Goal: Information Seeking & Learning: Learn about a topic

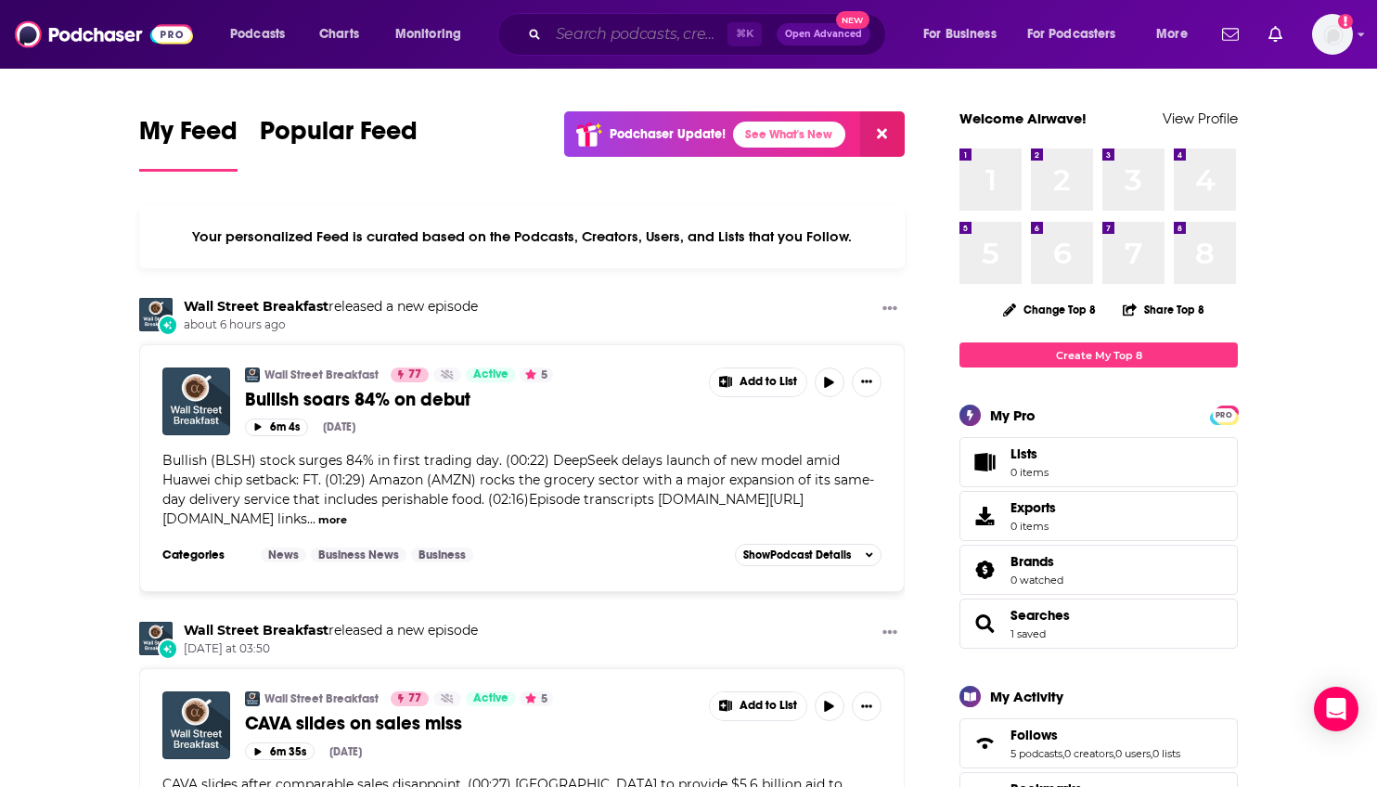
click at [663, 29] on input "Search podcasts, credits, & more..." at bounding box center [638, 34] width 179 height 30
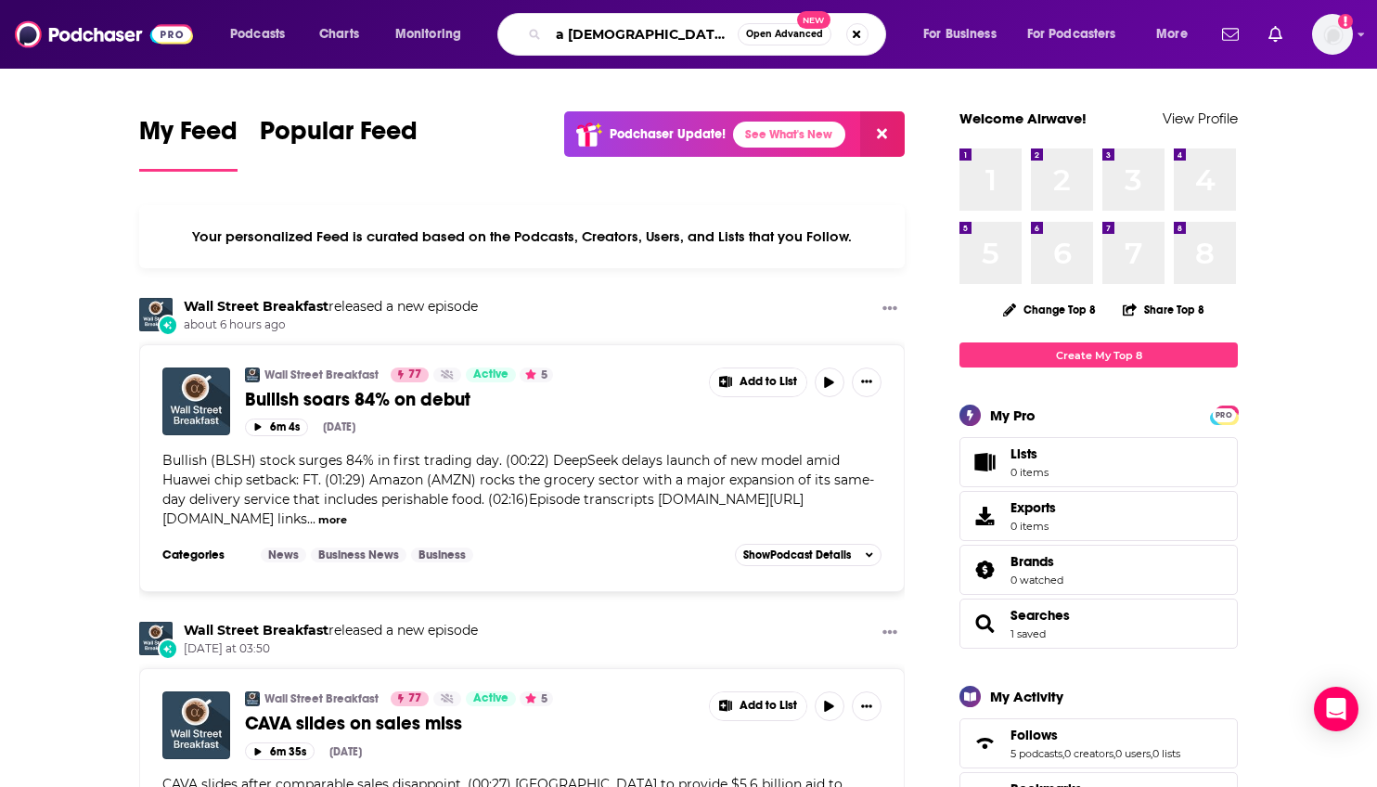
type input "a [DEMOGRAPHIC_DATA] mind"
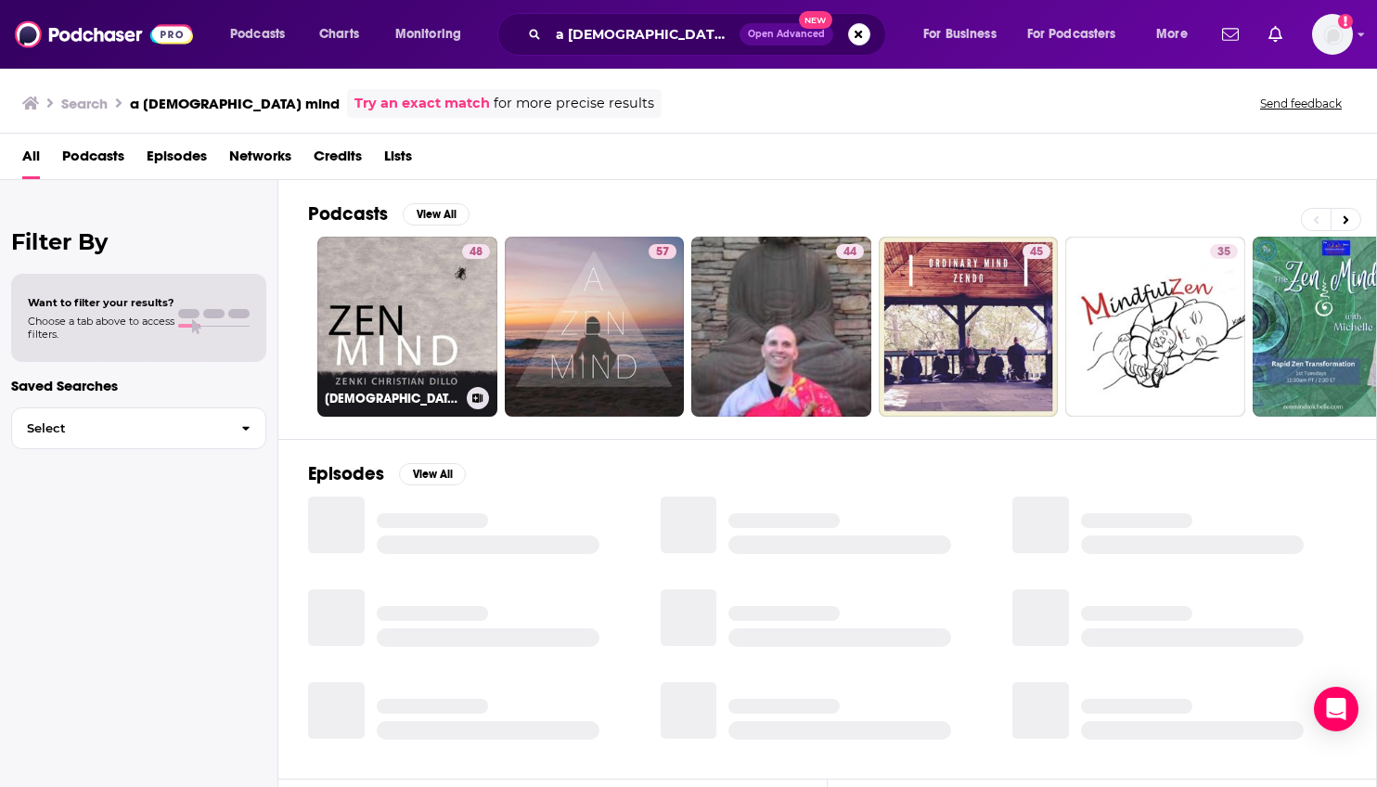
click at [471, 307] on div "48" at bounding box center [476, 315] width 28 height 143
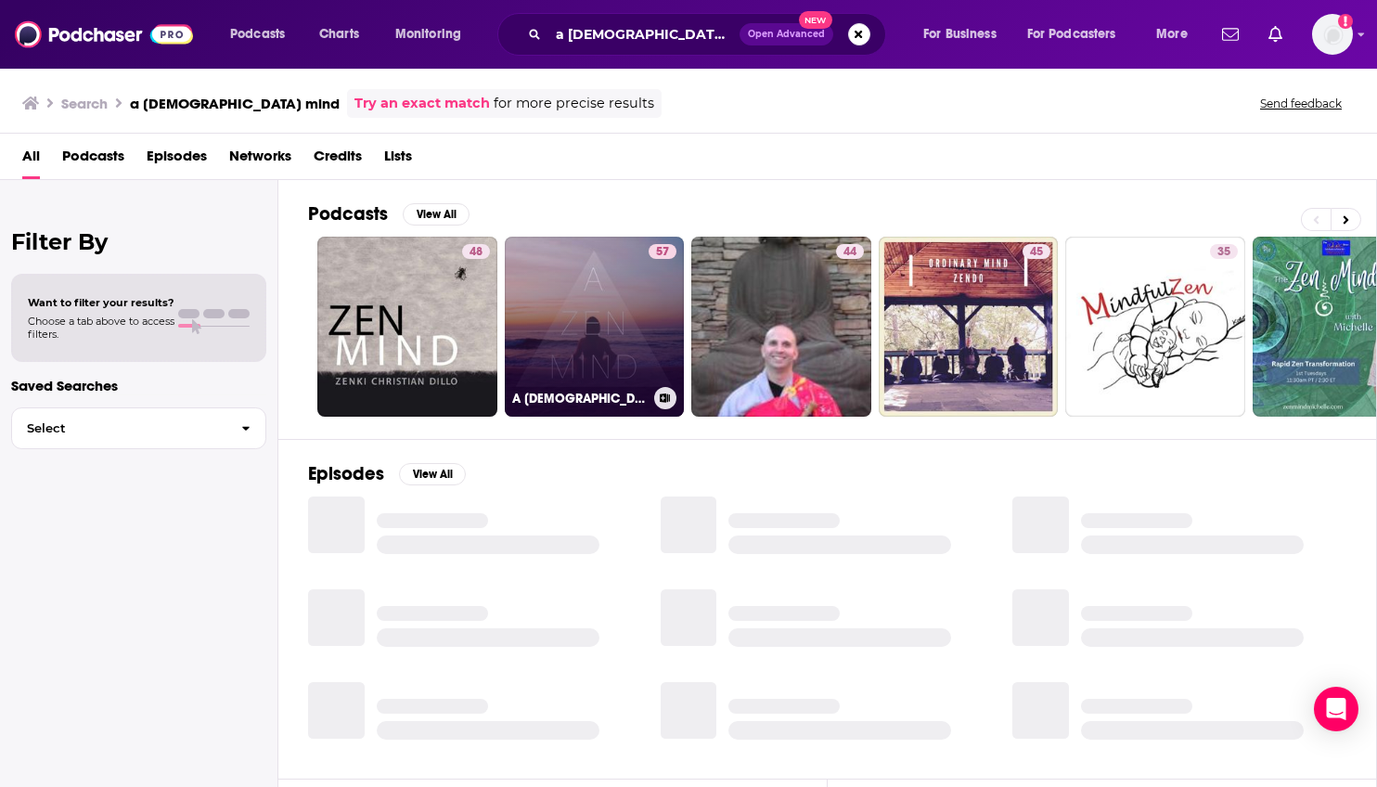
click at [604, 355] on link "57 A Zen Mind Guided Meditations" at bounding box center [595, 327] width 180 height 180
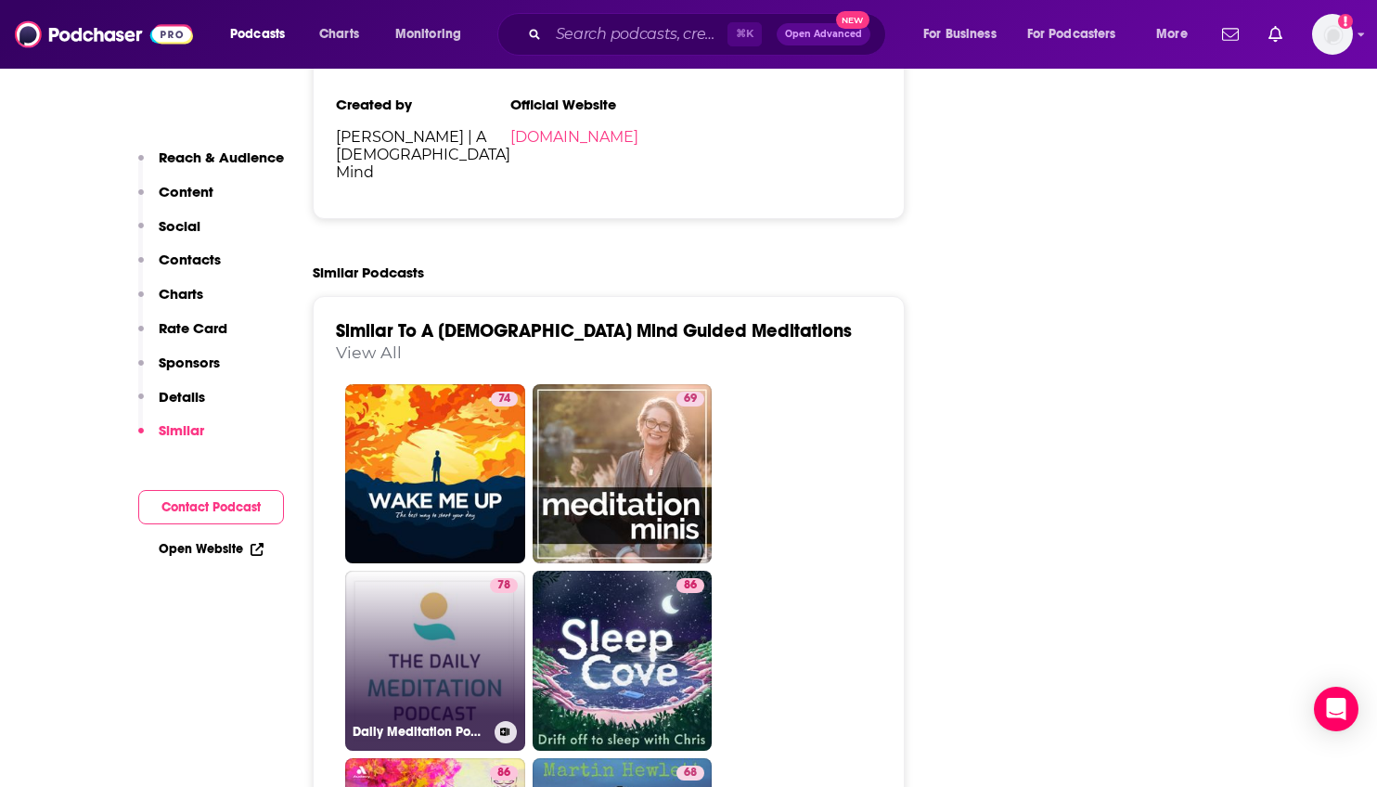
scroll to position [3263, 0]
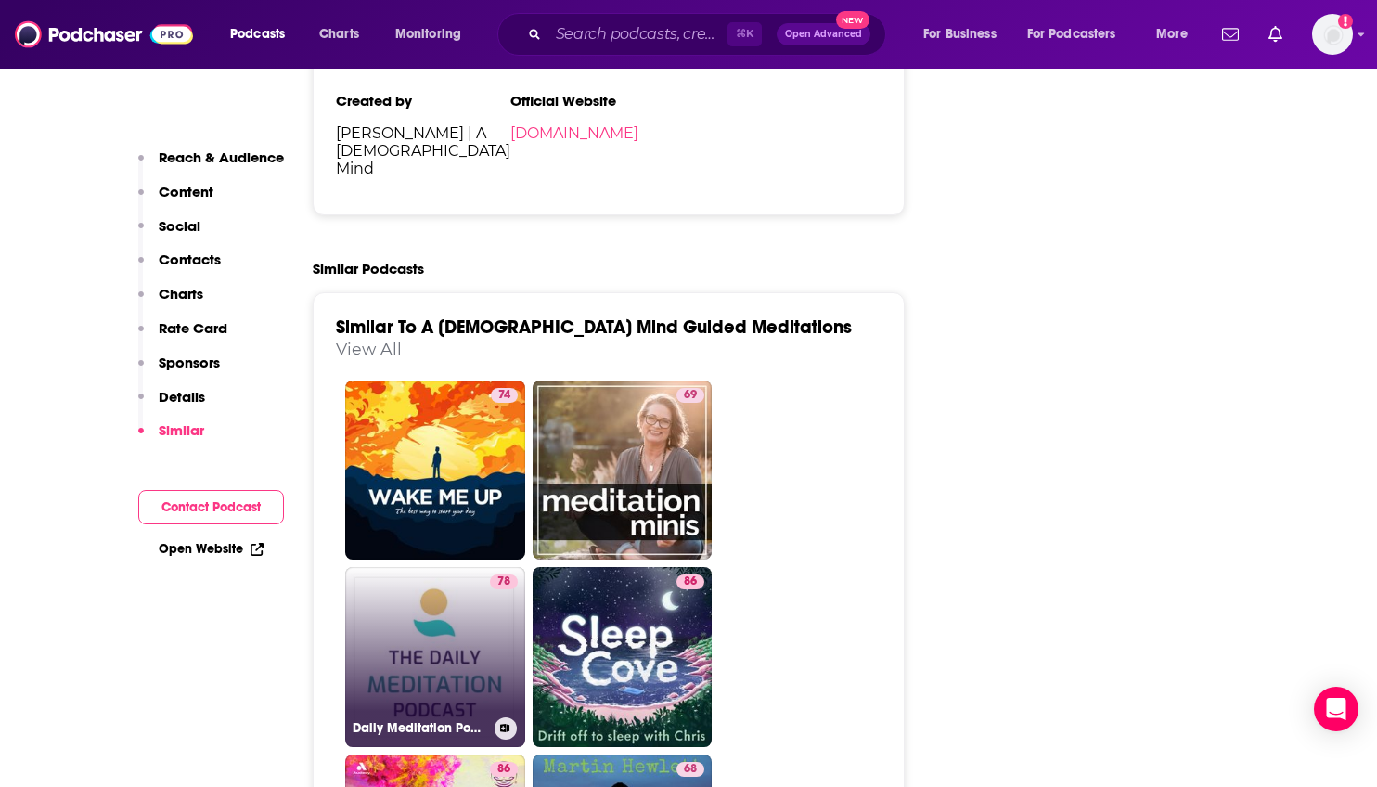
click at [472, 567] on link "78 Daily Meditation Podcast" at bounding box center [435, 657] width 180 height 180
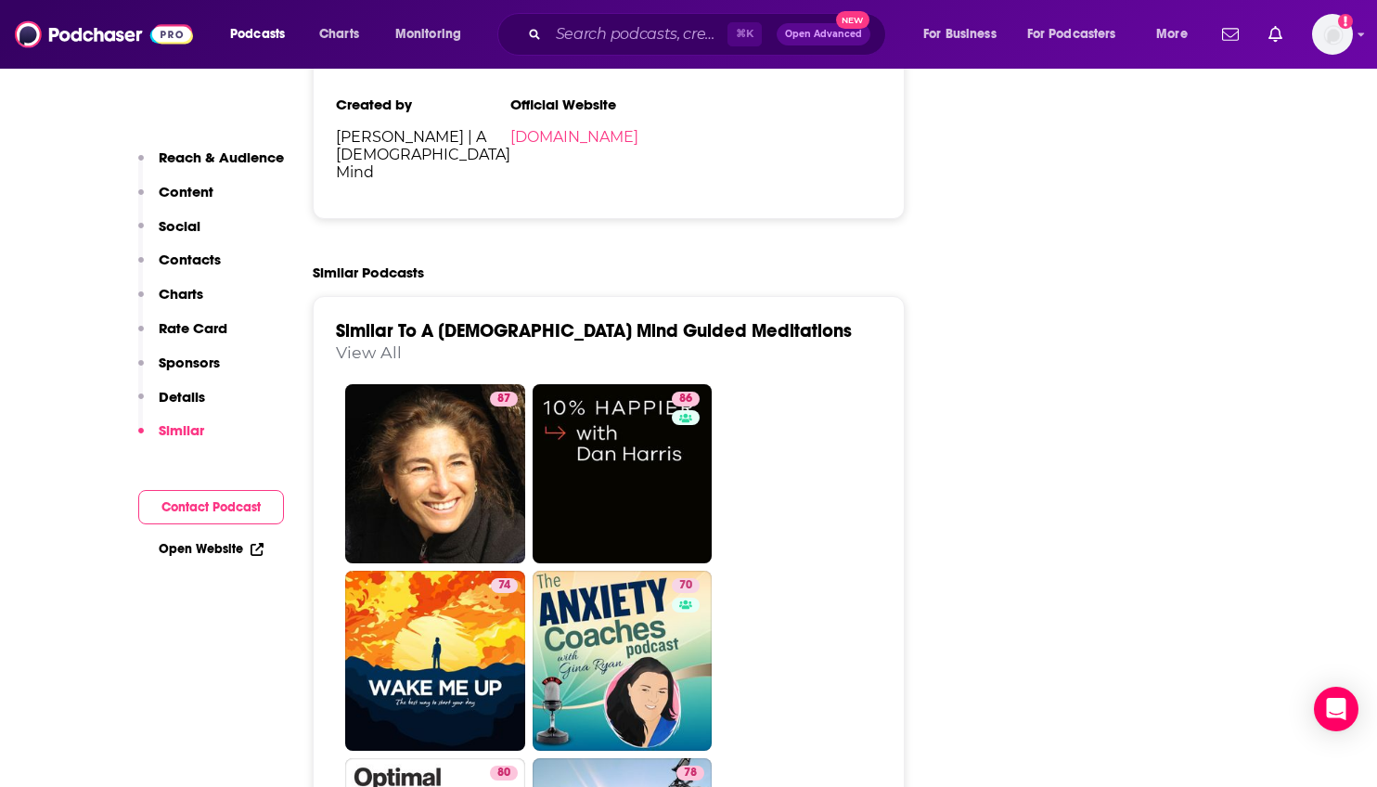
scroll to position [3014, 0]
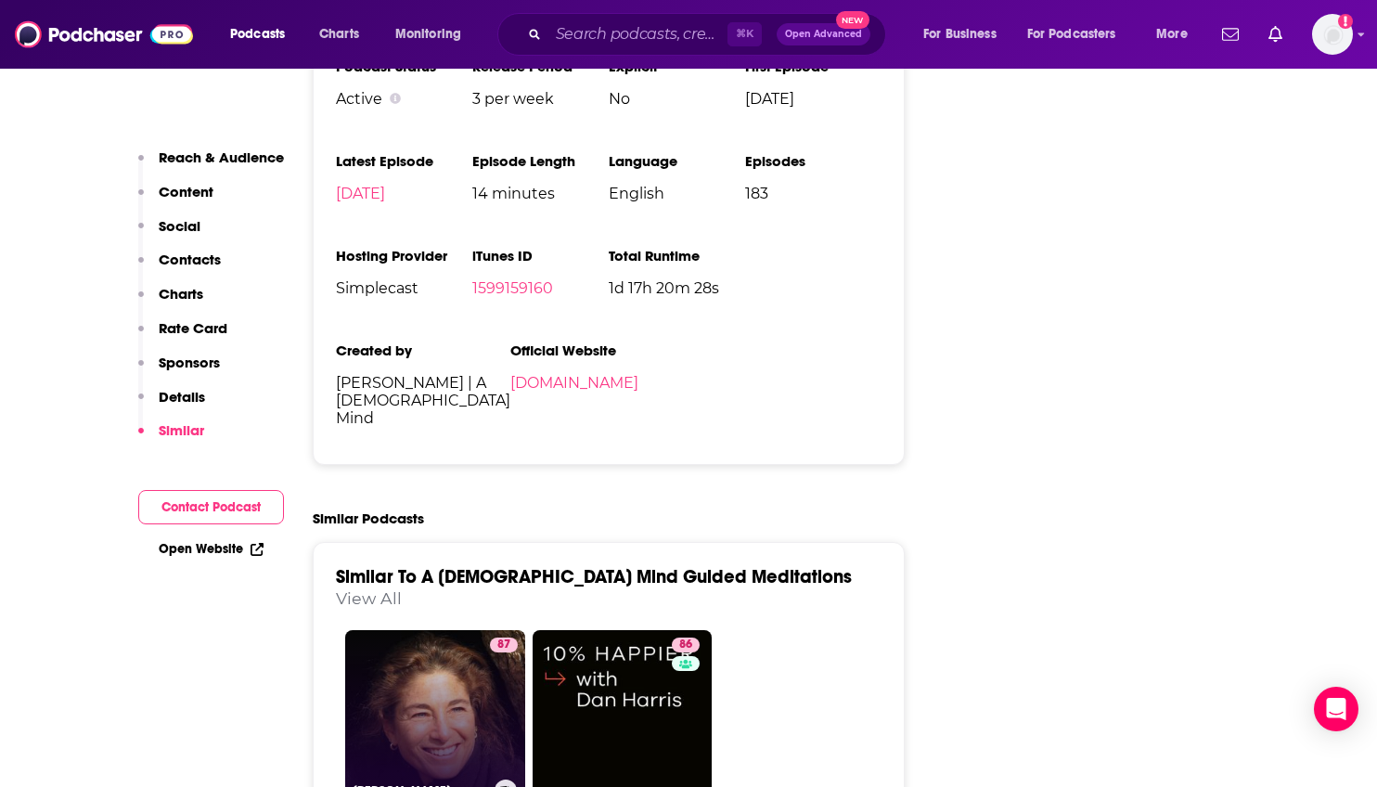
click at [461, 630] on link "87 Tara Brach" at bounding box center [435, 720] width 180 height 180
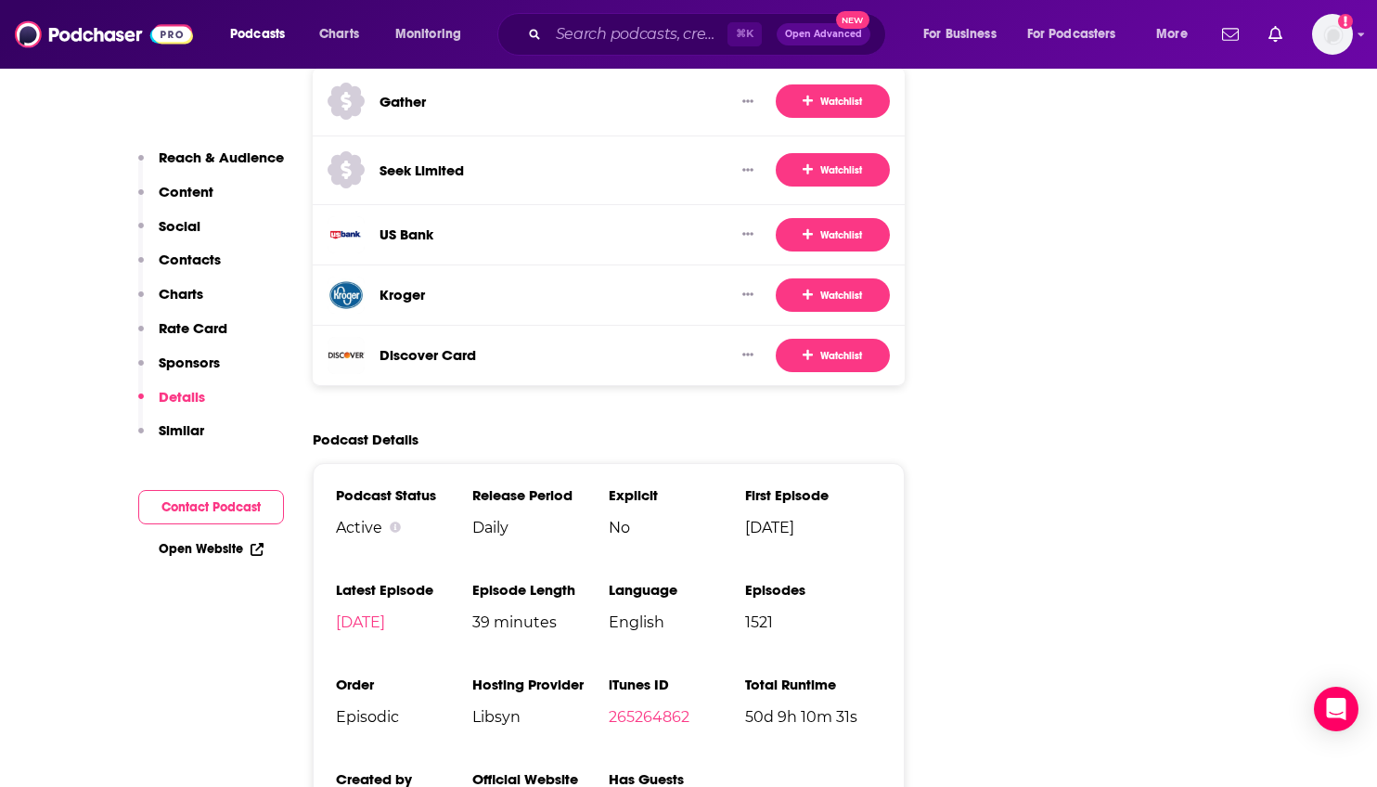
scroll to position [2616, 0]
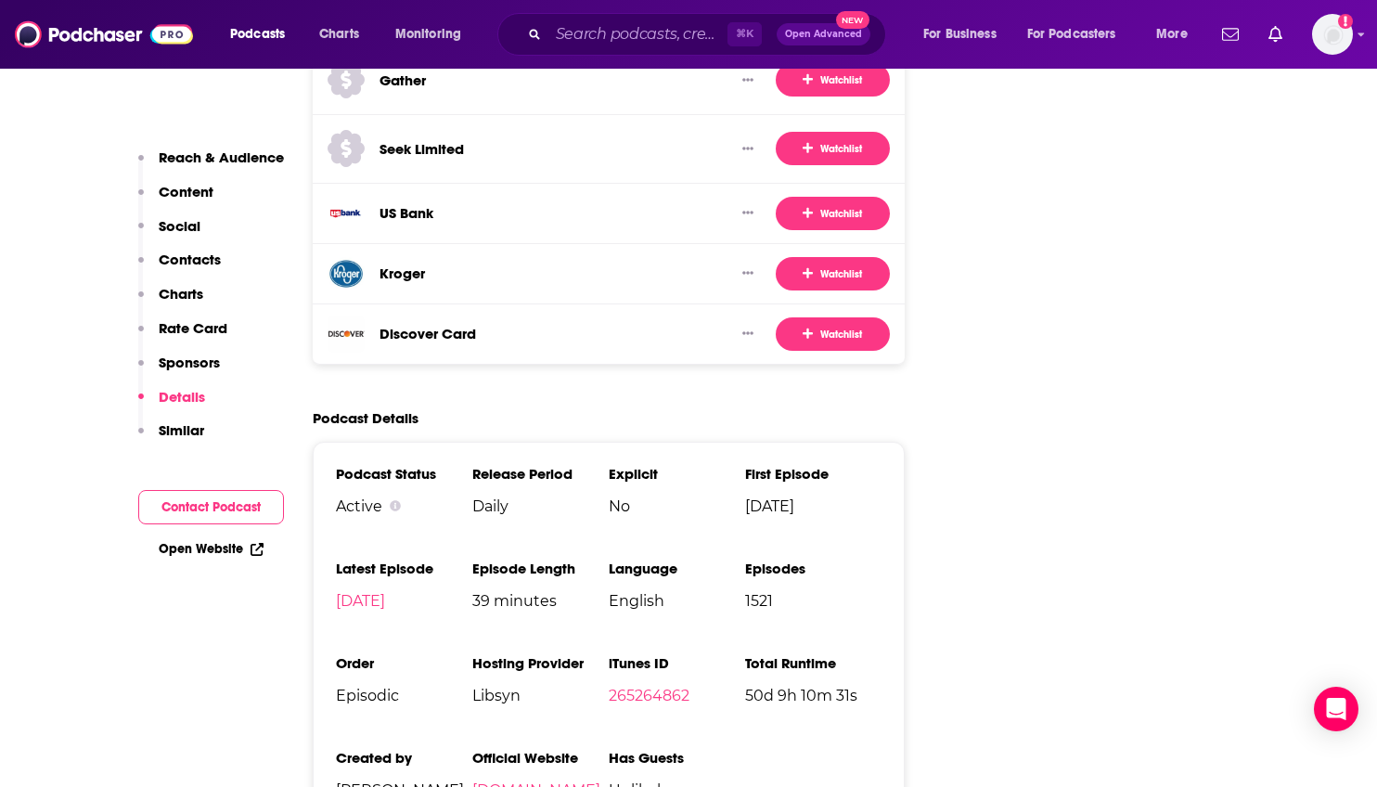
type input "https://www.podchaser.com/podcasts/a-zen-mind-guided-meditations-3726974"
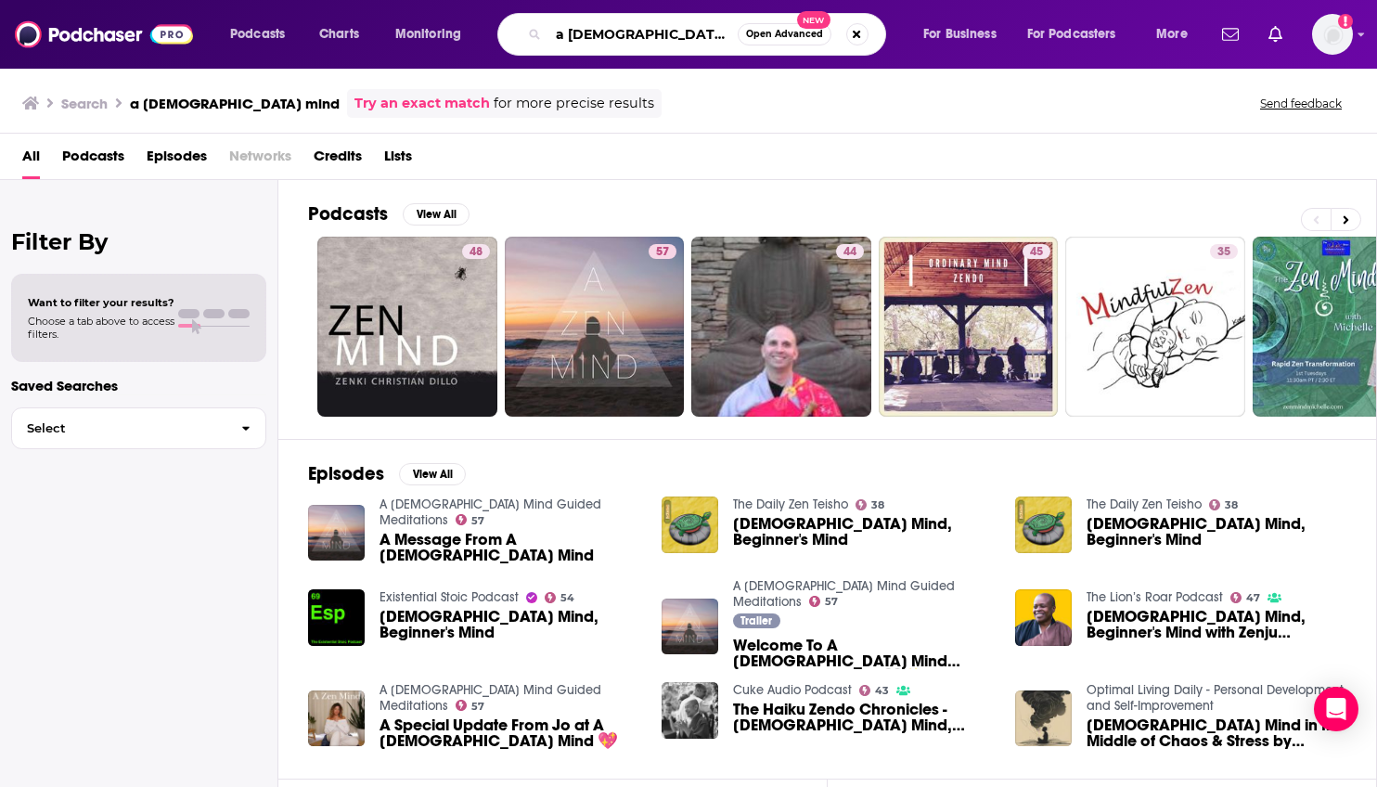
drag, startPoint x: 639, startPoint y: 35, endPoint x: 511, endPoint y: -5, distance: 133.3
click at [511, 0] on html "Podcasts Charts Monitoring a zen mind Open Advanced New For Business For Podcas…" at bounding box center [688, 393] width 1377 height 787
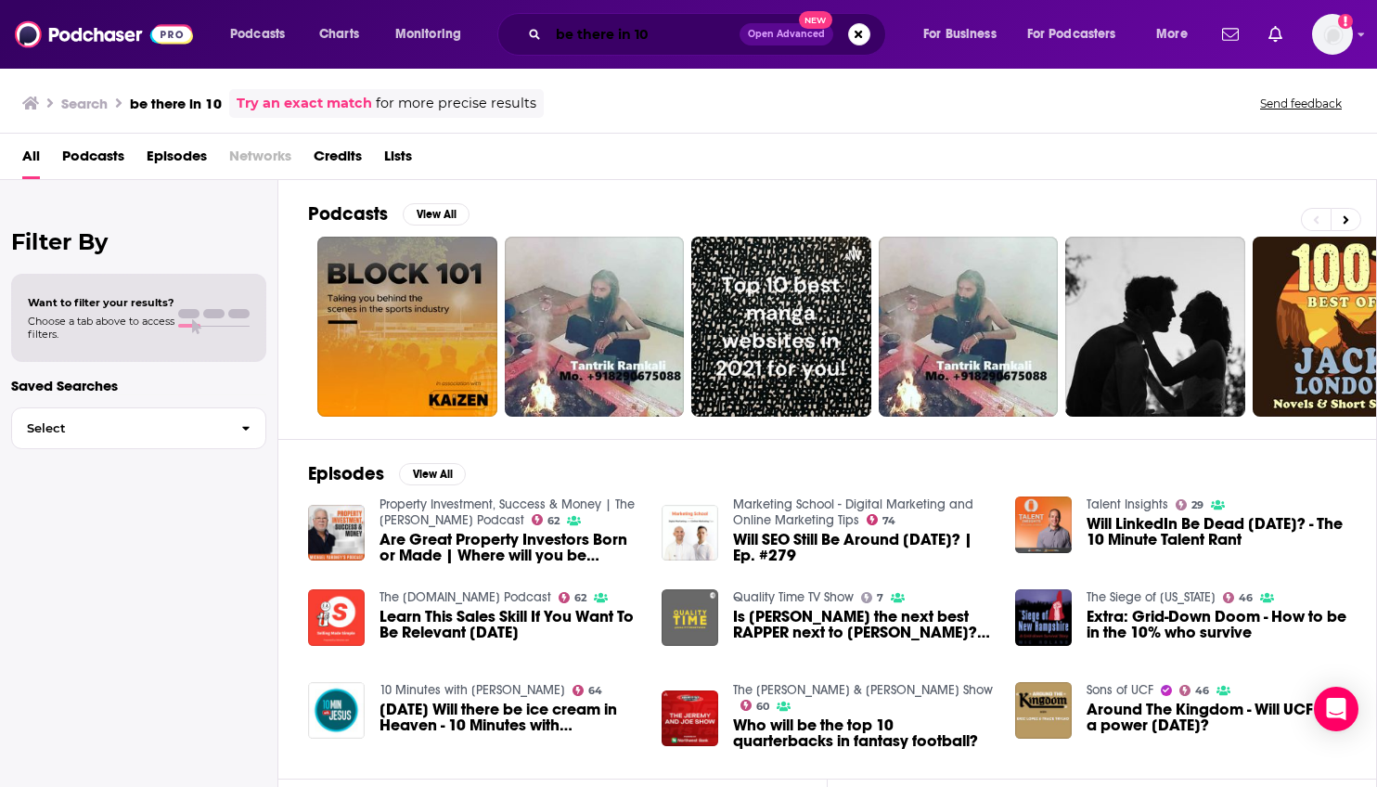
click at [663, 33] on input "be there in 10" at bounding box center [644, 34] width 191 height 30
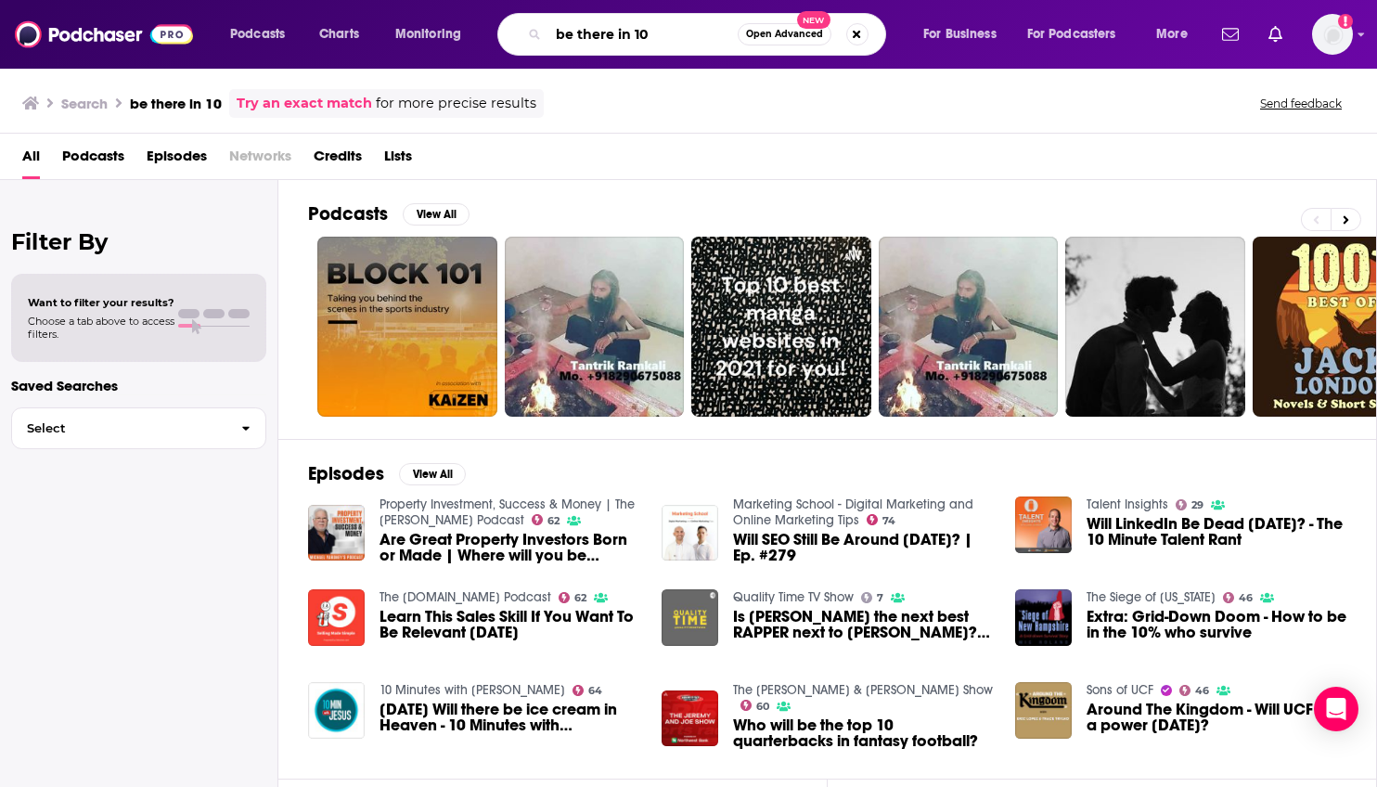
click at [663, 33] on input "be there in 10" at bounding box center [643, 34] width 189 height 30
type input "be there in ten"
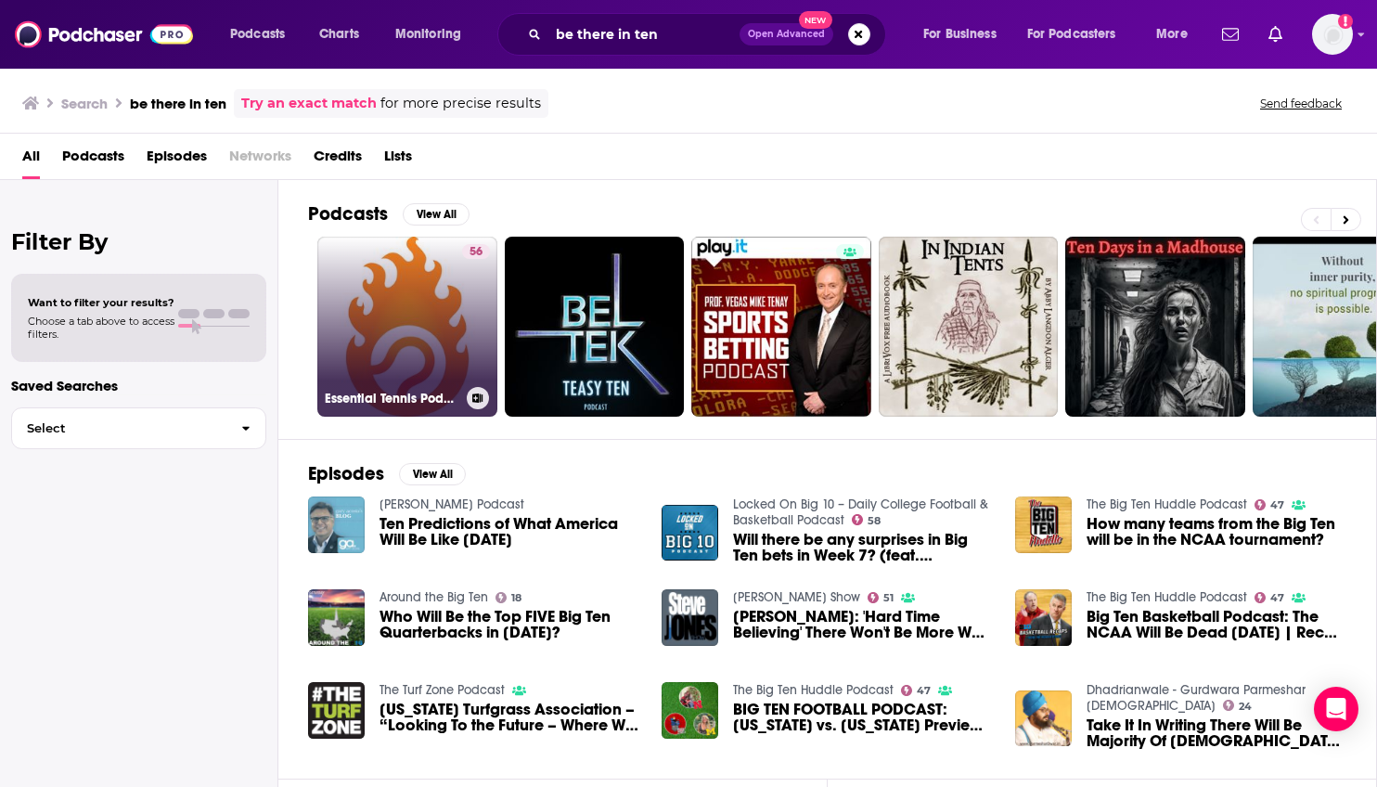
click at [376, 238] on link "56 Essential Tennis Podcast - Instruction, Lessons, Tips" at bounding box center [407, 327] width 180 height 180
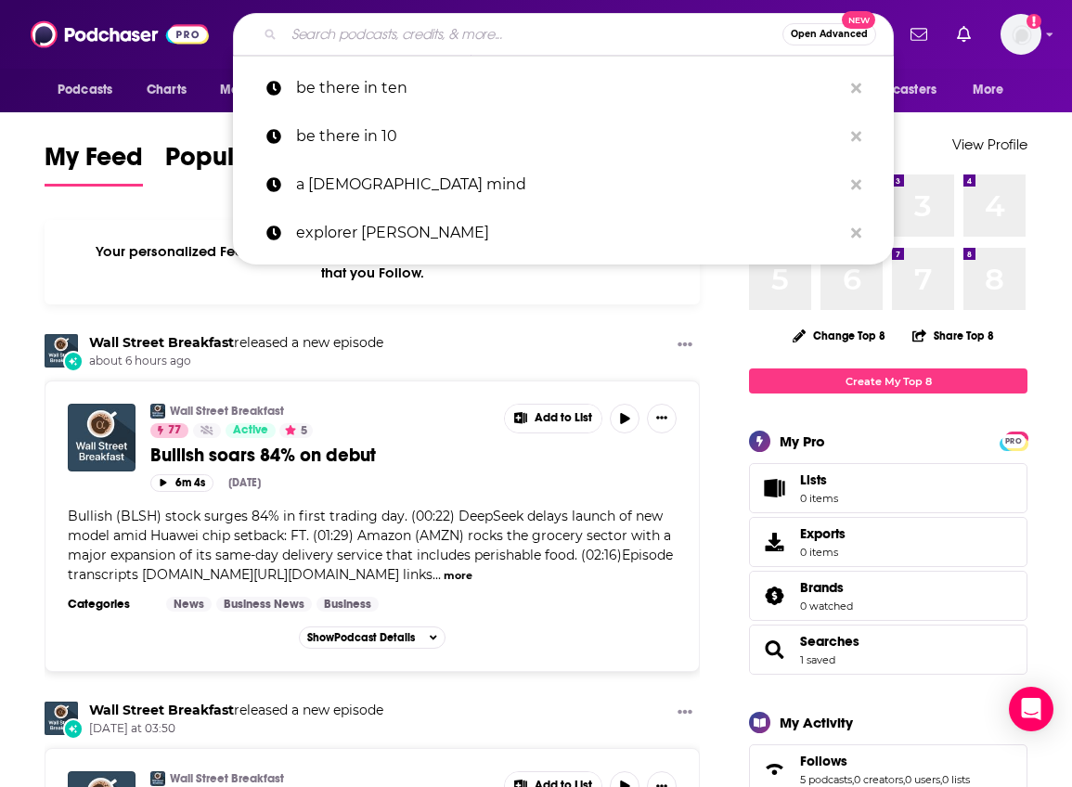
click at [559, 20] on input "Search podcasts, credits, & more..." at bounding box center [533, 34] width 498 height 30
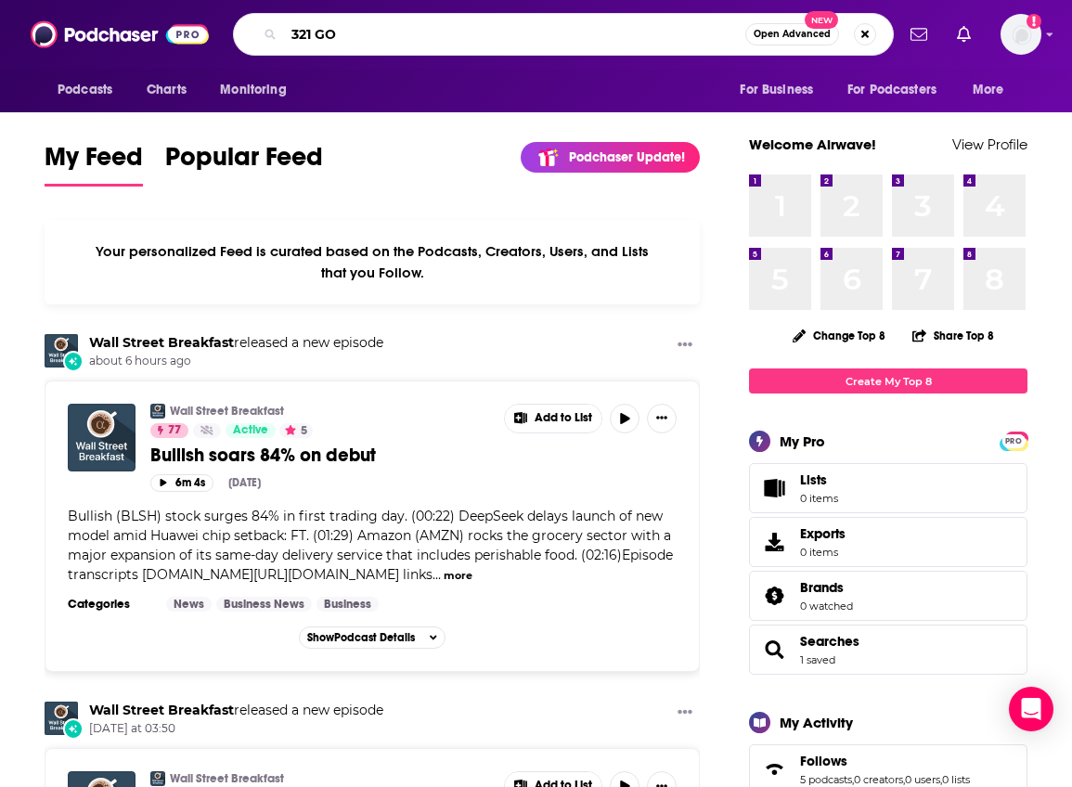
type input "321 GO"
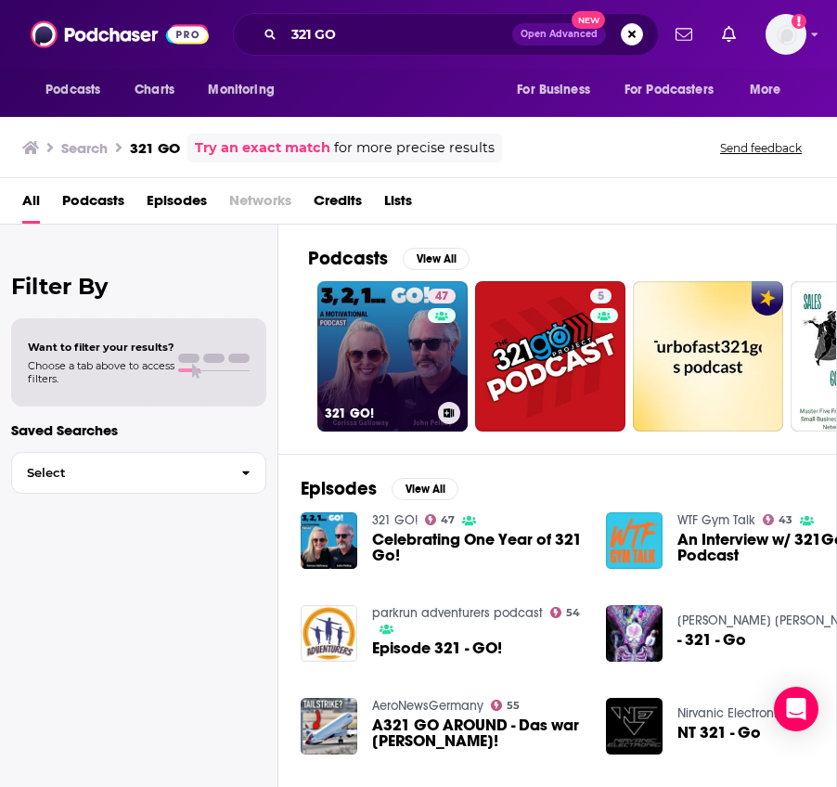
click at [351, 317] on link "47 321 GO!" at bounding box center [392, 356] width 150 height 150
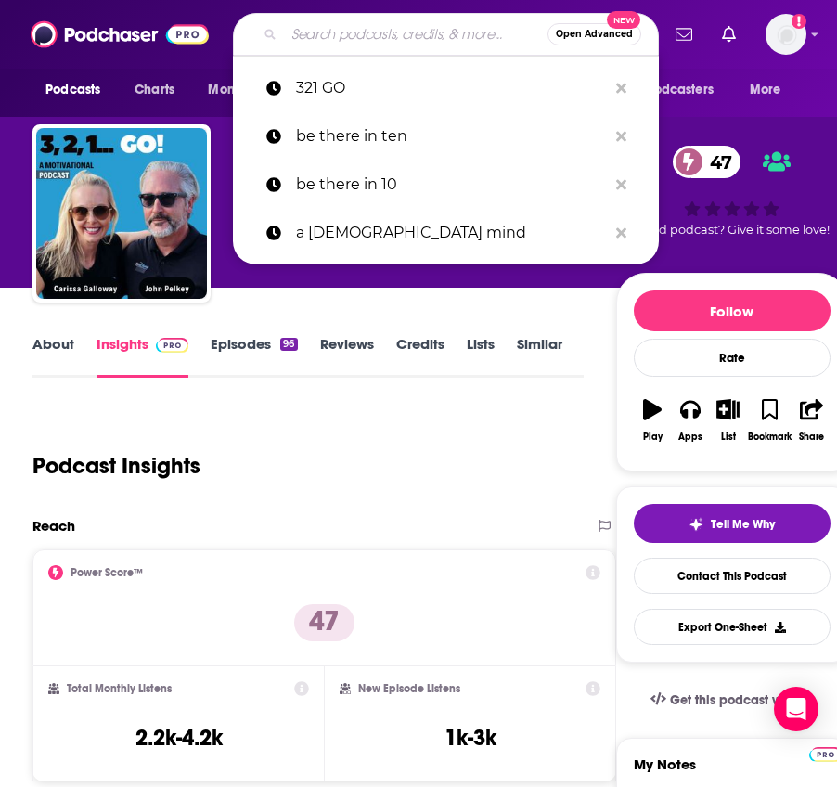
click at [360, 35] on input "Search podcasts, credits, & more..." at bounding box center [416, 34] width 264 height 30
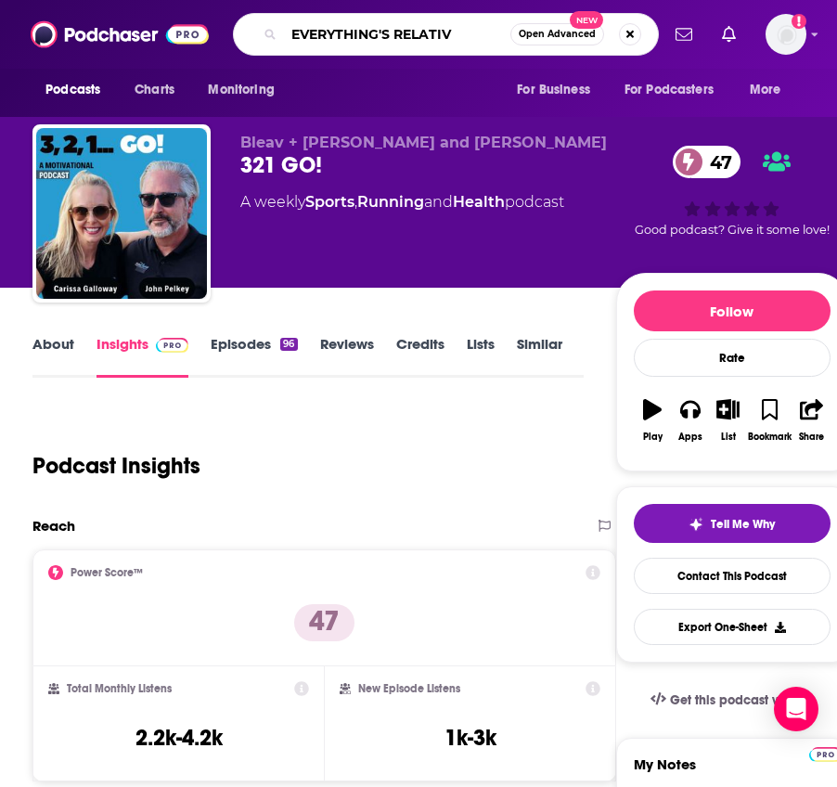
type input "EVERYTHING'S RELATIVE"
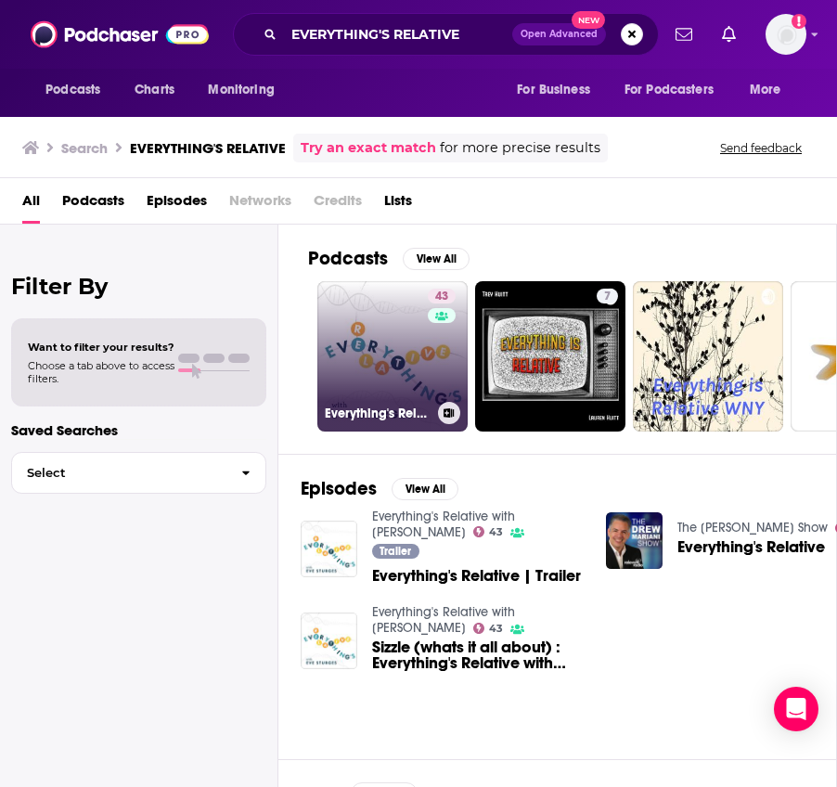
click at [377, 342] on link "43 Everything's Relative with [PERSON_NAME]" at bounding box center [392, 356] width 150 height 150
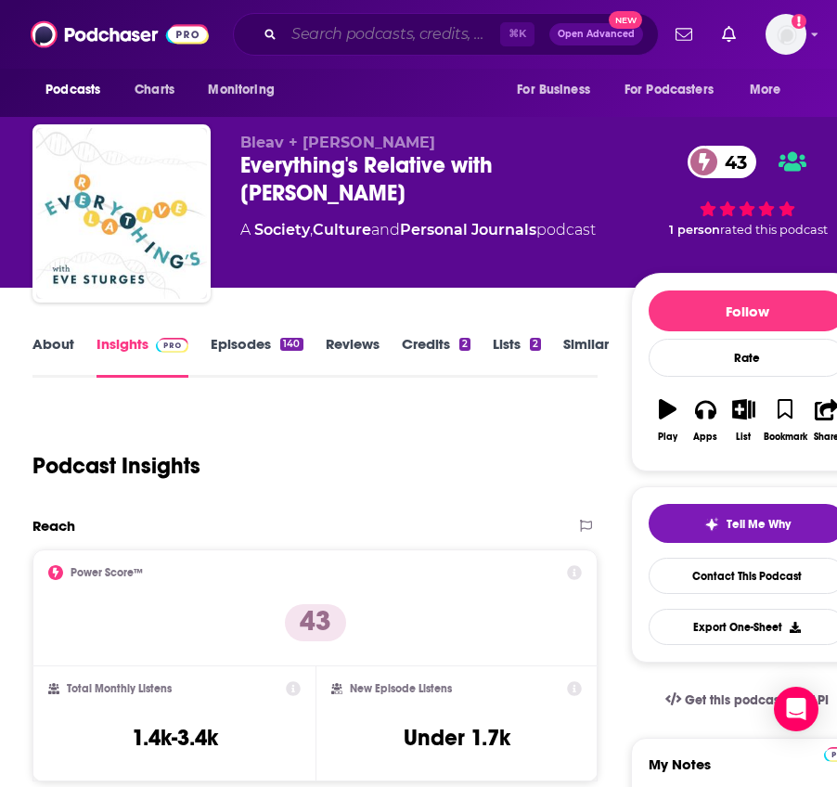
click at [376, 36] on input "Search podcasts, credits, & more..." at bounding box center [392, 34] width 216 height 30
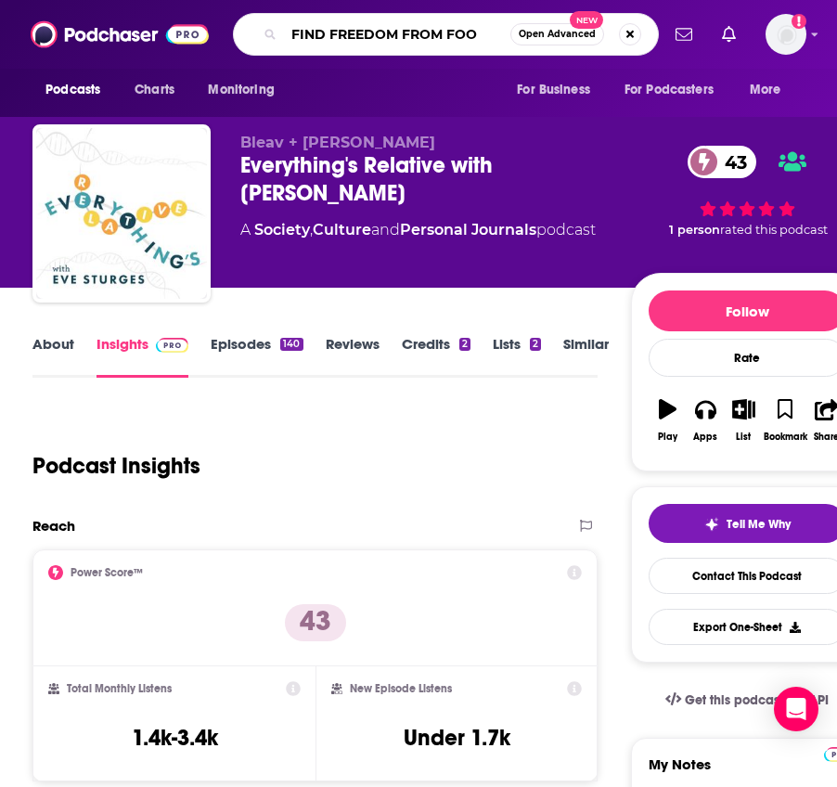
type input "FIND FREEDOM FROM FOOD"
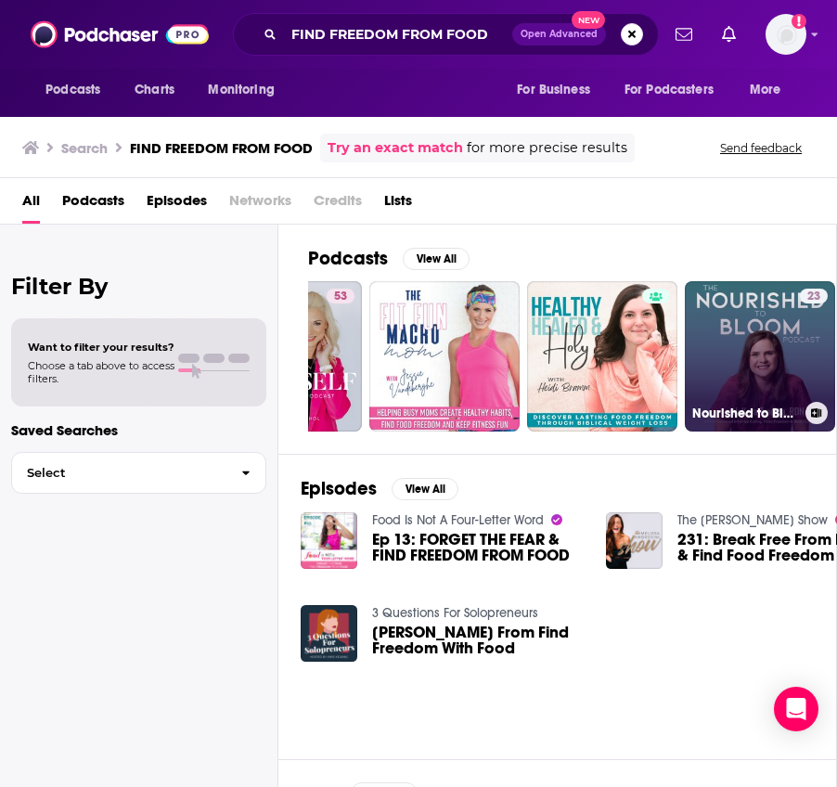
scroll to position [0, 736]
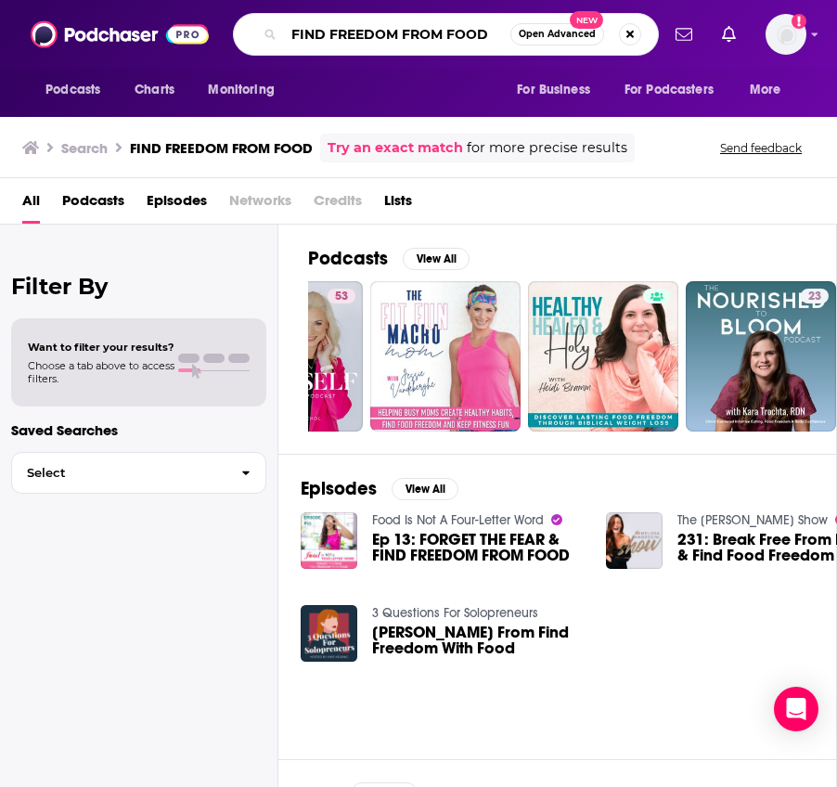
click at [486, 40] on input "FIND FREEDOM FROM FOOD" at bounding box center [397, 34] width 226 height 30
drag, startPoint x: 496, startPoint y: 30, endPoint x: 182, endPoint y: -3, distance: 315.4
click at [182, 0] on html "Podcasts Charts Monitoring FIND FREEDOM FROM FOOD Open Advanced New For Busines…" at bounding box center [418, 393] width 837 height 787
type input "MINDBENDER"
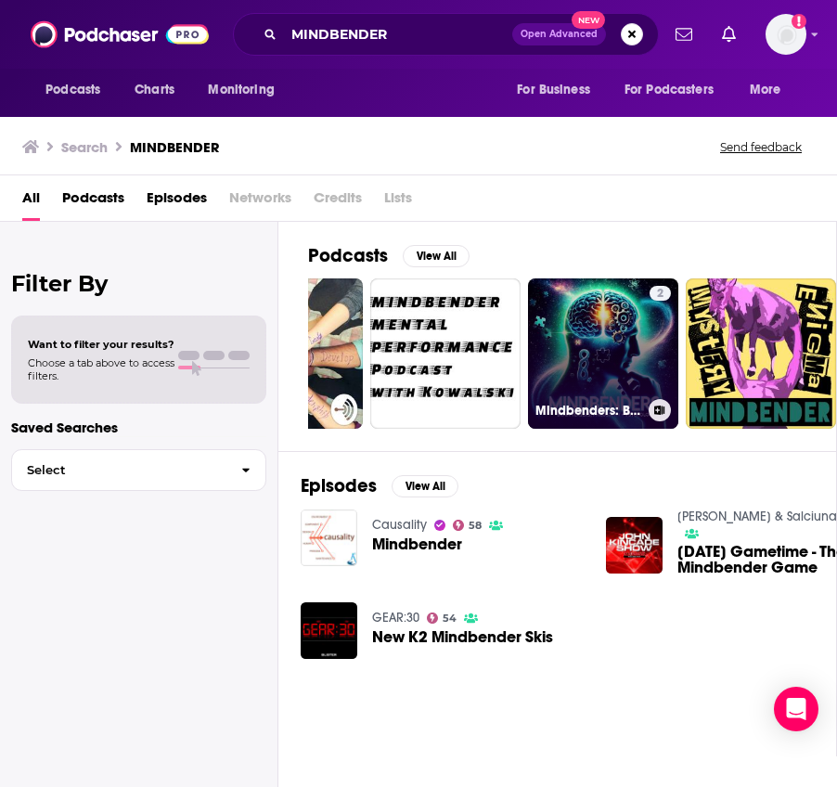
scroll to position [0, 33]
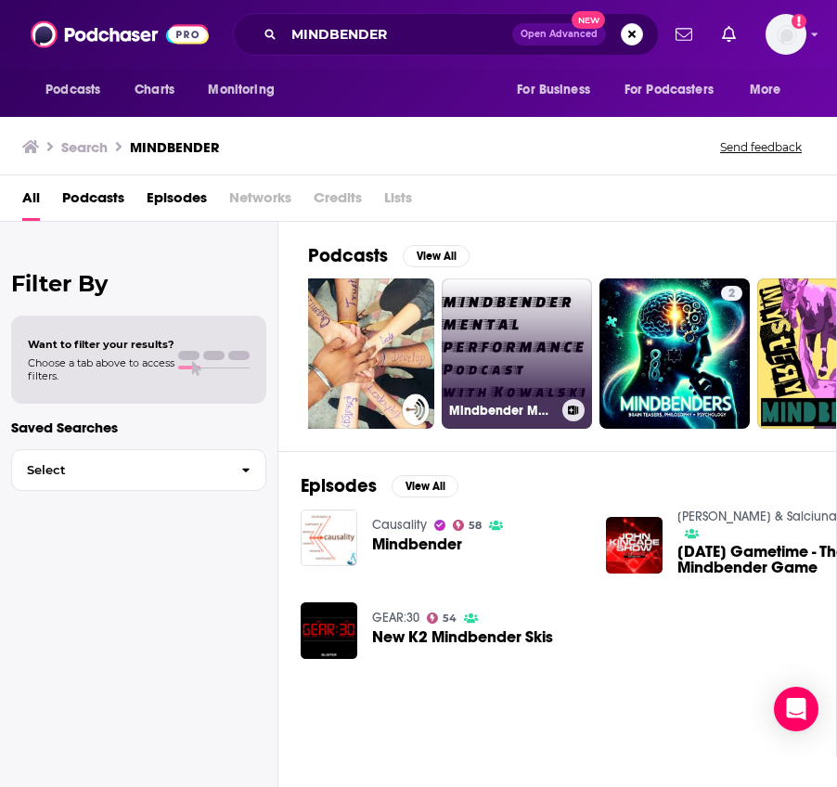
click at [501, 351] on link "Mindbender Mental Performance Podcast" at bounding box center [517, 353] width 150 height 150
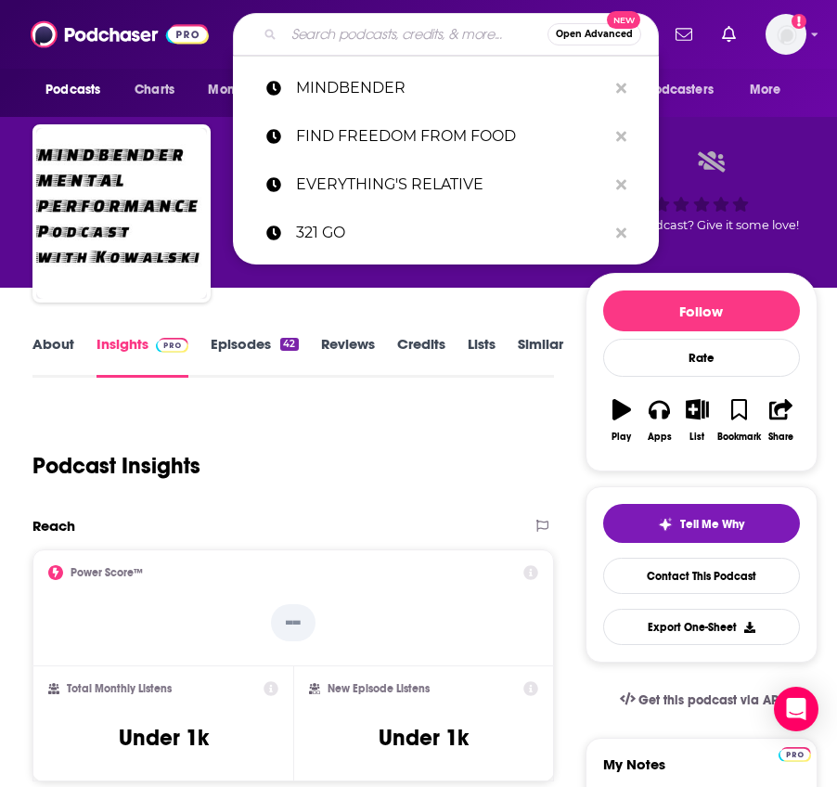
click at [443, 32] on input "Search podcasts, credits, & more..." at bounding box center [416, 34] width 264 height 30
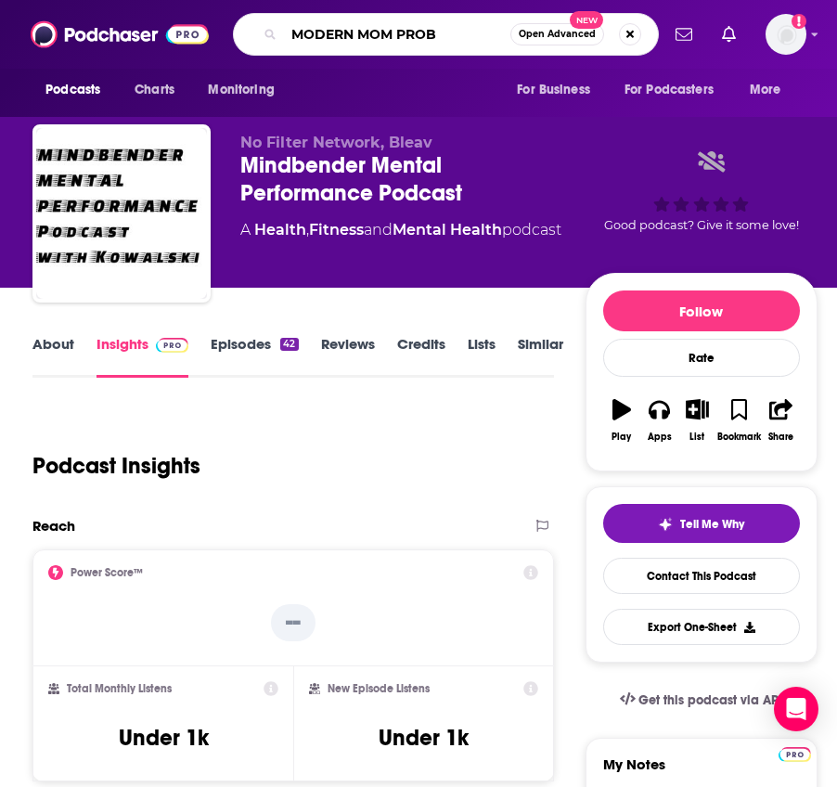
type input "MODERN MOM PROBS"
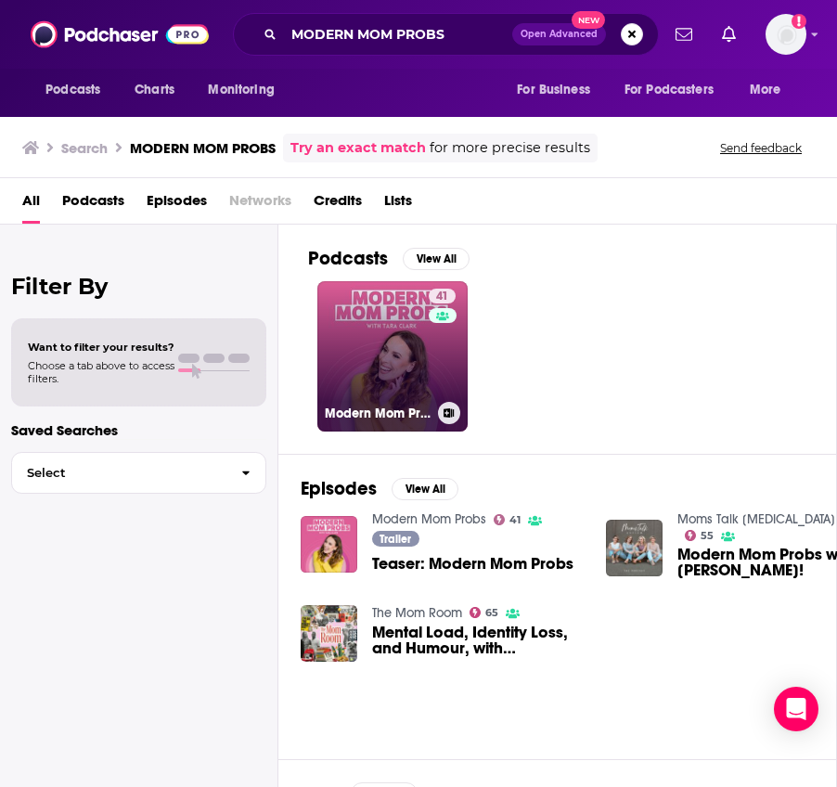
click at [446, 358] on div "41" at bounding box center [445, 345] width 32 height 113
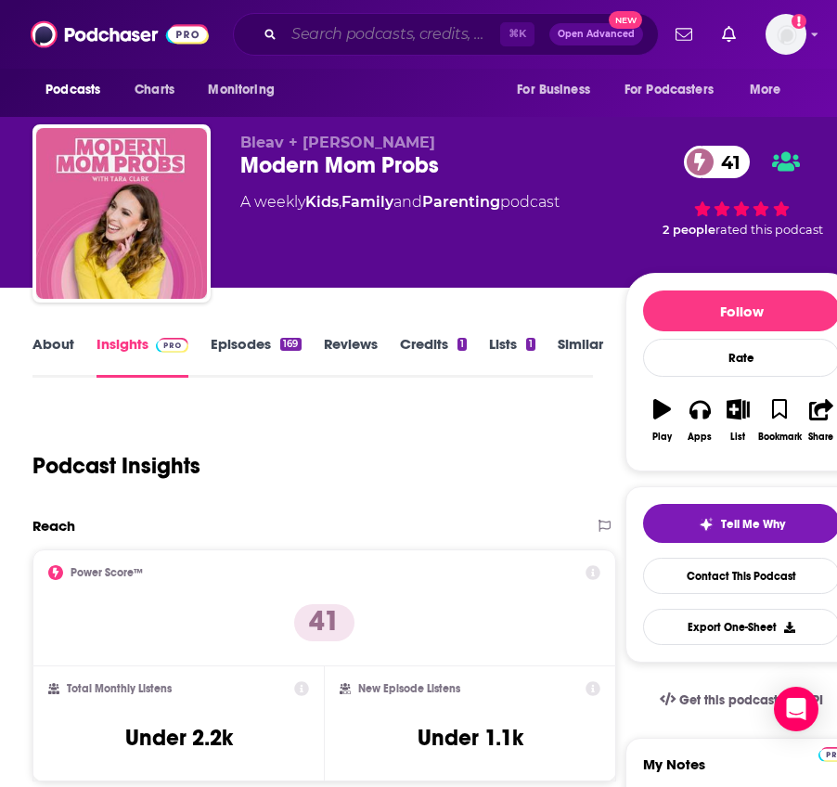
click at [401, 32] on input "Search podcasts, credits, & more..." at bounding box center [392, 34] width 216 height 30
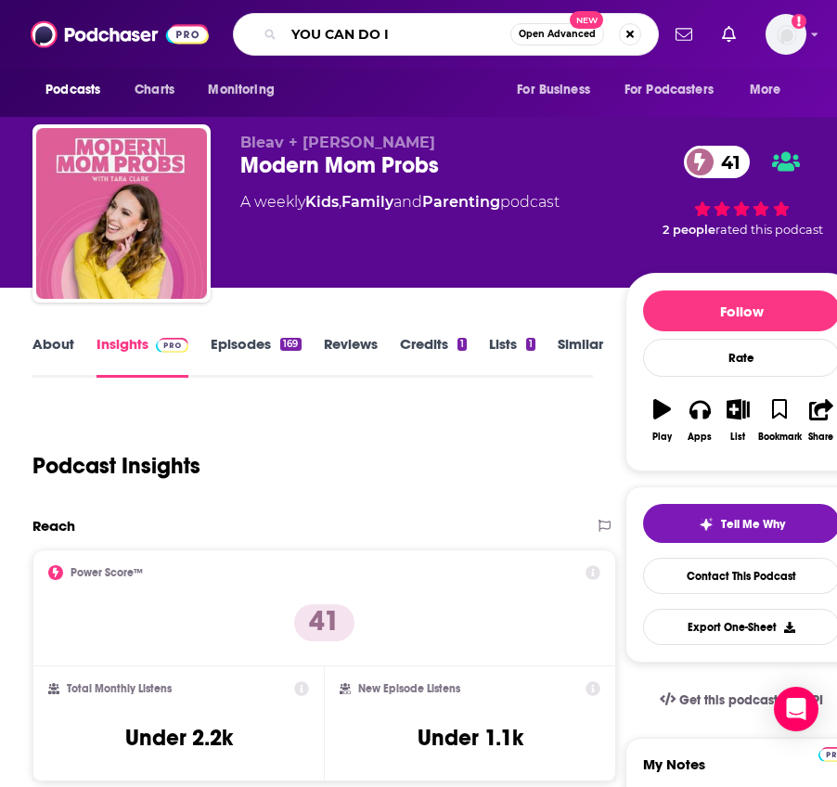
type input "YOU CAN DO IT"
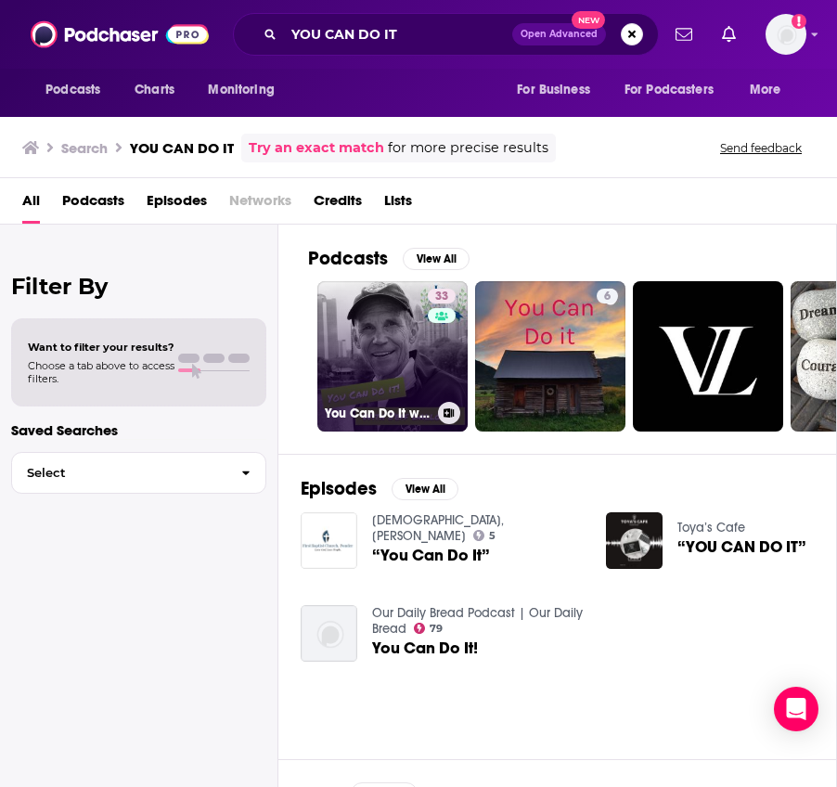
click at [413, 325] on link "33 You Can Do It with [PERSON_NAME]" at bounding box center [392, 356] width 150 height 150
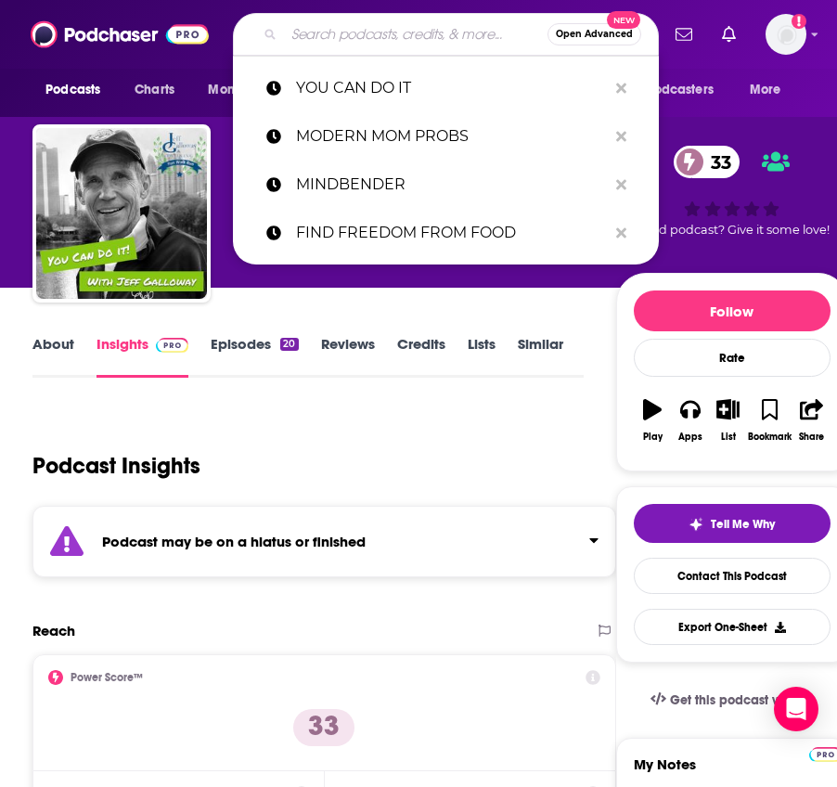
click at [399, 26] on input "Search podcasts, credits, & more..." at bounding box center [416, 34] width 264 height 30
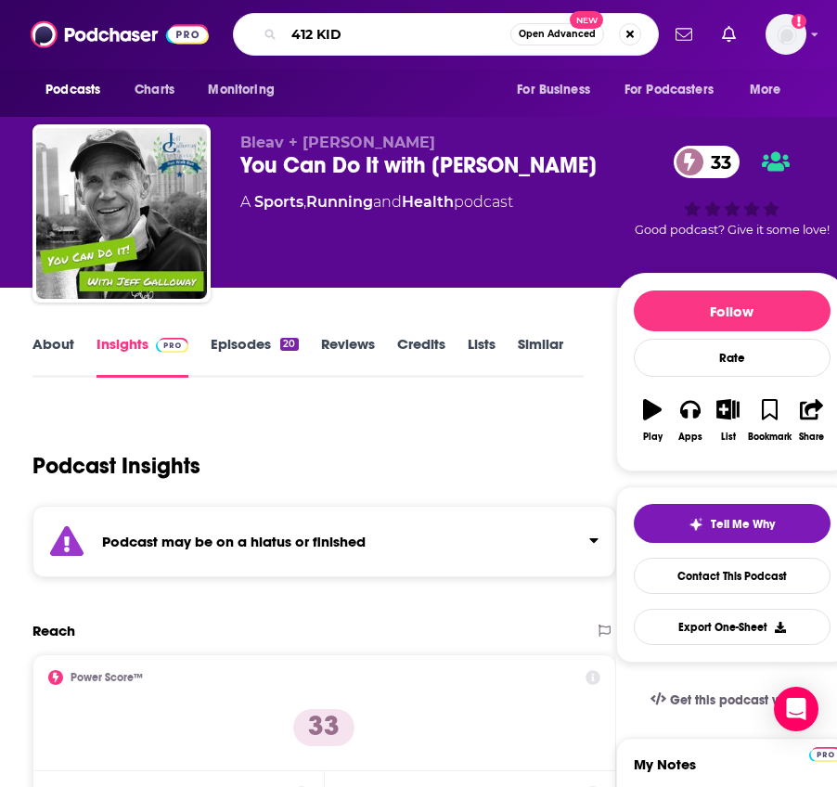
type input "412 KIDS"
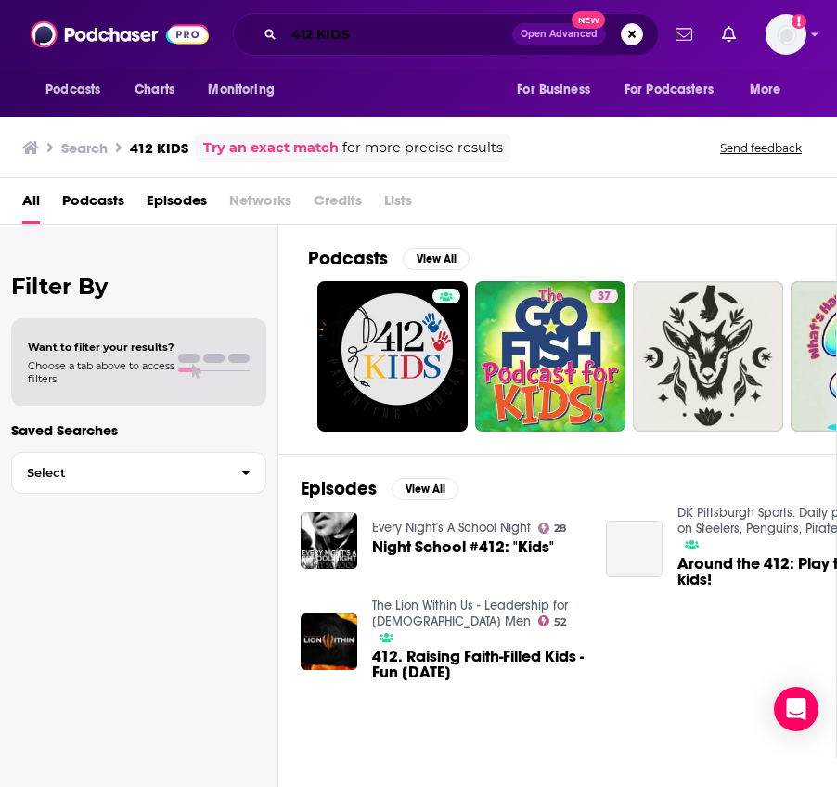
click at [400, 32] on input "412 KIDS" at bounding box center [398, 34] width 228 height 30
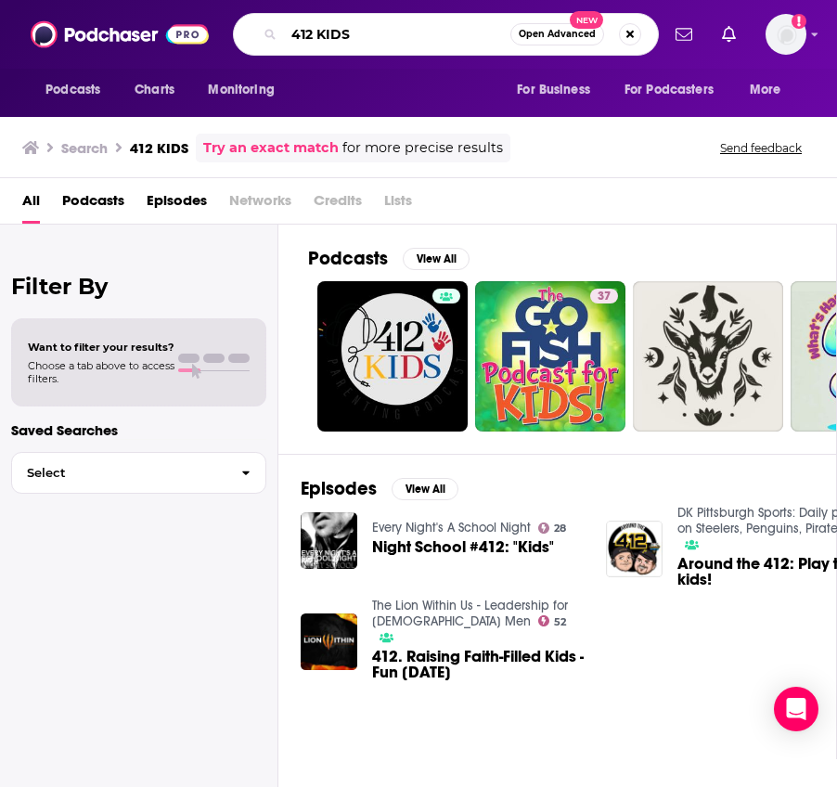
drag, startPoint x: 400, startPoint y: 32, endPoint x: 316, endPoint y: 5, distance: 88.9
click at [316, 5] on div "Podcasts Charts Monitoring 412 KIDS Open Advanced New For Business For Podcaste…" at bounding box center [418, 34] width 837 height 69
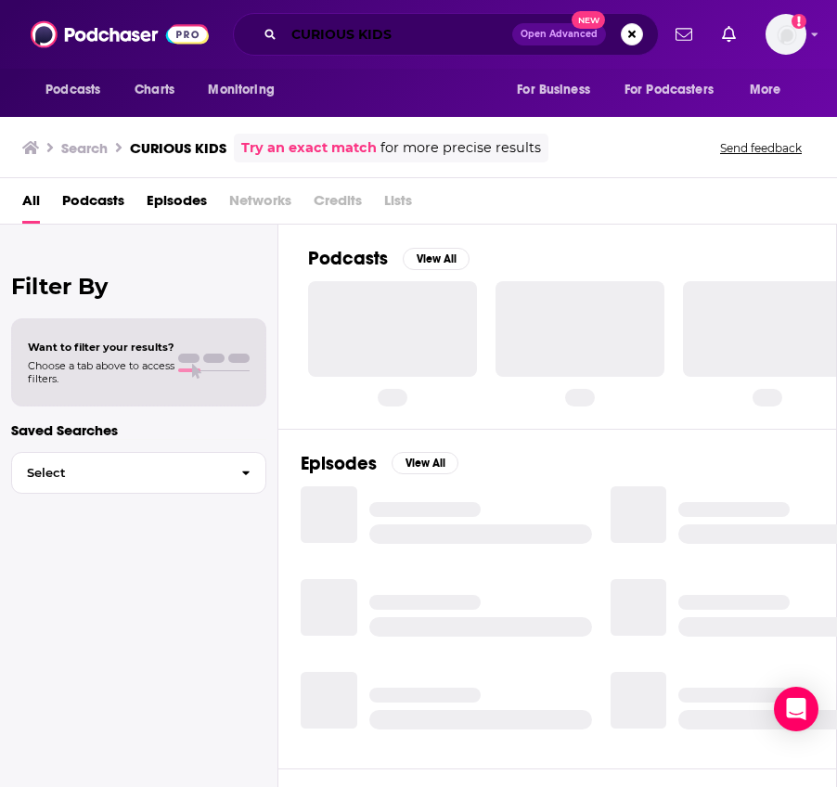
click at [398, 34] on input "CURIOUS KIDS" at bounding box center [398, 34] width 228 height 30
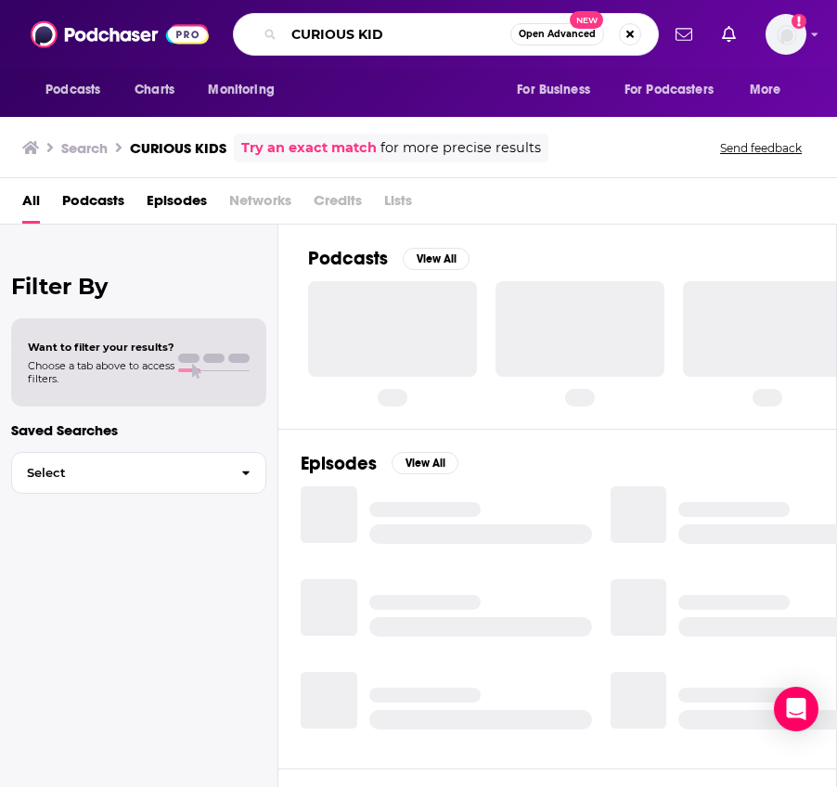
type input "CURIOUS KID"
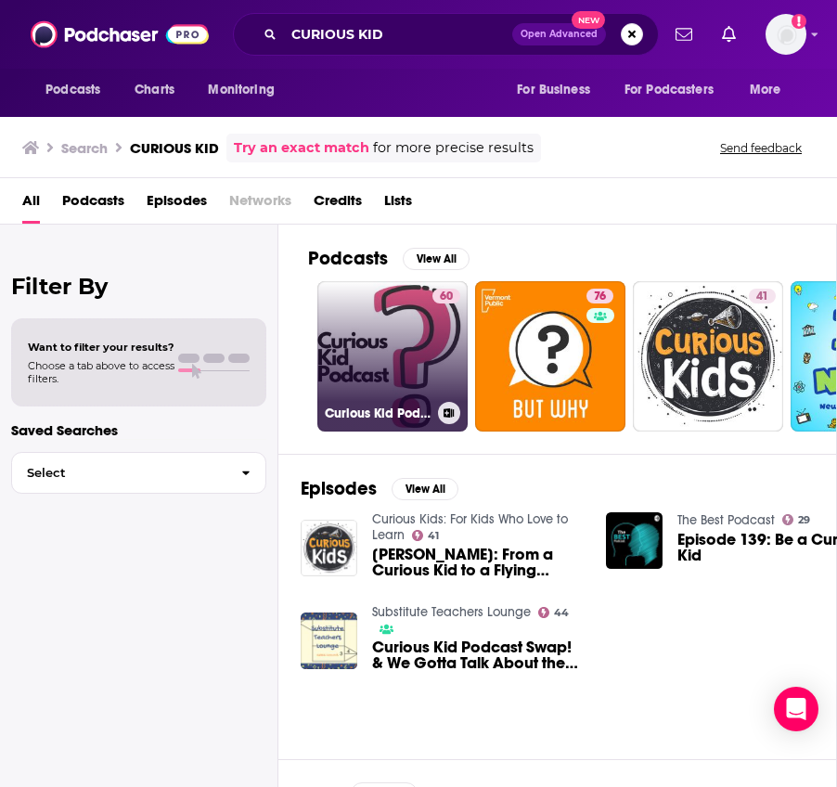
click at [406, 321] on link "60 Curious Kid Podcast" at bounding box center [392, 356] width 150 height 150
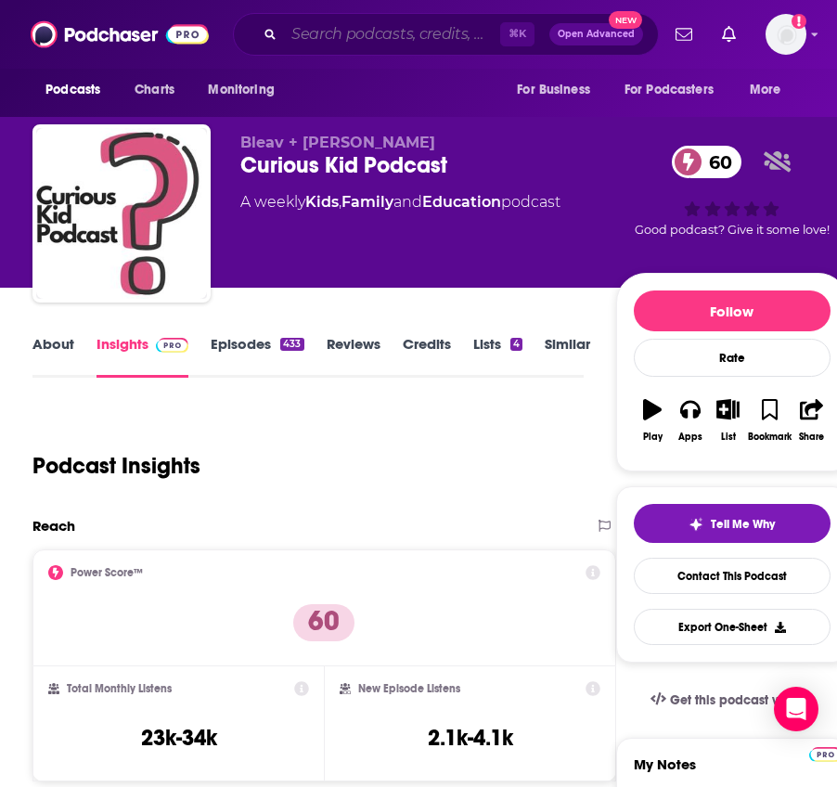
click at [354, 30] on input "Search podcasts, credits, & more..." at bounding box center [392, 34] width 216 height 30
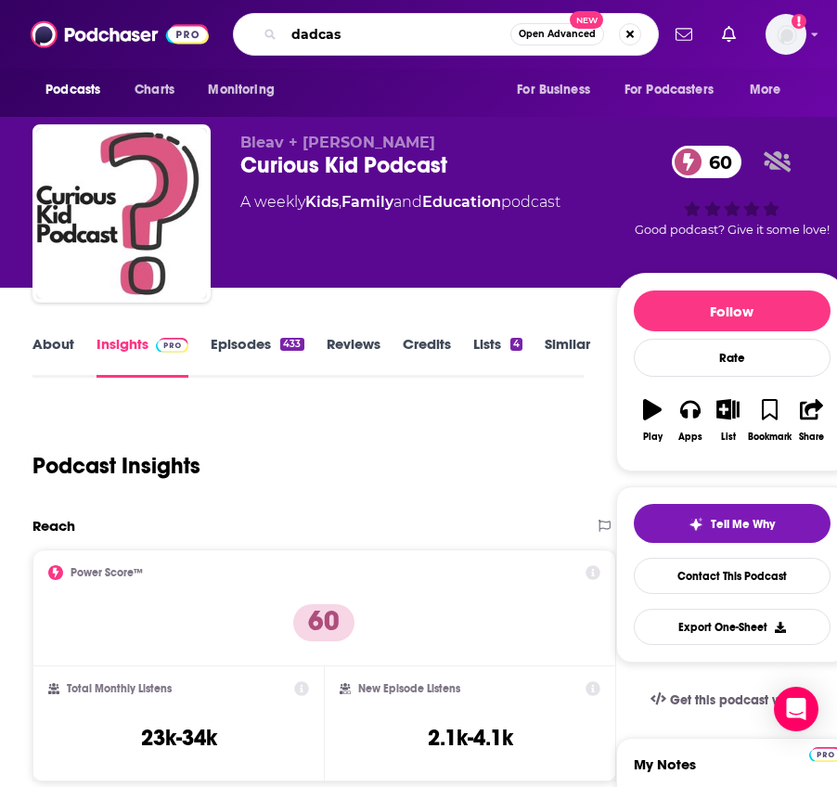
type input "dadcast"
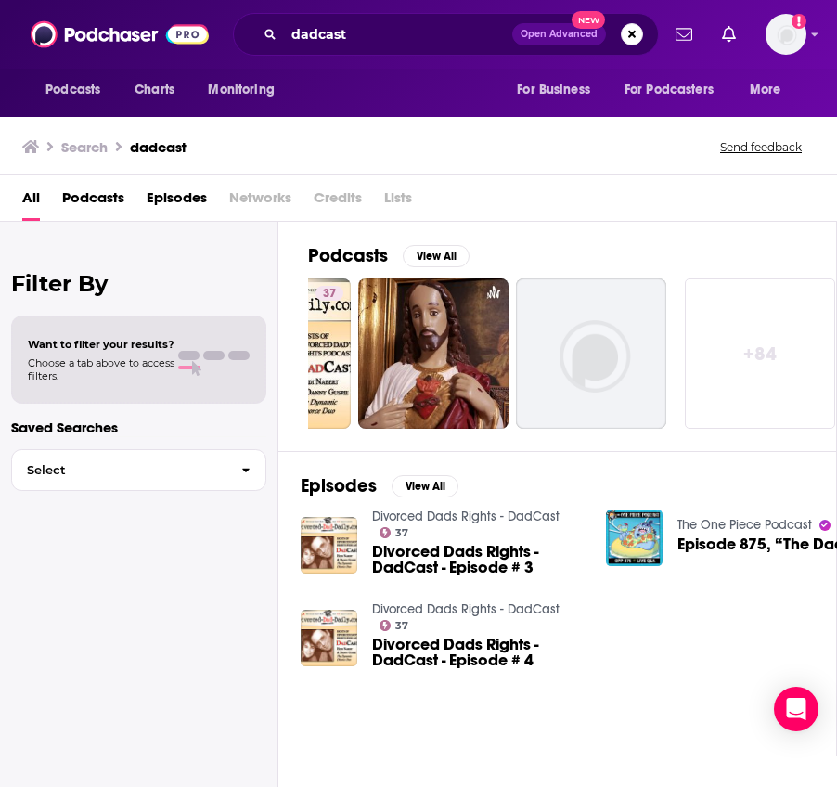
scroll to position [0, 905]
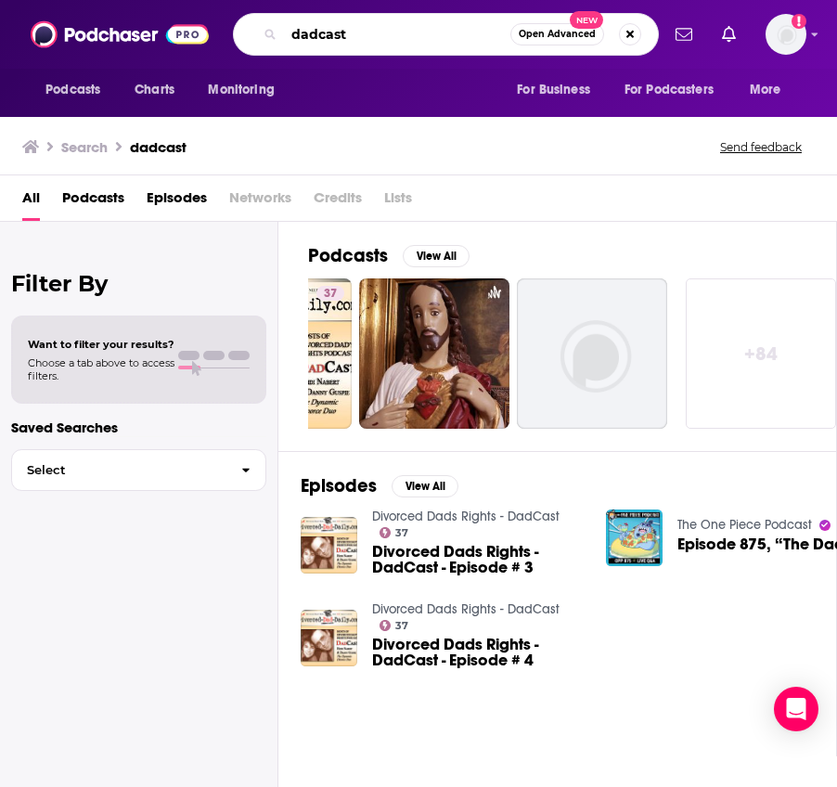
drag, startPoint x: 394, startPoint y: 39, endPoint x: 278, endPoint y: 16, distance: 118.3
click at [278, 16] on div "dadcast Open Advanced New" at bounding box center [446, 34] width 426 height 43
type input "dumb dad podcast"
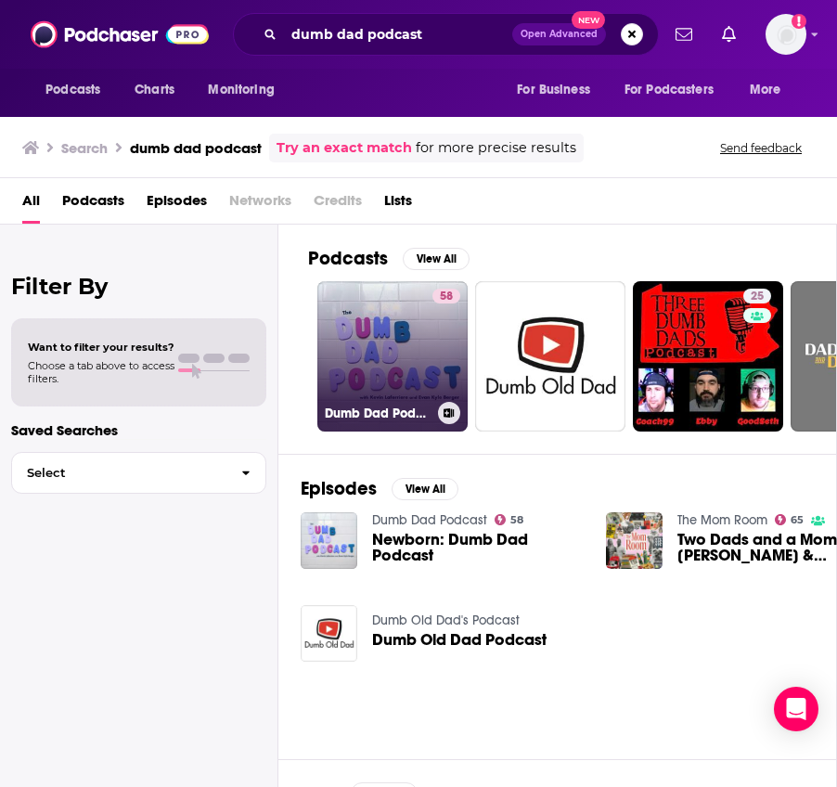
click at [394, 348] on link "58 Dumb Dad Podcast" at bounding box center [392, 356] width 150 height 150
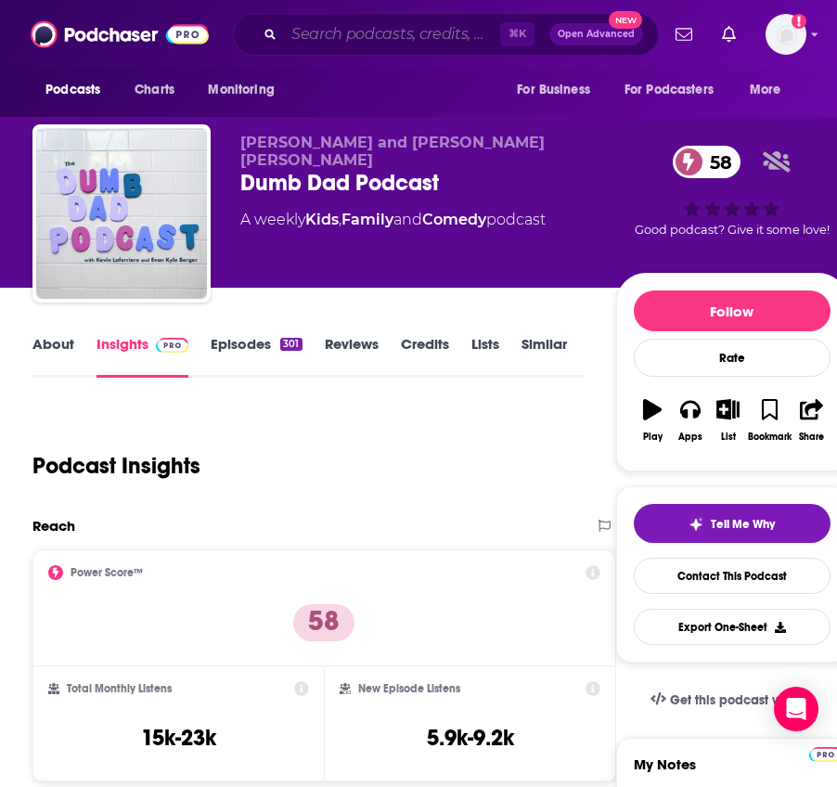
click at [420, 32] on input "Search podcasts, credits, & more..." at bounding box center [392, 34] width 216 height 30
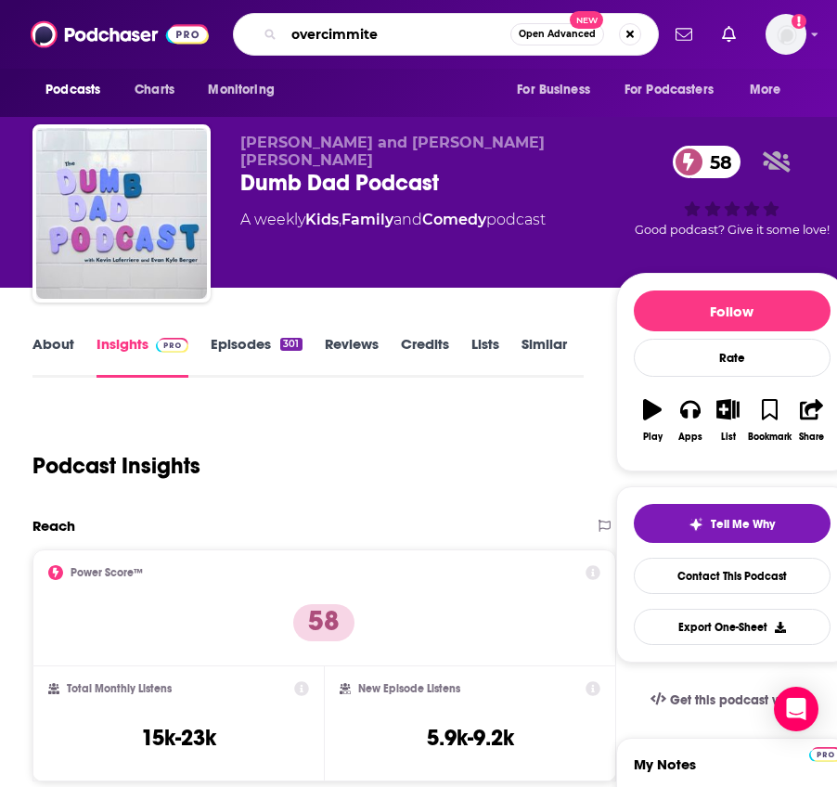
type input "overcimmited"
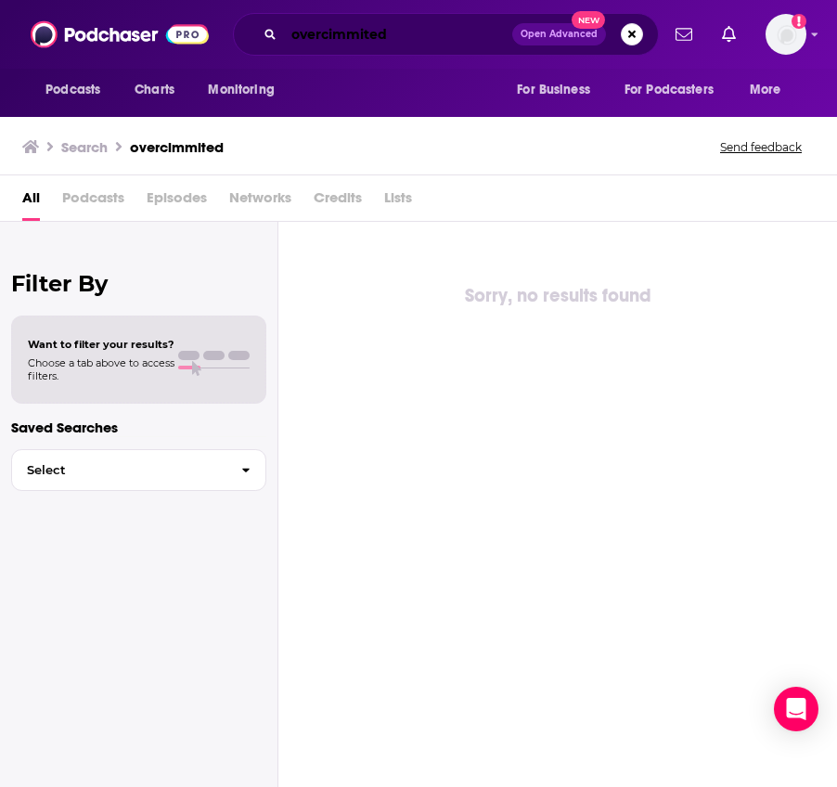
click at [334, 30] on input "overcimmited" at bounding box center [398, 34] width 228 height 30
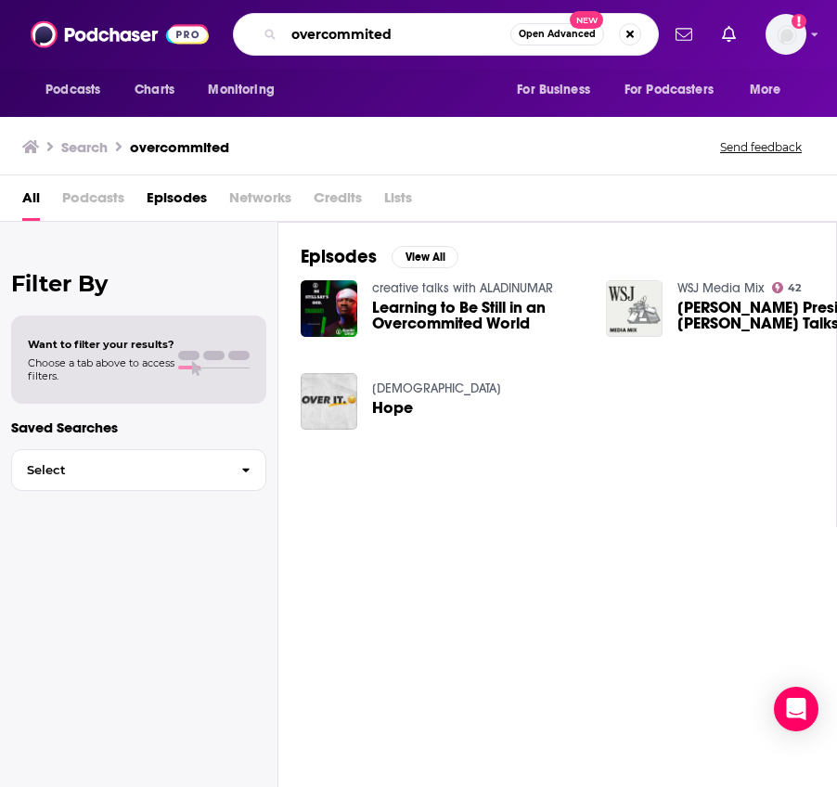
click at [439, 32] on input "overcommited" at bounding box center [397, 34] width 226 height 30
drag, startPoint x: 375, startPoint y: 44, endPoint x: 369, endPoint y: 33, distance: 11.6
click at [369, 33] on input "overcommited" at bounding box center [397, 34] width 226 height 30
type input "overcommitted"
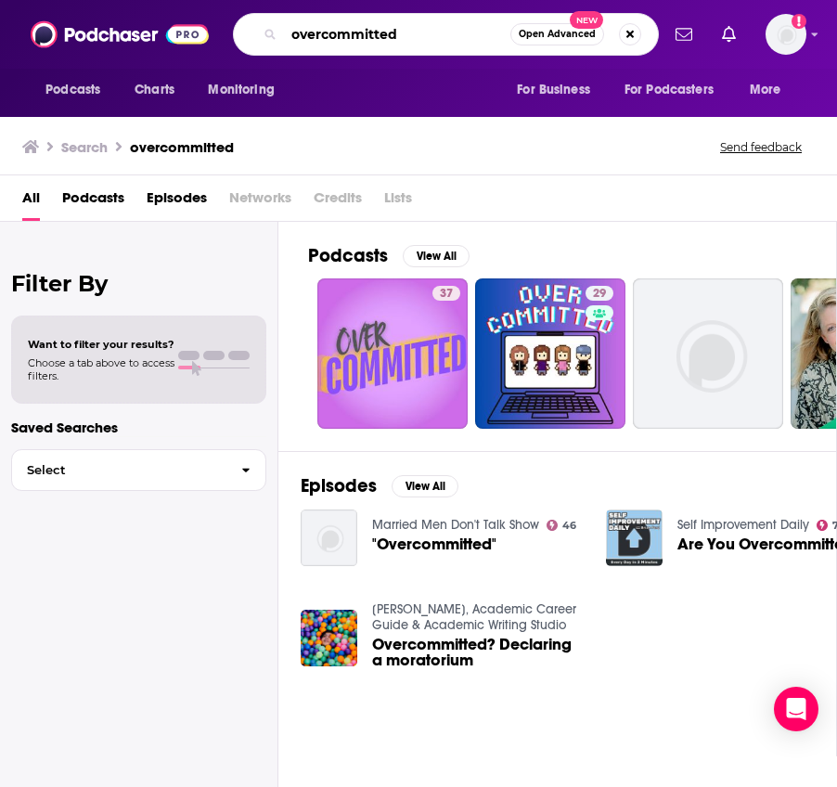
drag, startPoint x: 419, startPoint y: 38, endPoint x: 257, endPoint y: 12, distance: 163.6
click at [257, 12] on div "Podcasts Charts Monitoring overcommitted Open Advanced New For Business For Pod…" at bounding box center [418, 34] width 837 height 69
type input "raising athletes"
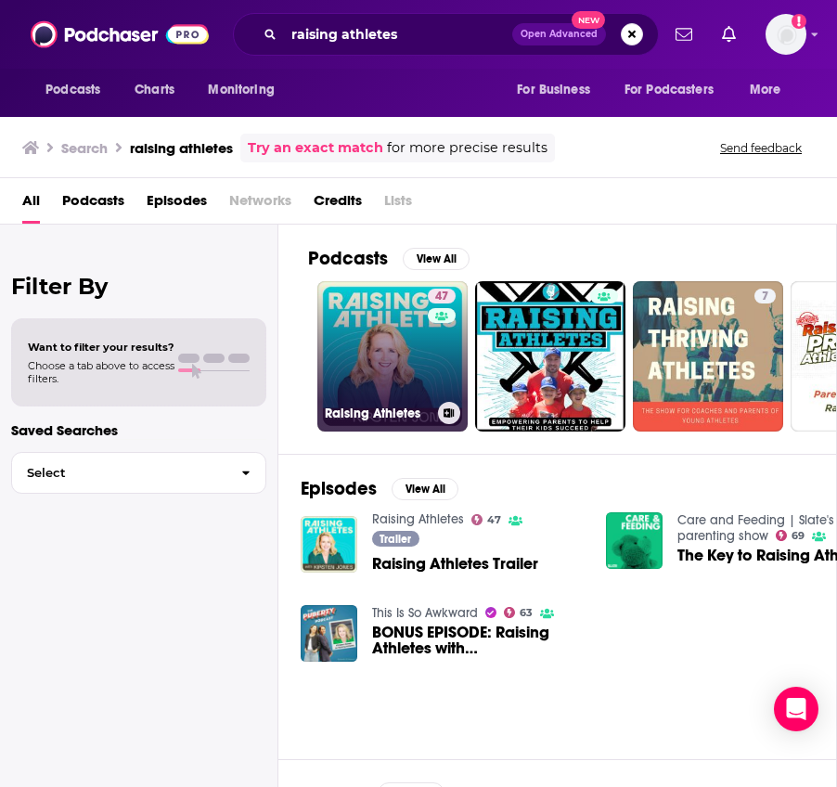
click at [417, 378] on link "47 Raising Athletes" at bounding box center [392, 356] width 150 height 150
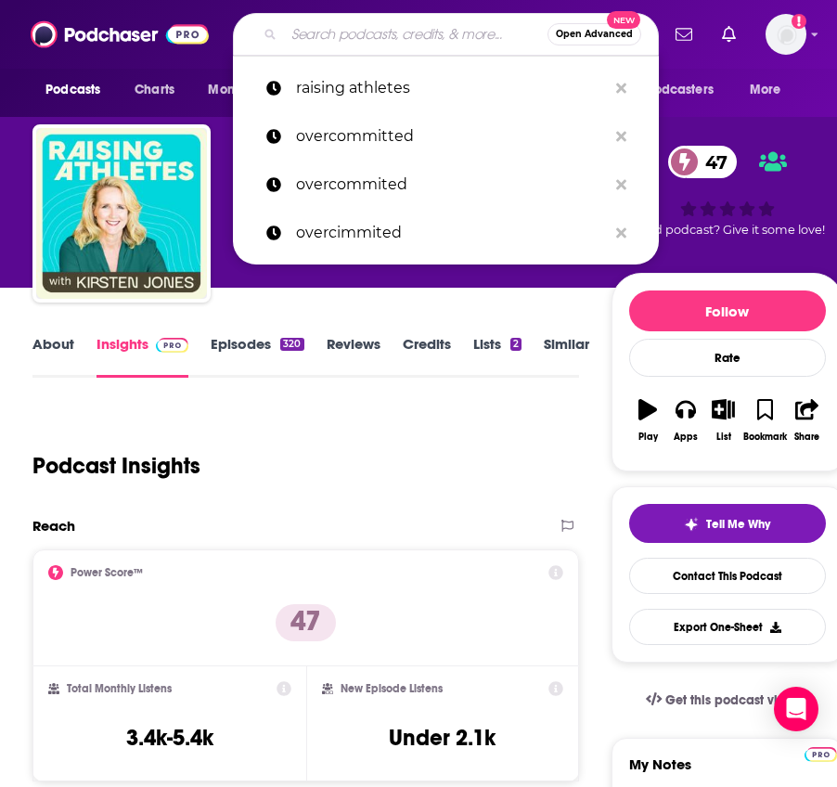
click at [436, 24] on input "Search podcasts, credits, & more..." at bounding box center [416, 34] width 264 height 30
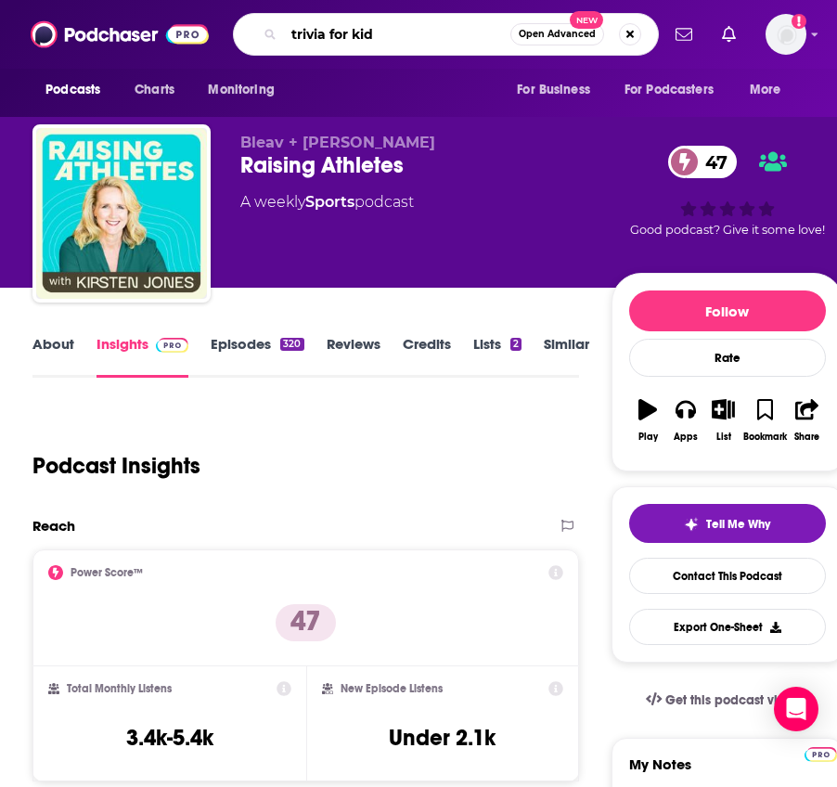
type input "trivia for kids"
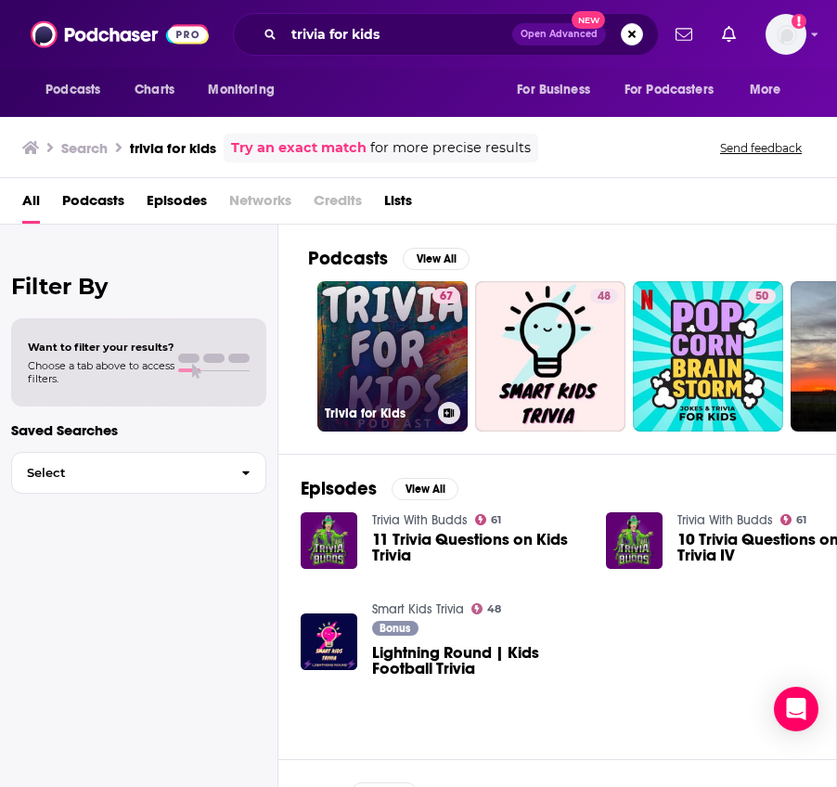
click at [381, 342] on link "67 Trivia for Kids" at bounding box center [392, 356] width 150 height 150
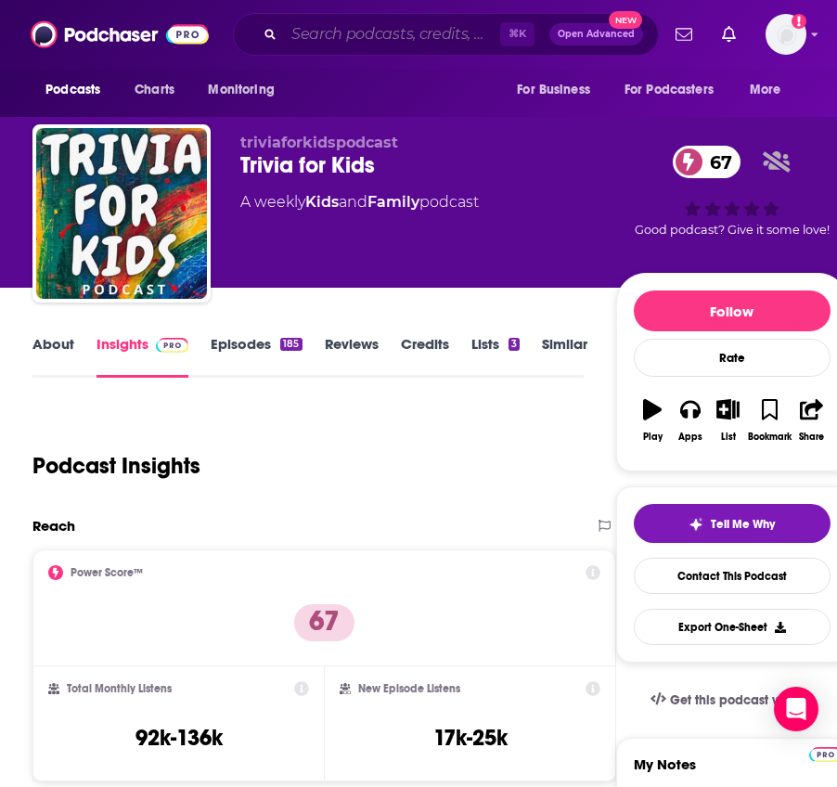
click at [417, 40] on input "Search podcasts, credits, & more..." at bounding box center [392, 34] width 216 height 30
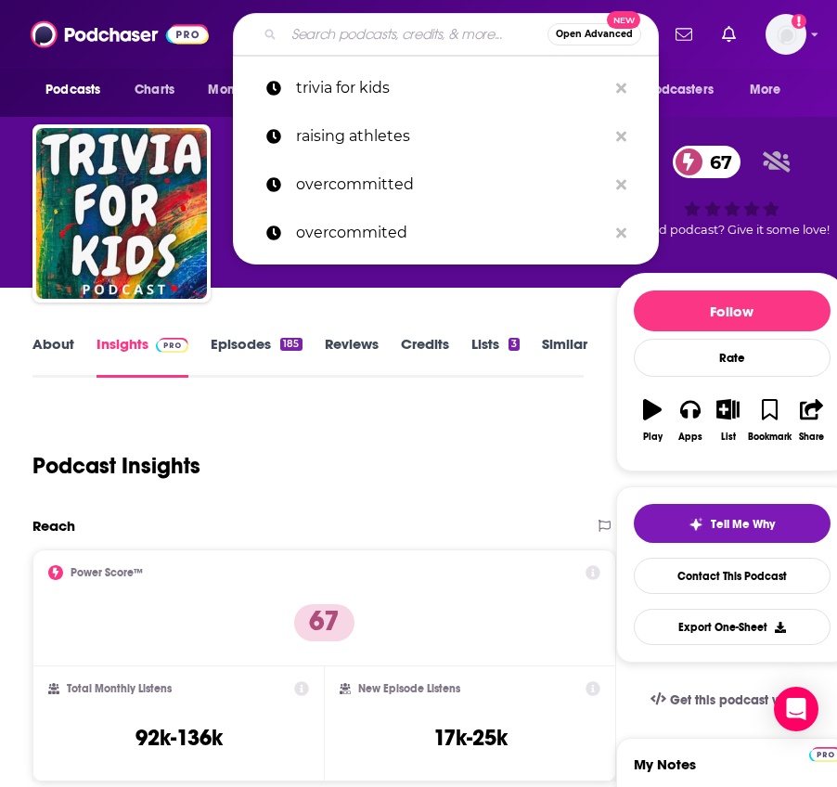
click at [417, 40] on input "Search podcasts, credits, & more..." at bounding box center [416, 34] width 264 height 30
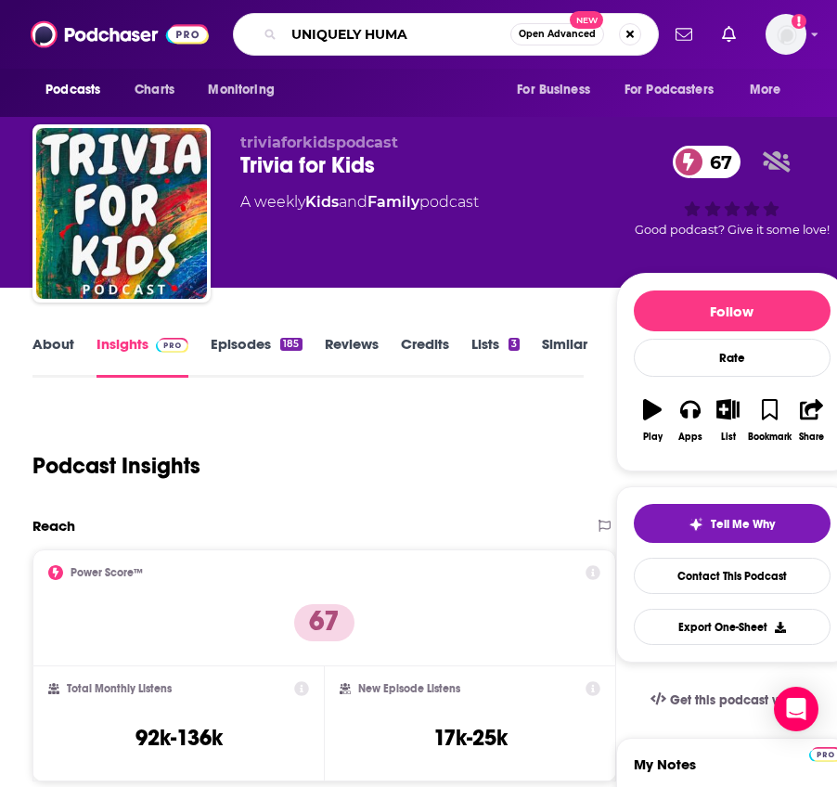
type input "UNIQUELY HUMAN"
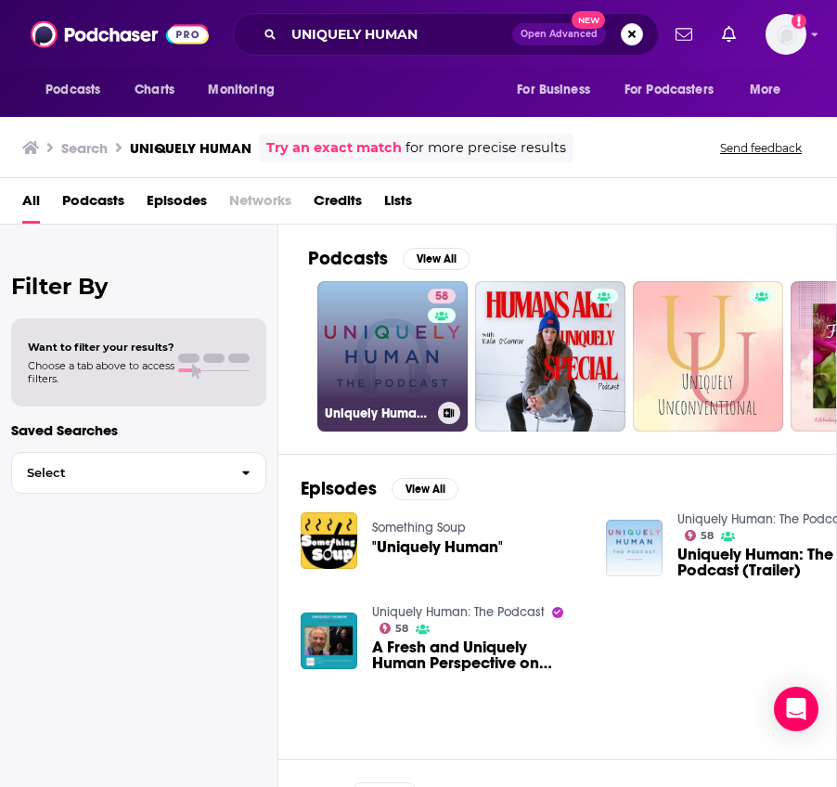
click at [406, 334] on link "58 Uniquely Human: The Podcast" at bounding box center [392, 356] width 150 height 150
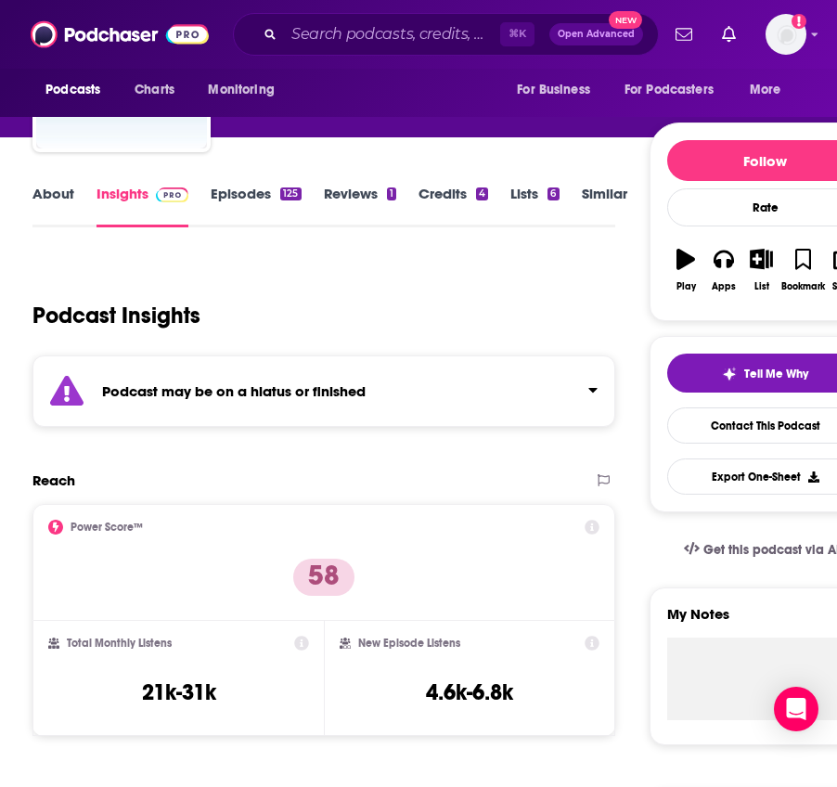
scroll to position [224, 0]
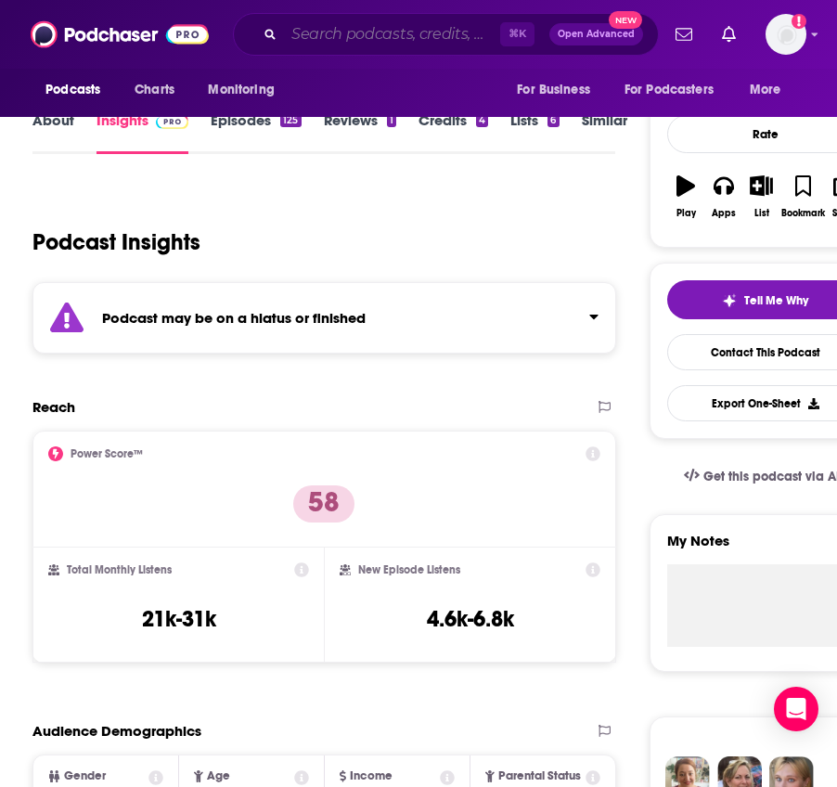
click at [375, 32] on input "Search podcasts, credits, & more..." at bounding box center [392, 34] width 216 height 30
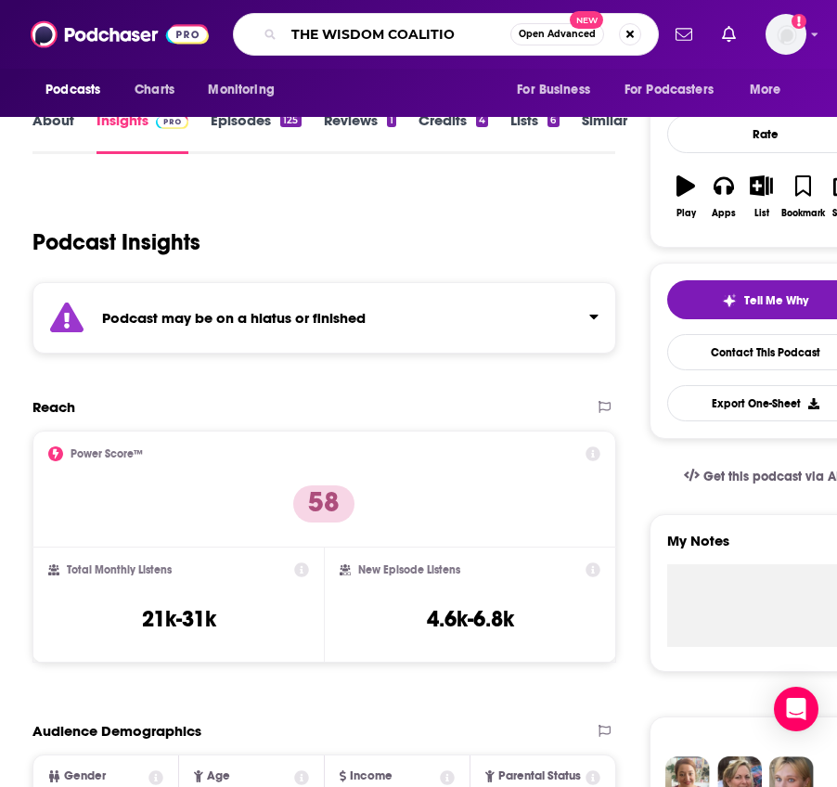
type input "THE WISDOM COALITION"
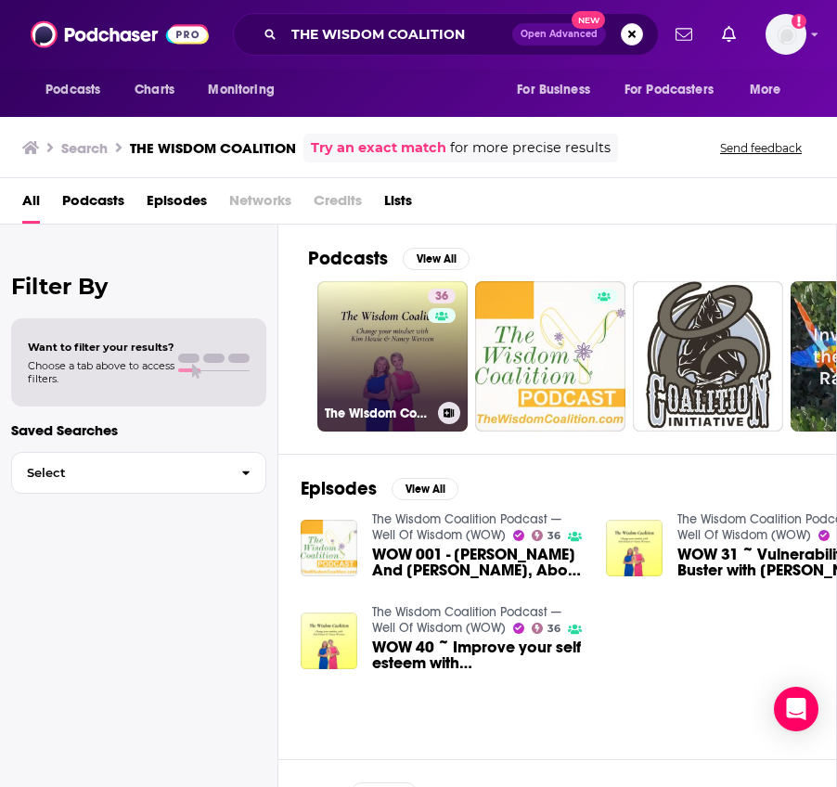
click at [418, 350] on link "36 The Wisdom Coalition Podcast — Well Of Wisdom (WOW)" at bounding box center [392, 356] width 150 height 150
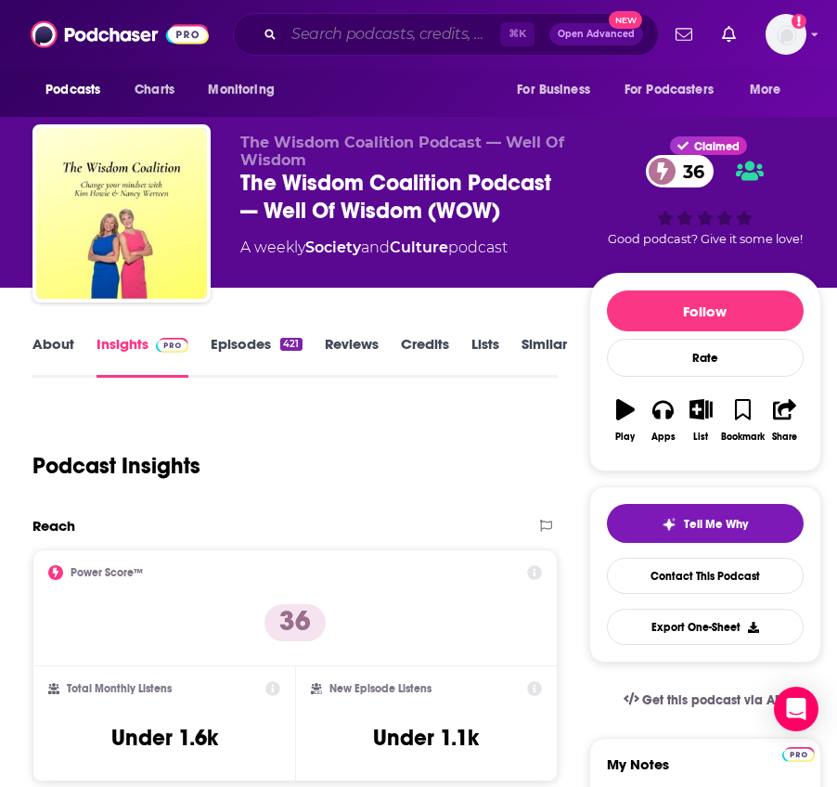
click at [383, 35] on input "Search podcasts, credits, & more..." at bounding box center [392, 34] width 216 height 30
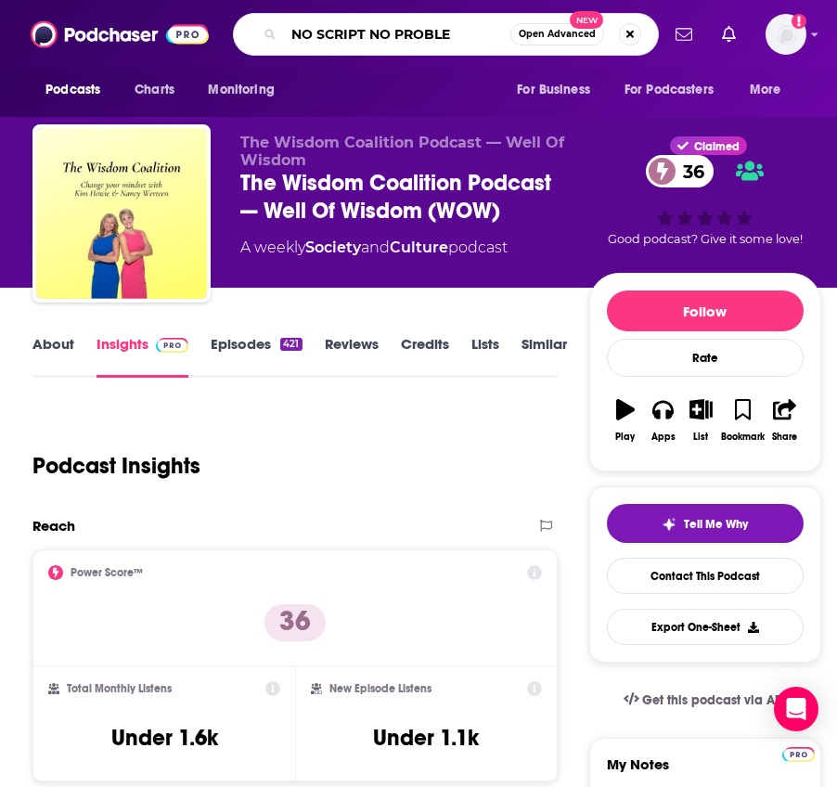
type input "NO SCRIPT NO PROBLEM"
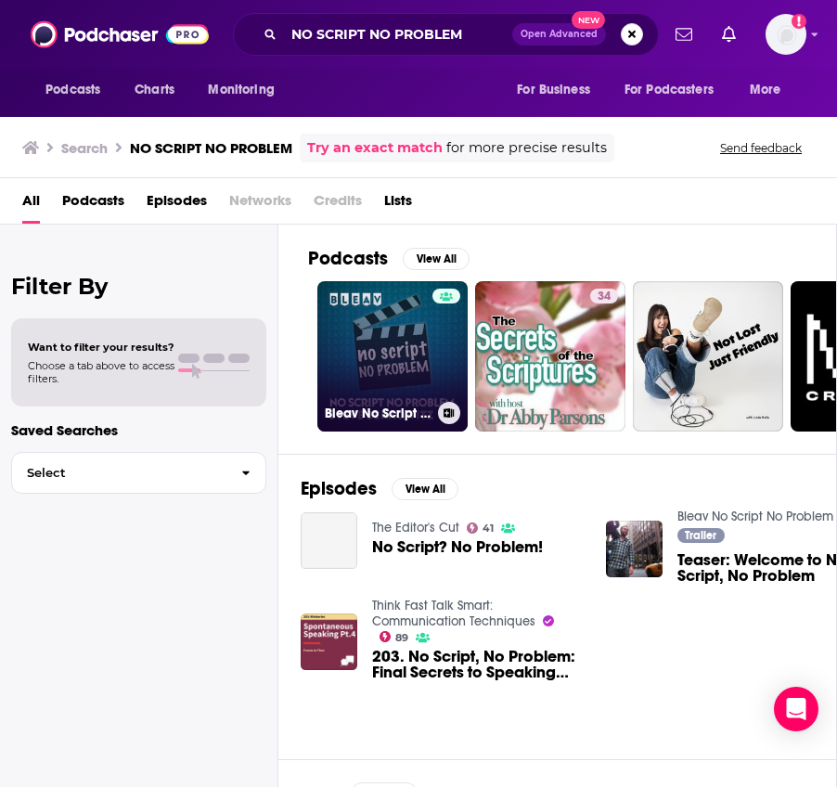
click at [413, 302] on link "Bleav No Script No Problem" at bounding box center [392, 356] width 150 height 150
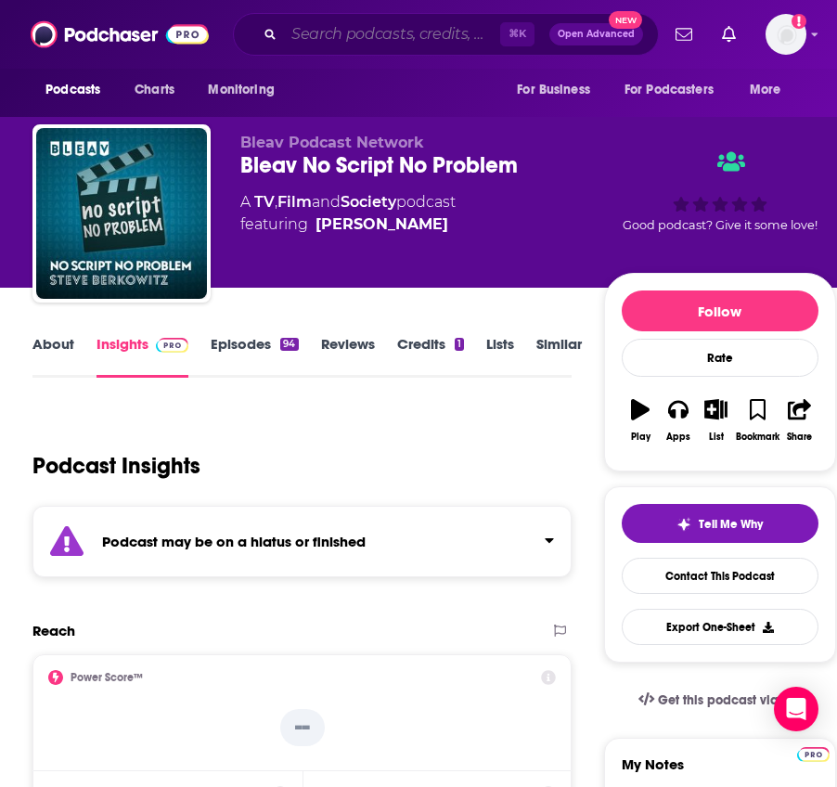
click at [421, 43] on input "Search podcasts, credits, & more..." at bounding box center [392, 34] width 216 height 30
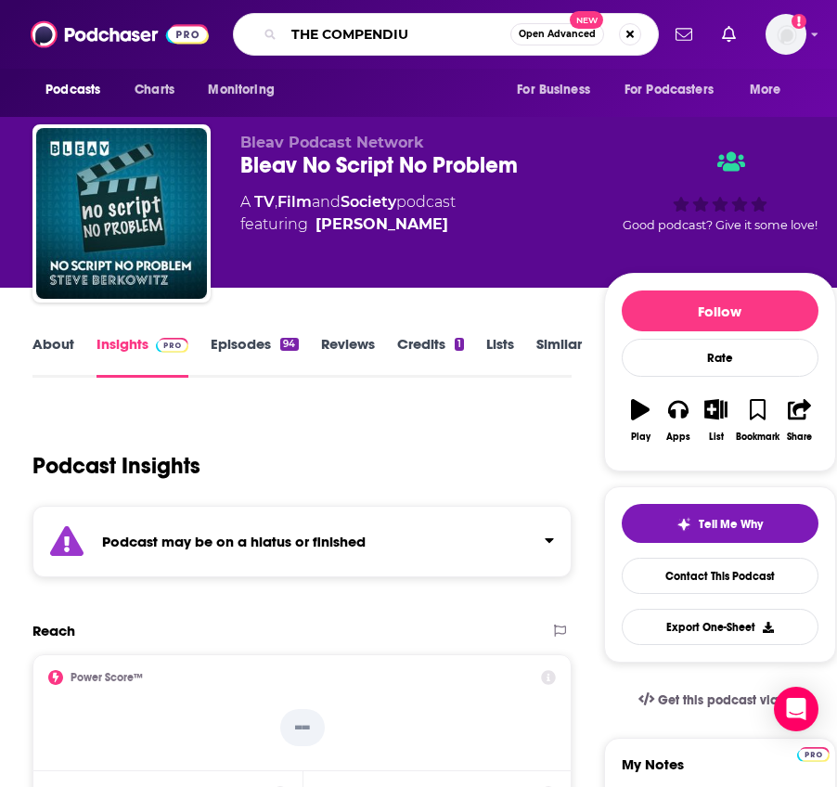
type input "THE COMPENDIUM"
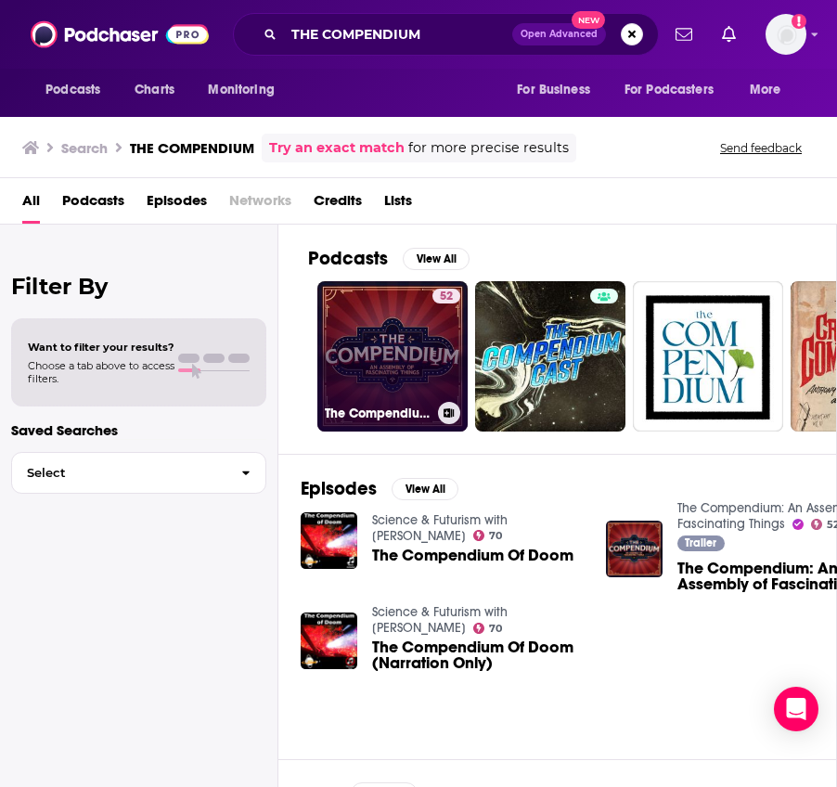
click at [457, 352] on div "52" at bounding box center [447, 345] width 28 height 113
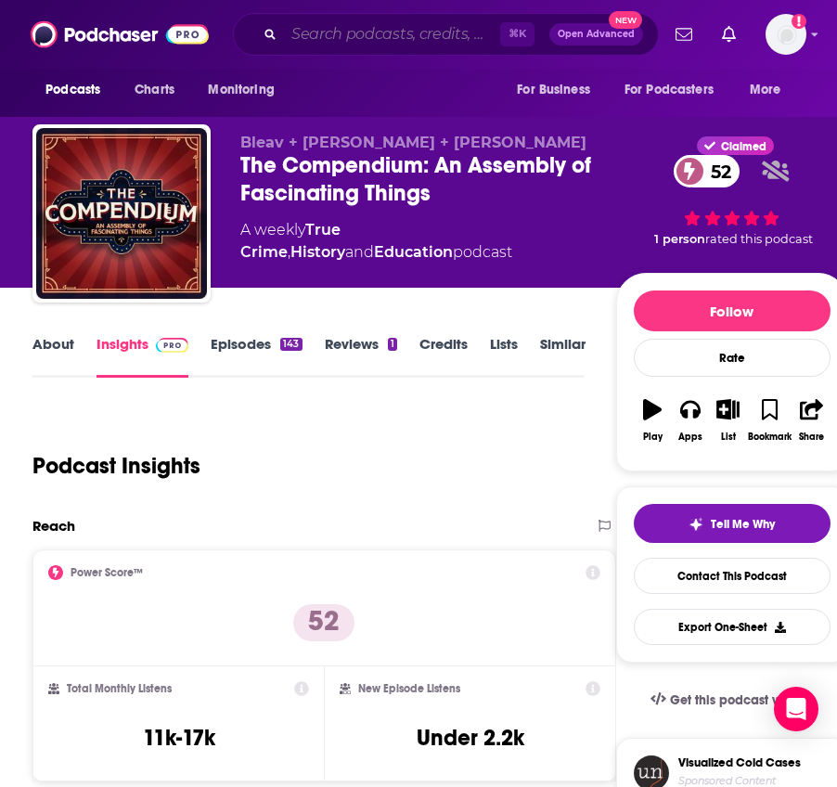
click at [368, 26] on input "Search podcasts, credits, & more..." at bounding box center [392, 34] width 216 height 30
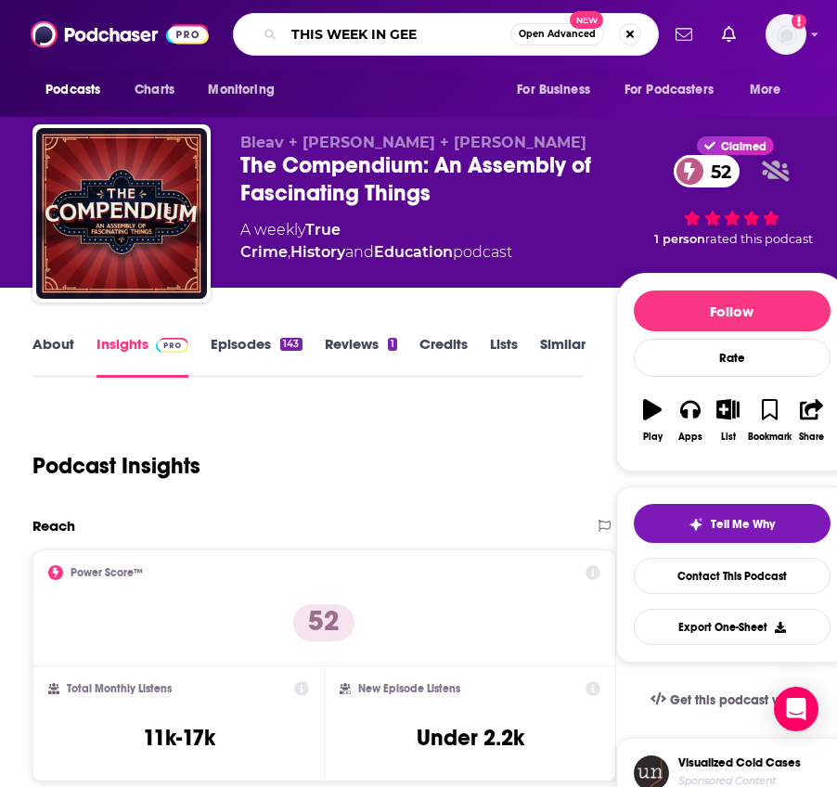
type input "THIS WEEK IN GEEK"
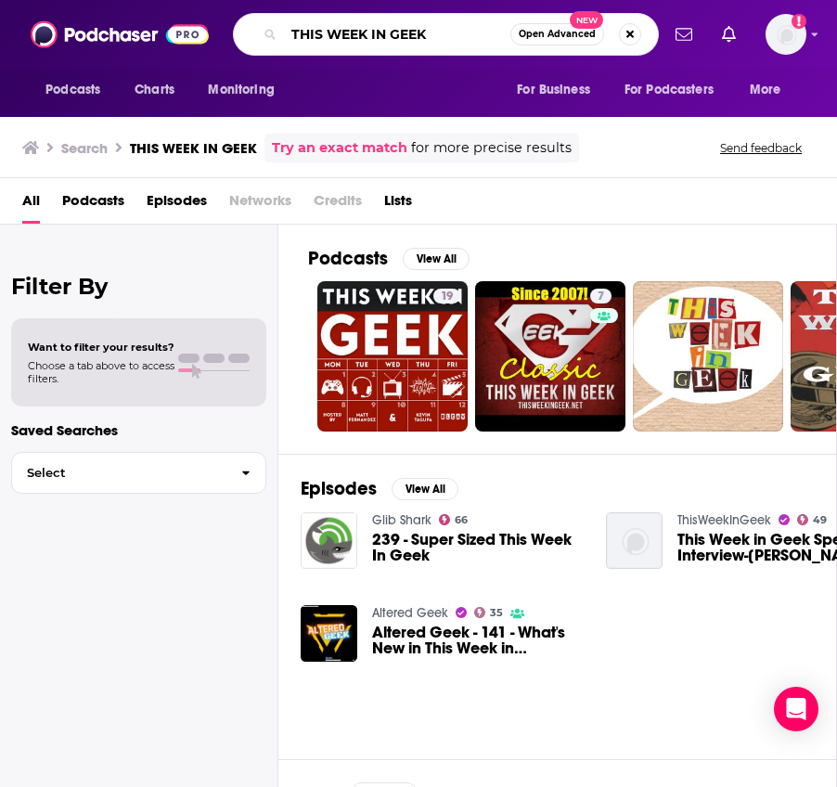
drag, startPoint x: 444, startPoint y: 31, endPoint x: 301, endPoint y: 14, distance: 143.9
click at [301, 14] on div "THIS WEEK IN GEEK Open Advanced New" at bounding box center [446, 34] width 426 height 43
type input "T"
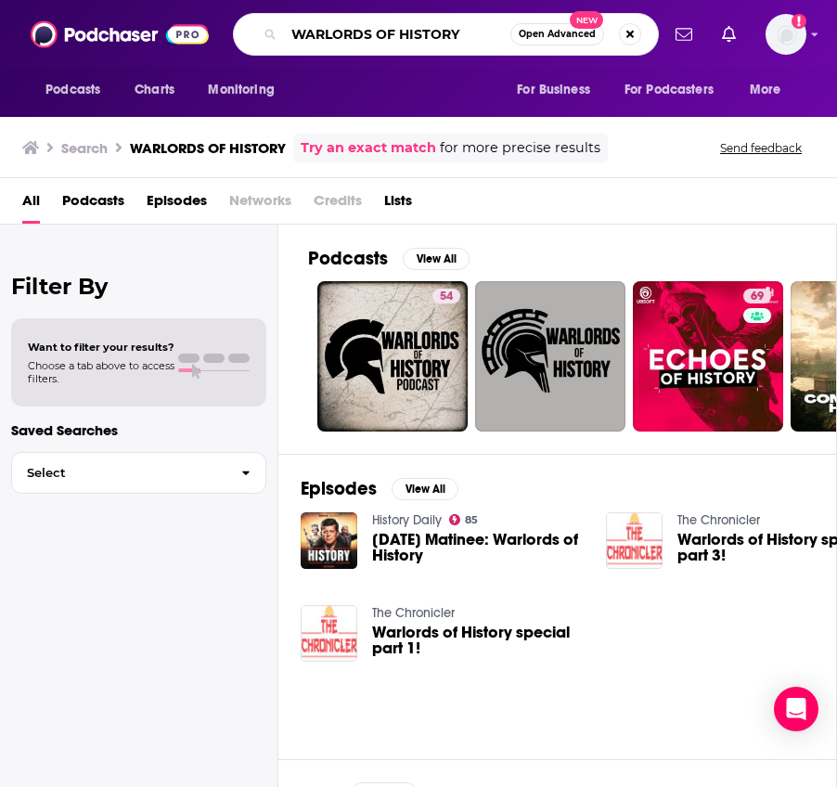
drag, startPoint x: 466, startPoint y: 34, endPoint x: 268, endPoint y: -1, distance: 200.8
click at [268, 0] on html "Podcasts Charts Monitoring WARLORDS OF HISTORY Open Advanced New For Business F…" at bounding box center [418, 393] width 837 height 787
type input "BESTIES BY [PERSON_NAME]"
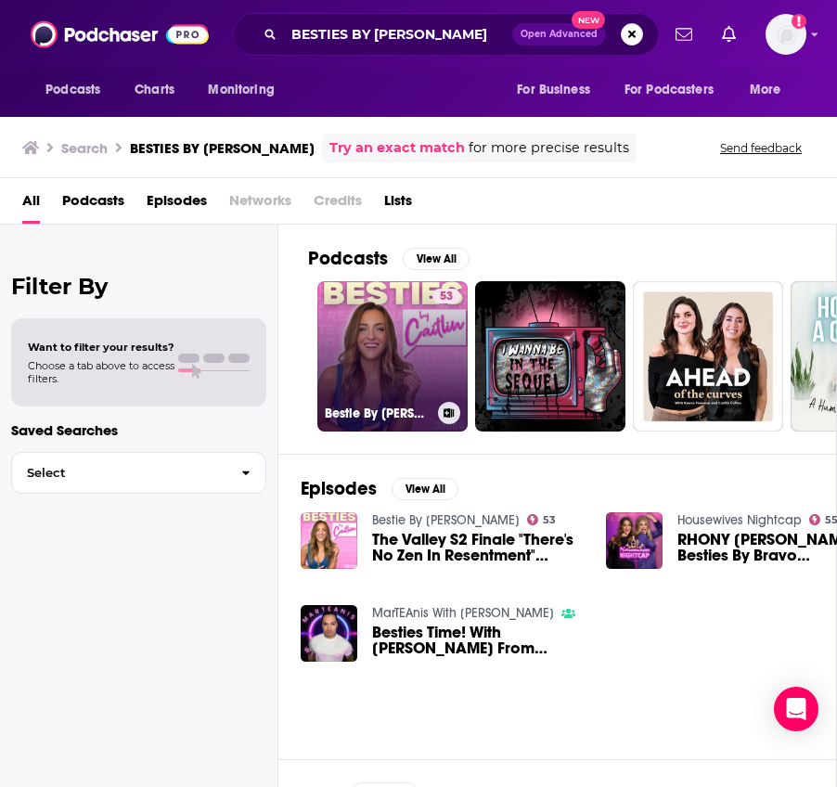
click at [412, 350] on link "53 Bestie By [PERSON_NAME]" at bounding box center [392, 356] width 150 height 150
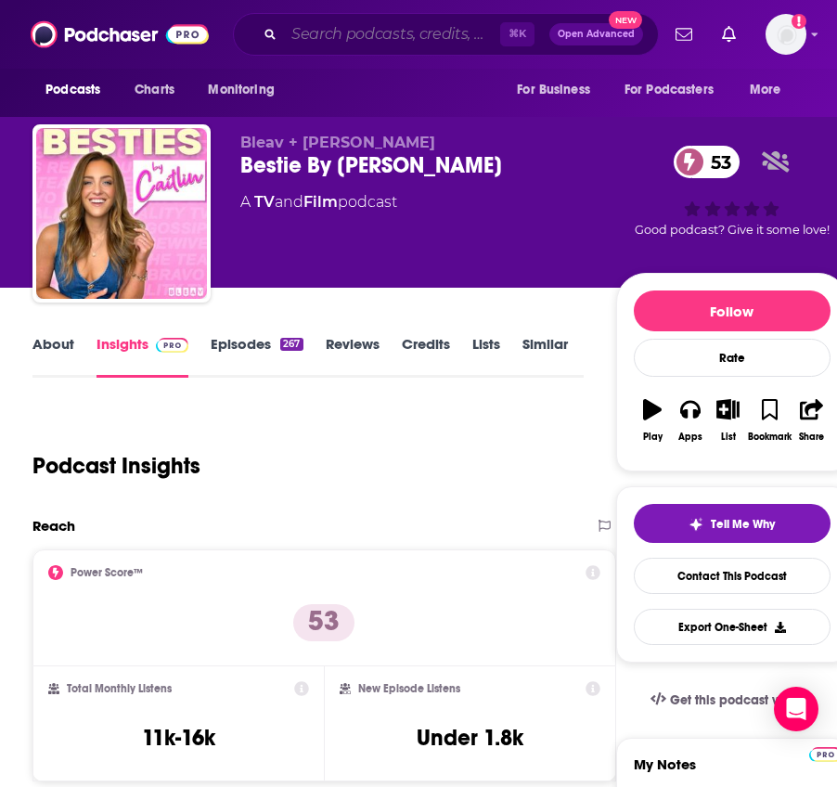
click at [413, 30] on input "Search podcasts, credits, & more..." at bounding box center [392, 34] width 216 height 30
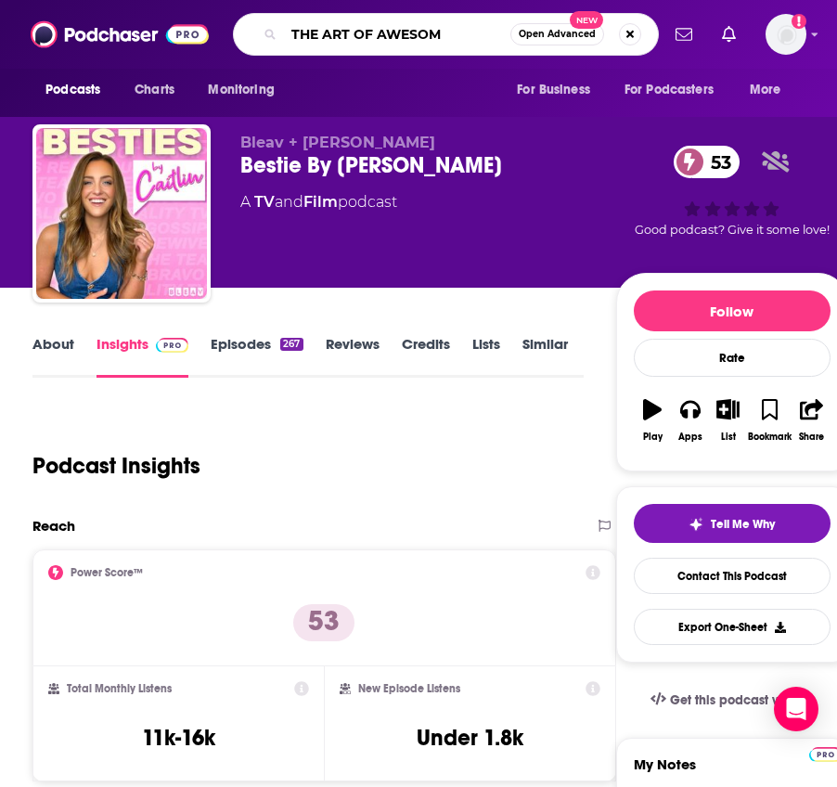
type input "THE ART OF AWESOME"
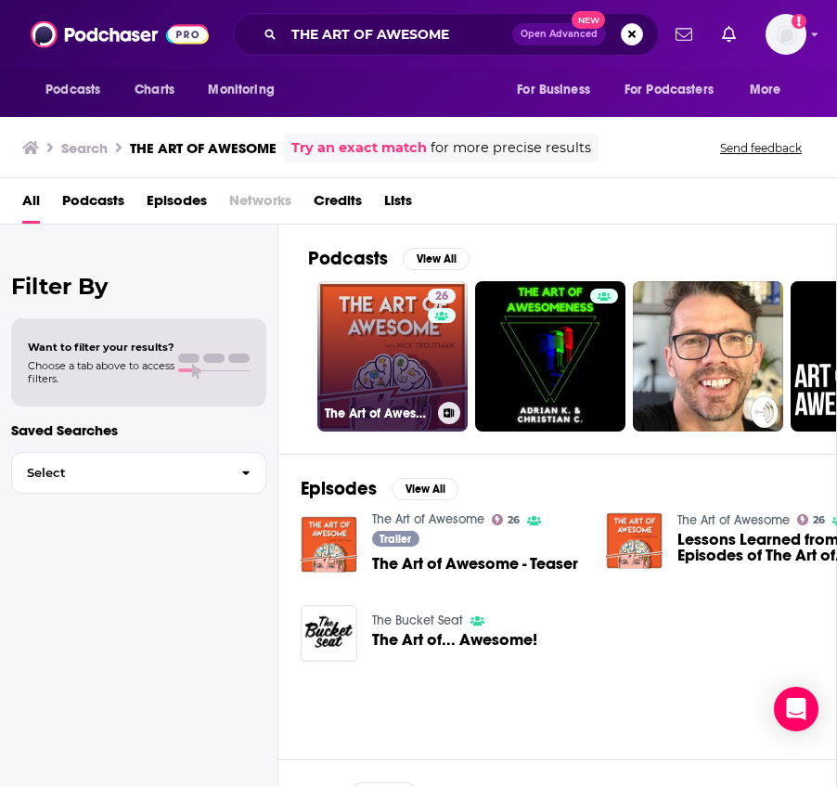
click at [409, 315] on link "26 The Art of Awesome" at bounding box center [392, 356] width 150 height 150
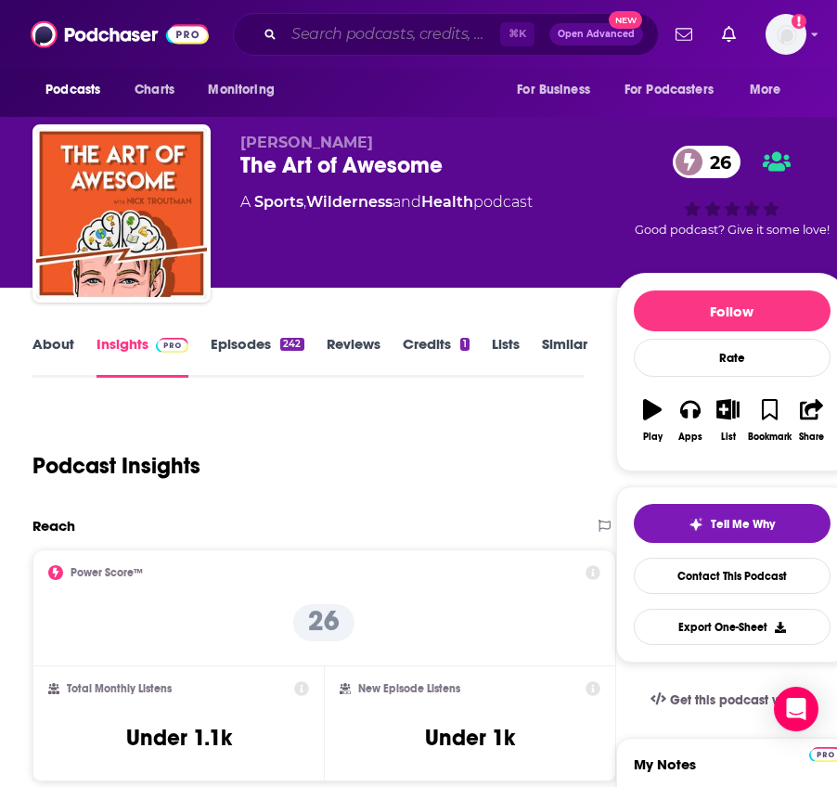
click at [415, 45] on input "Search podcasts, credits, & more..." at bounding box center [392, 34] width 216 height 30
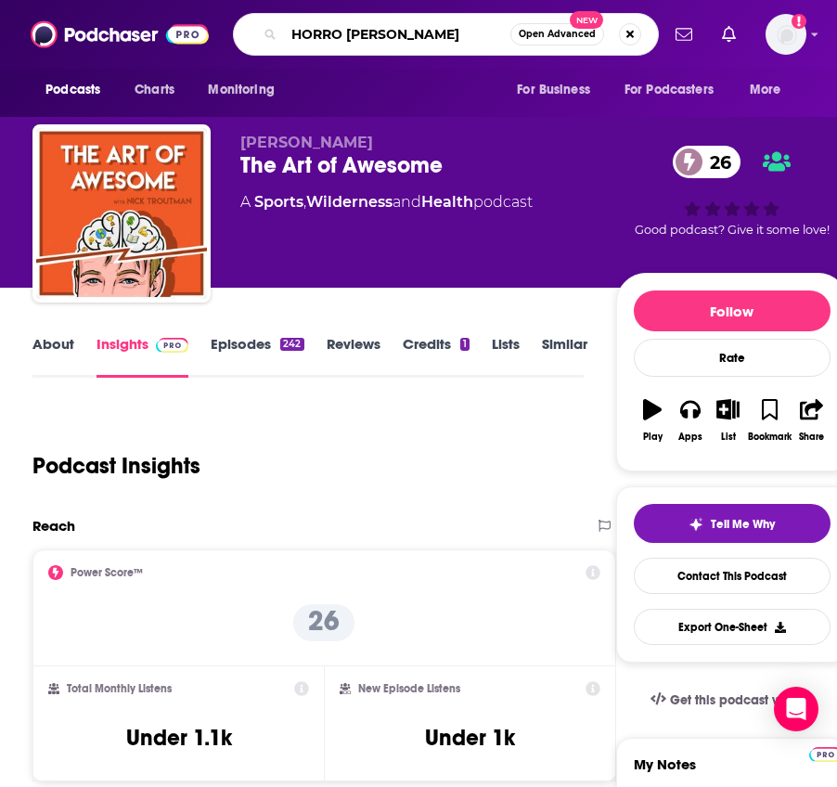
type input "HORRO STORIES"
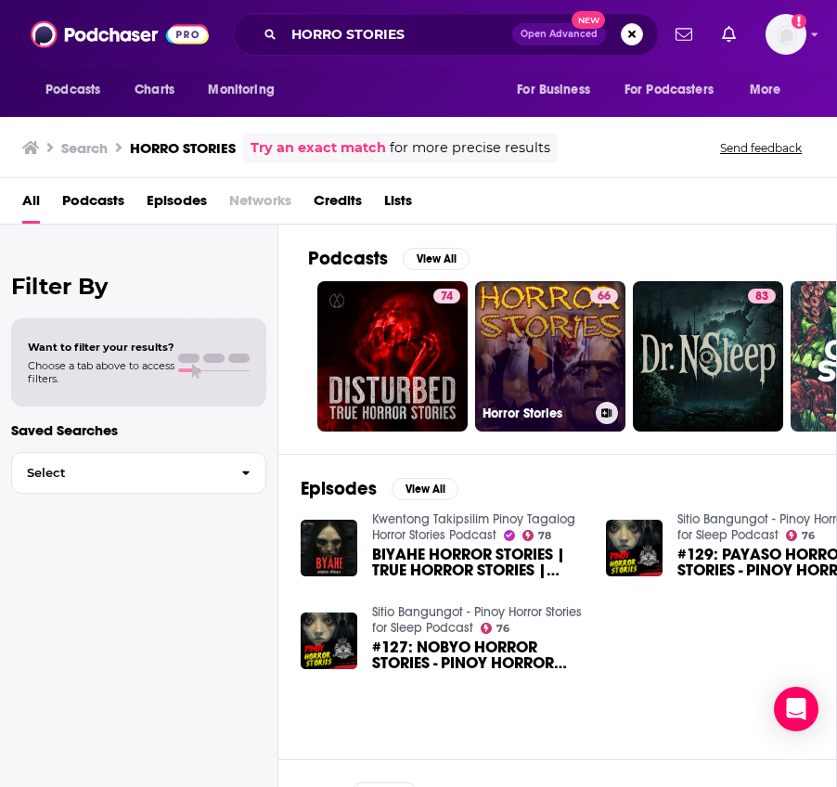
click at [551, 387] on link "66 Horror Stories" at bounding box center [550, 356] width 150 height 150
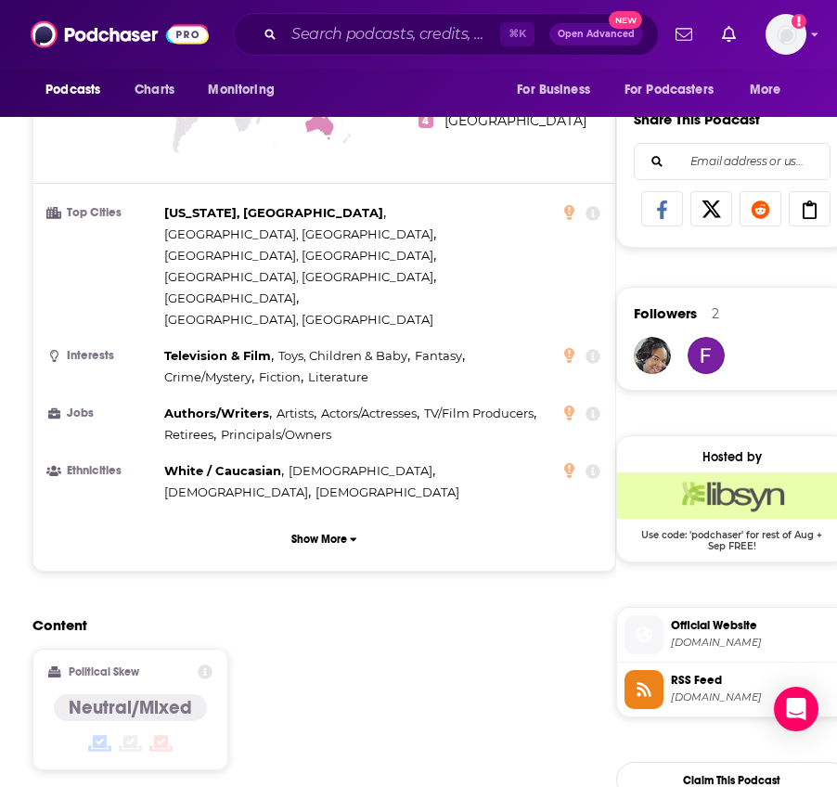
scroll to position [1017, 0]
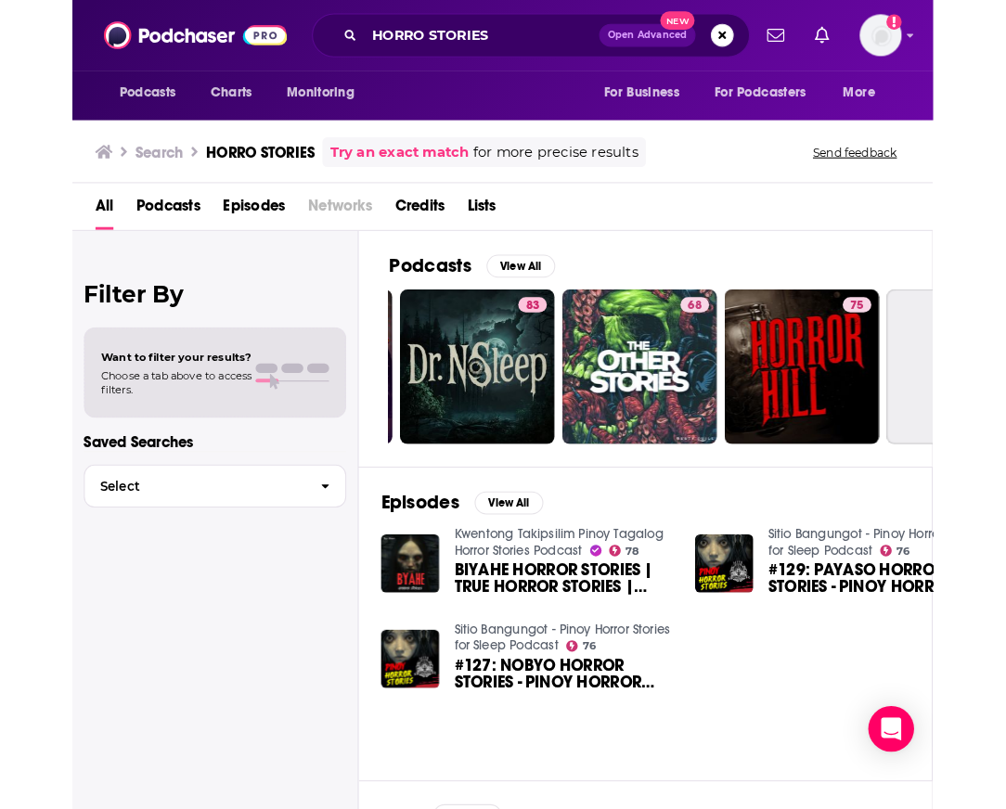
scroll to position [0, 377]
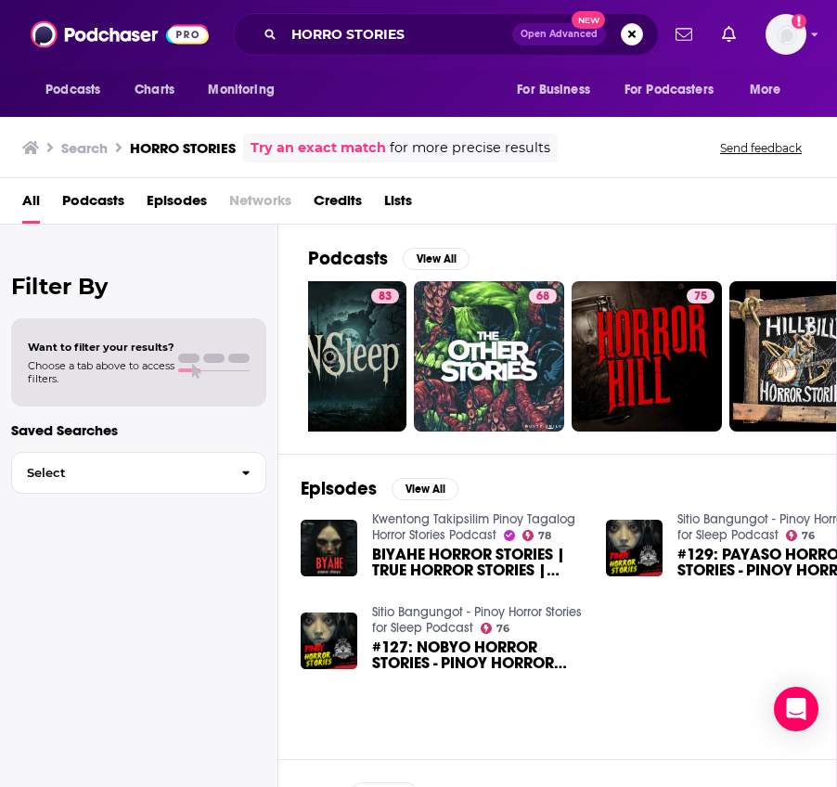
click at [95, 199] on span "Podcasts" at bounding box center [93, 205] width 62 height 38
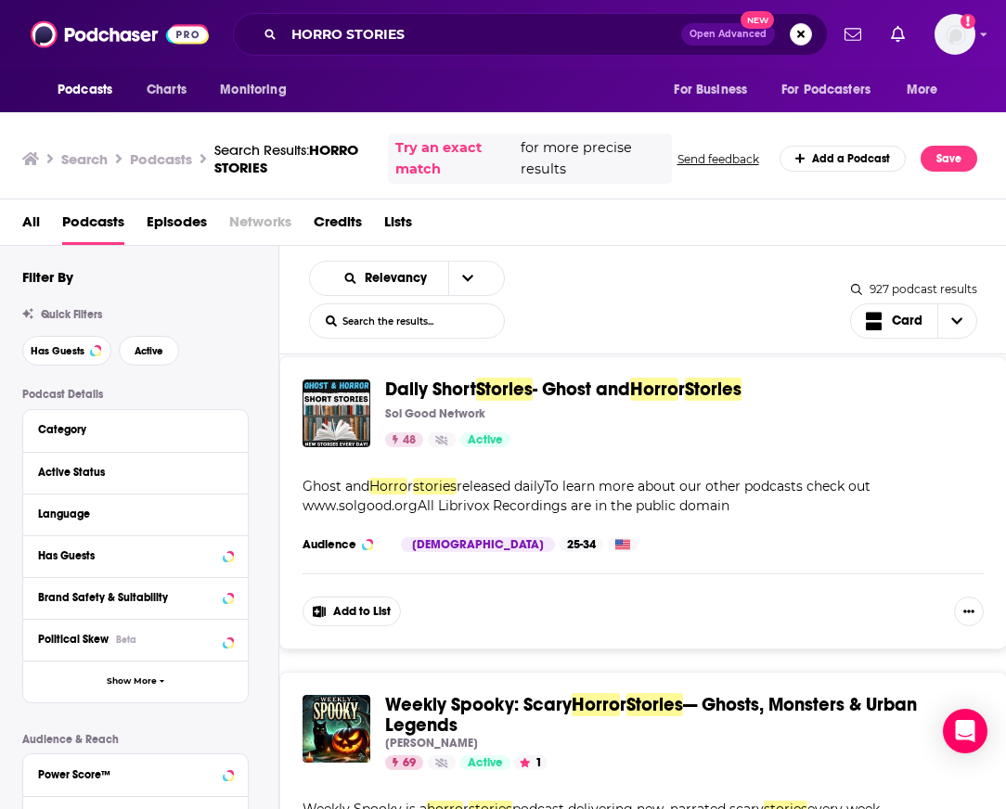
scroll to position [7410, 0]
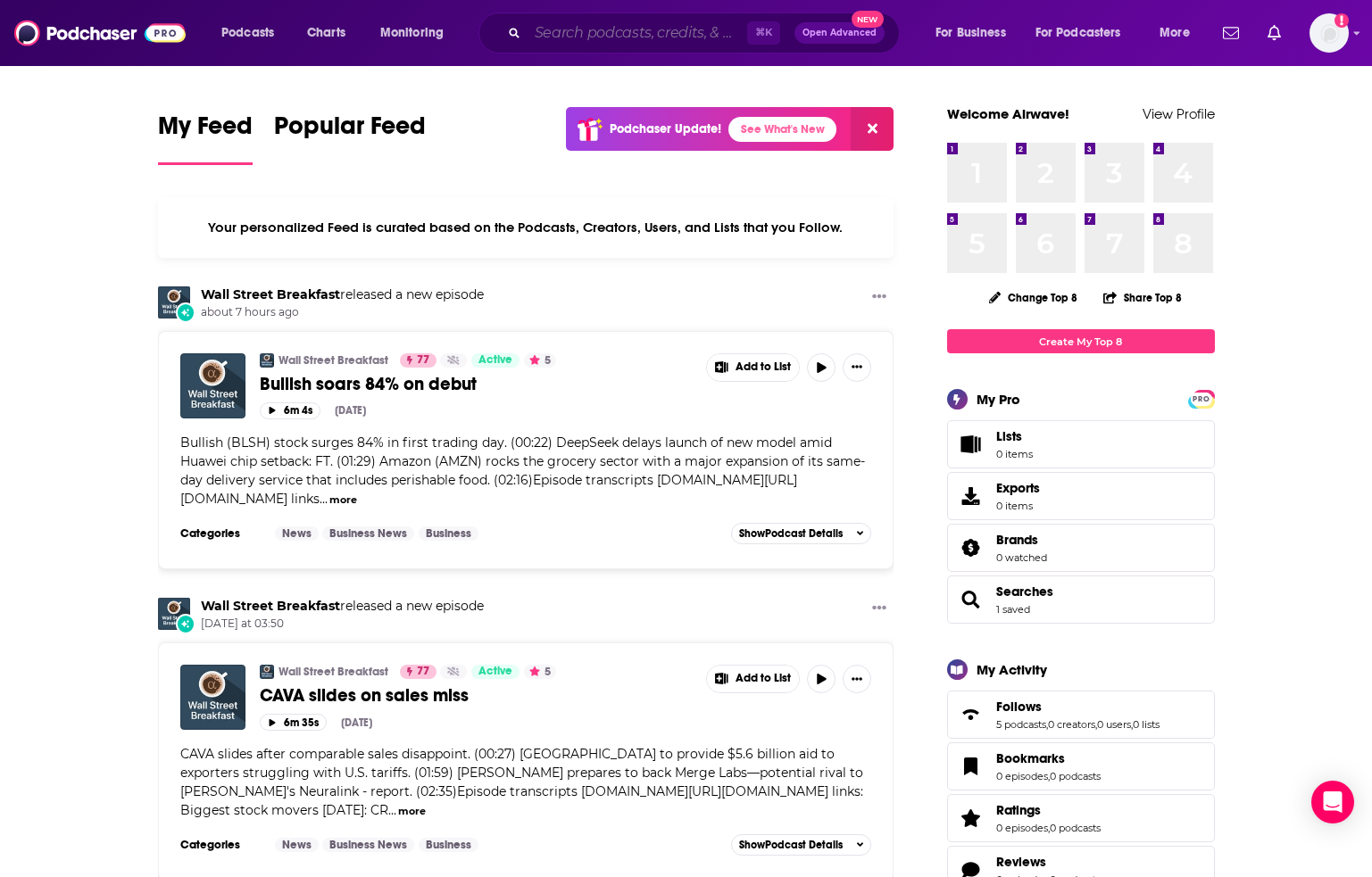
click at [635, 28] on input "Search podcasts, credits, & more..." at bounding box center [637, 33] width 219 height 29
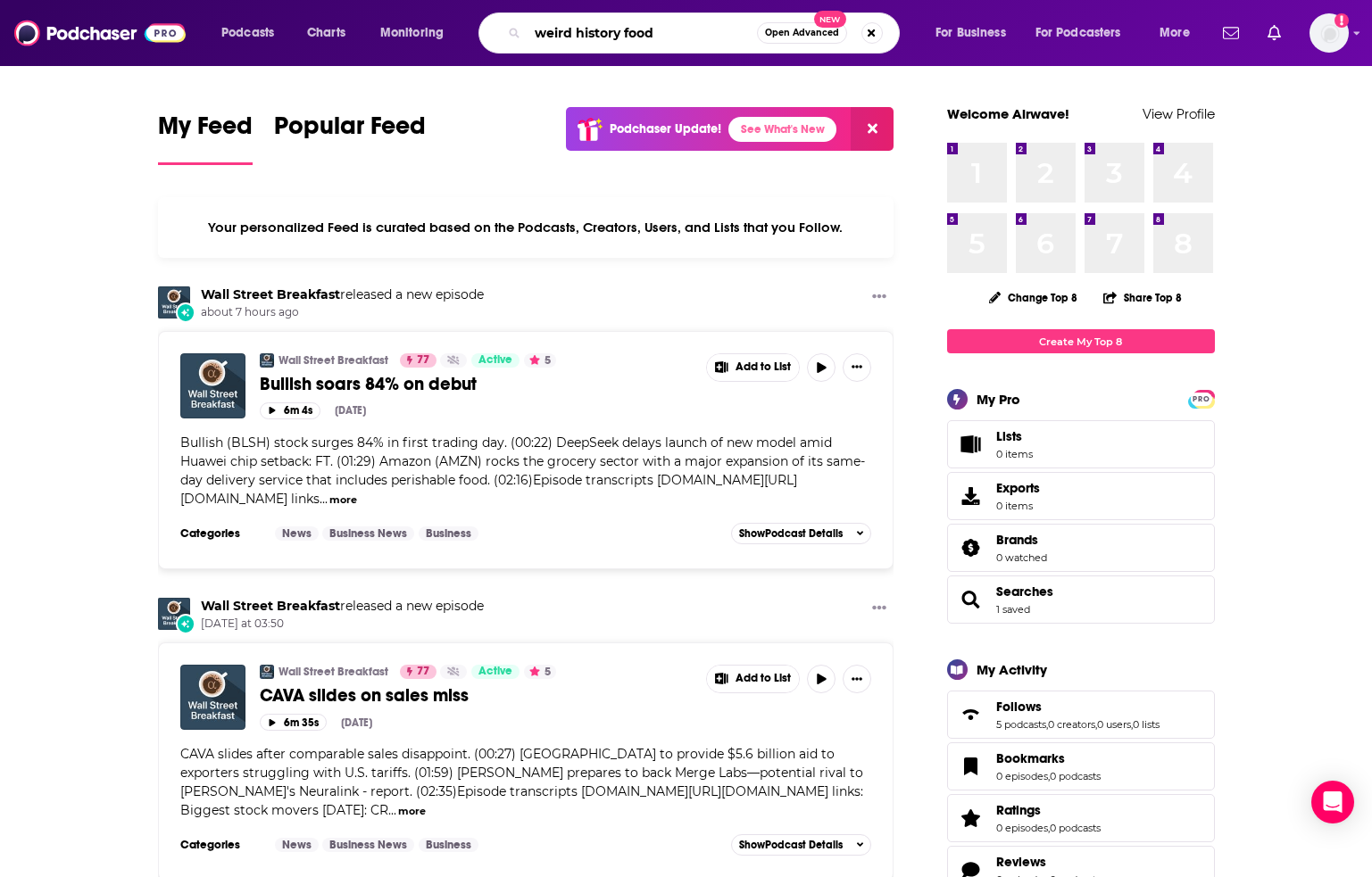
type input "weird history food"
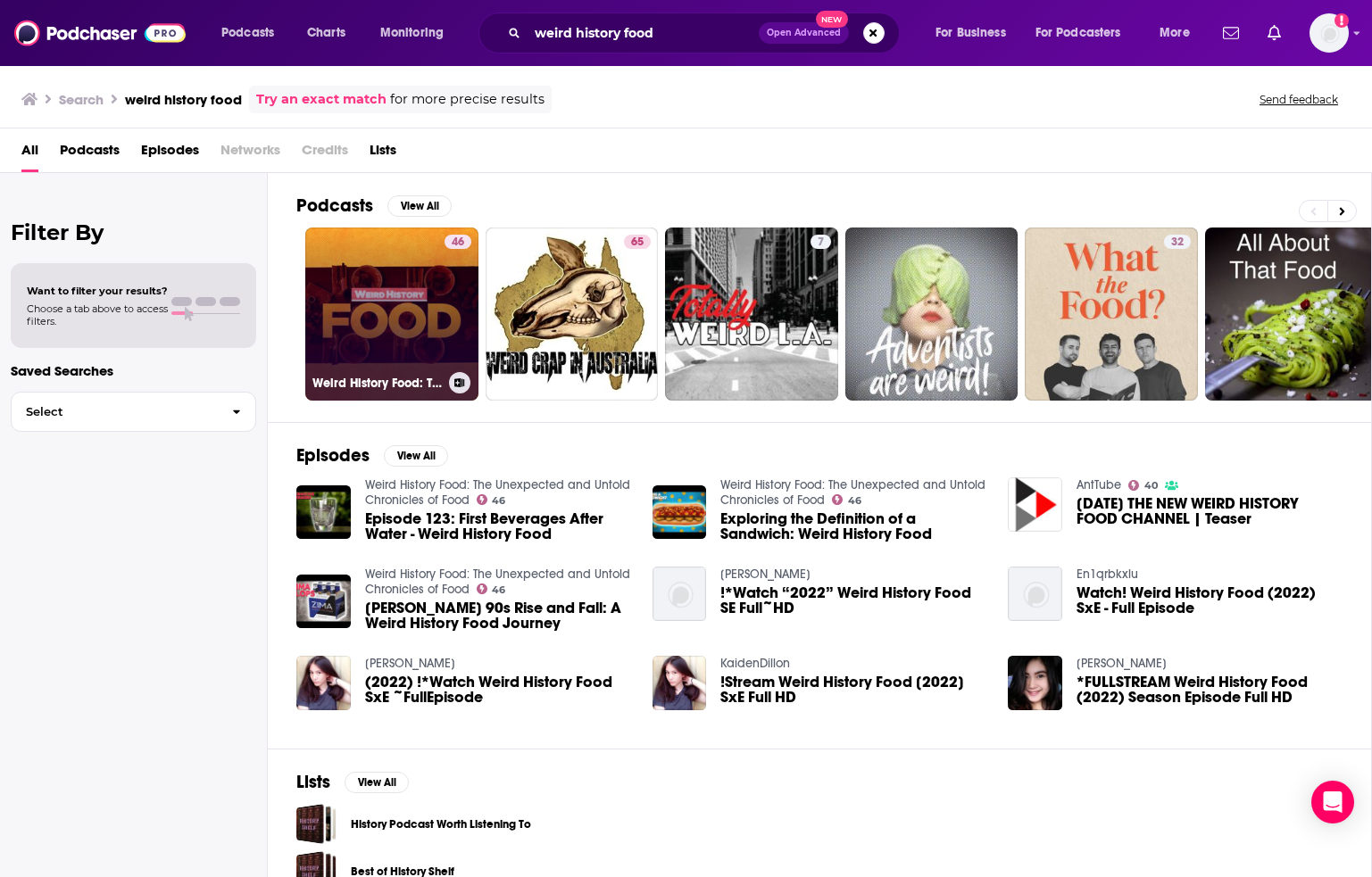
click at [359, 245] on link "46 Weird History Food: The Unexpected and Untold Chronicles of Food" at bounding box center [391, 314] width 173 height 173
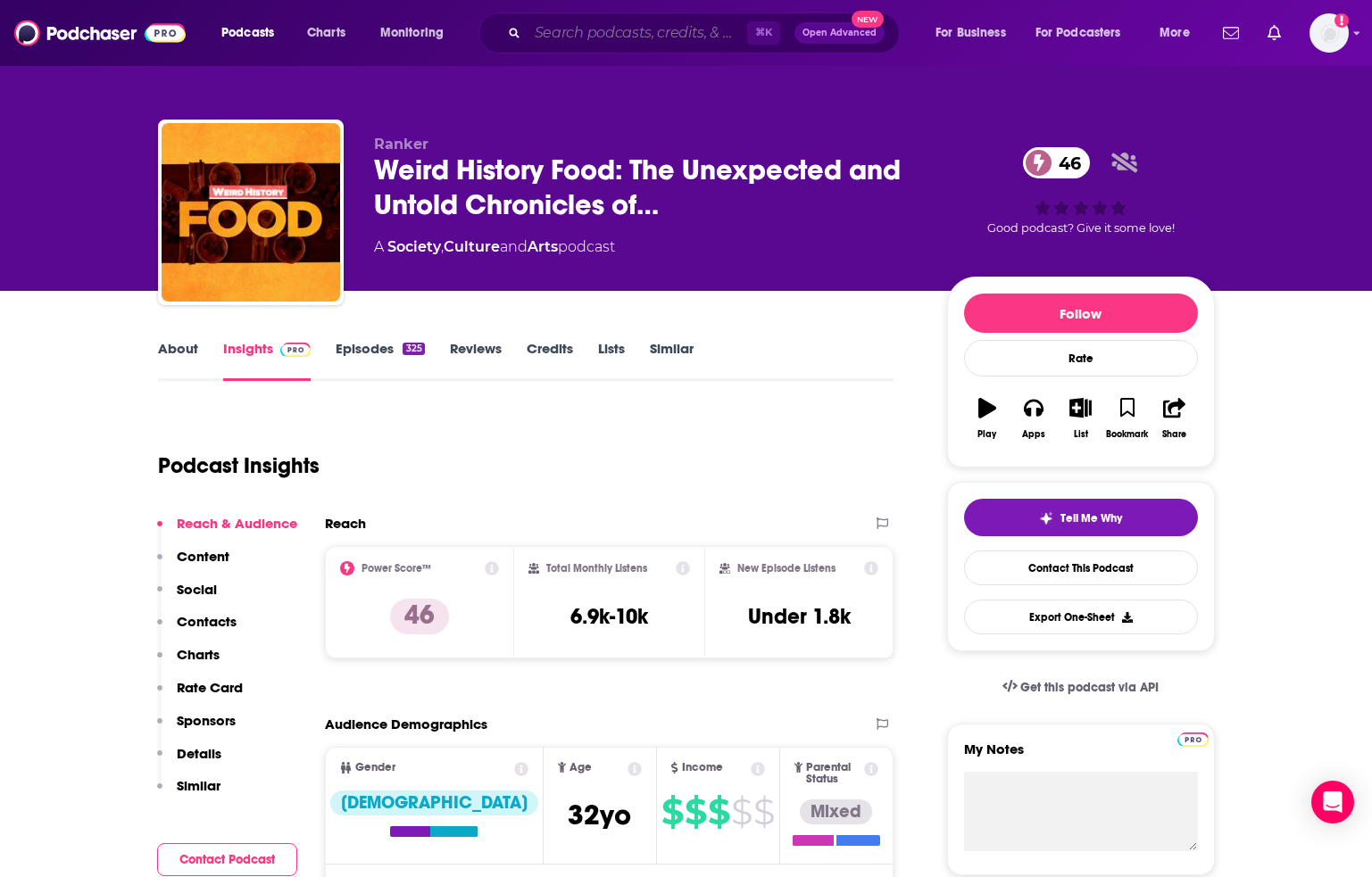
click at [590, 24] on input "Search podcasts, credits, & more..." at bounding box center [637, 33] width 219 height 29
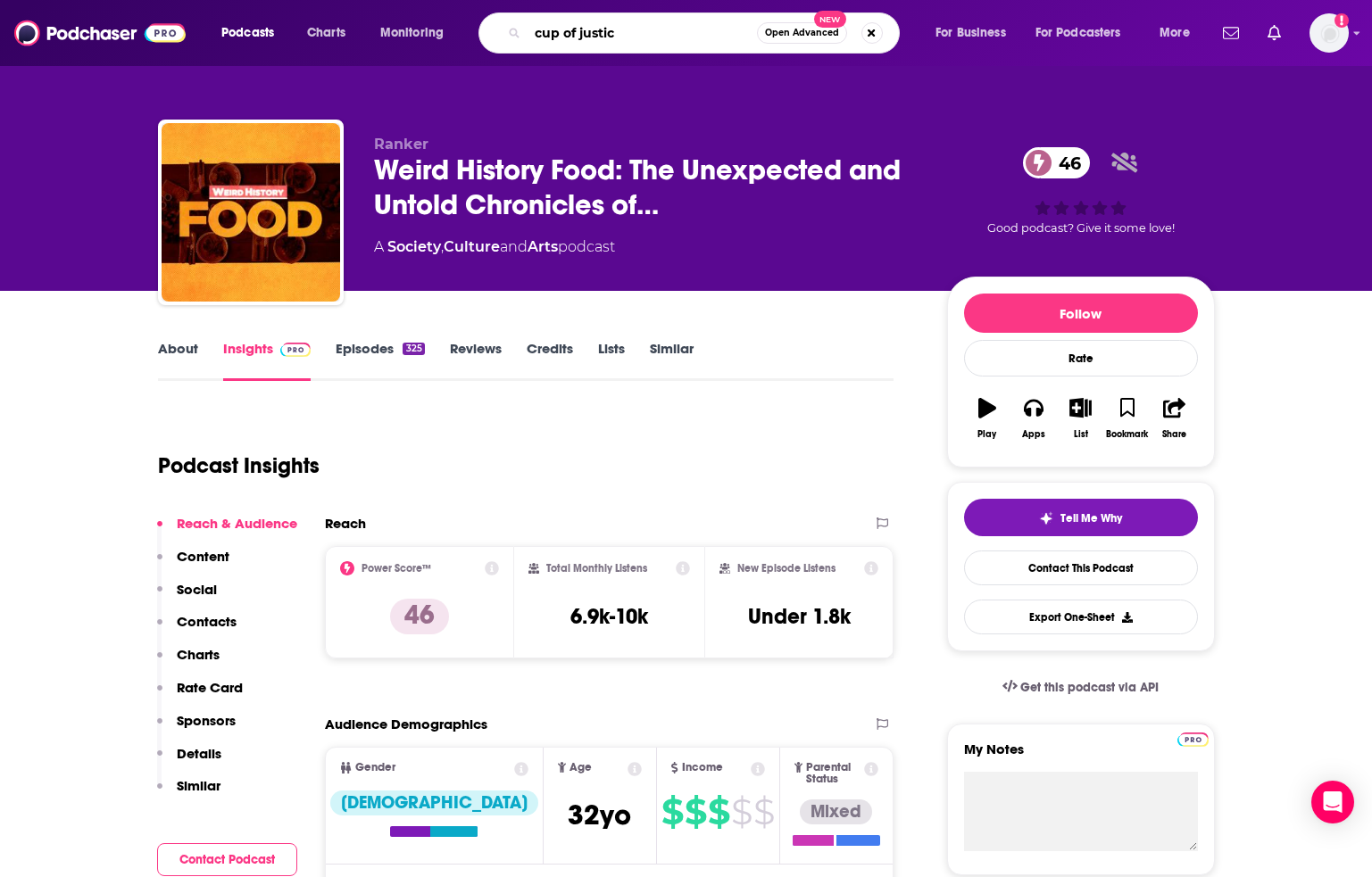
type input "cup of justice"
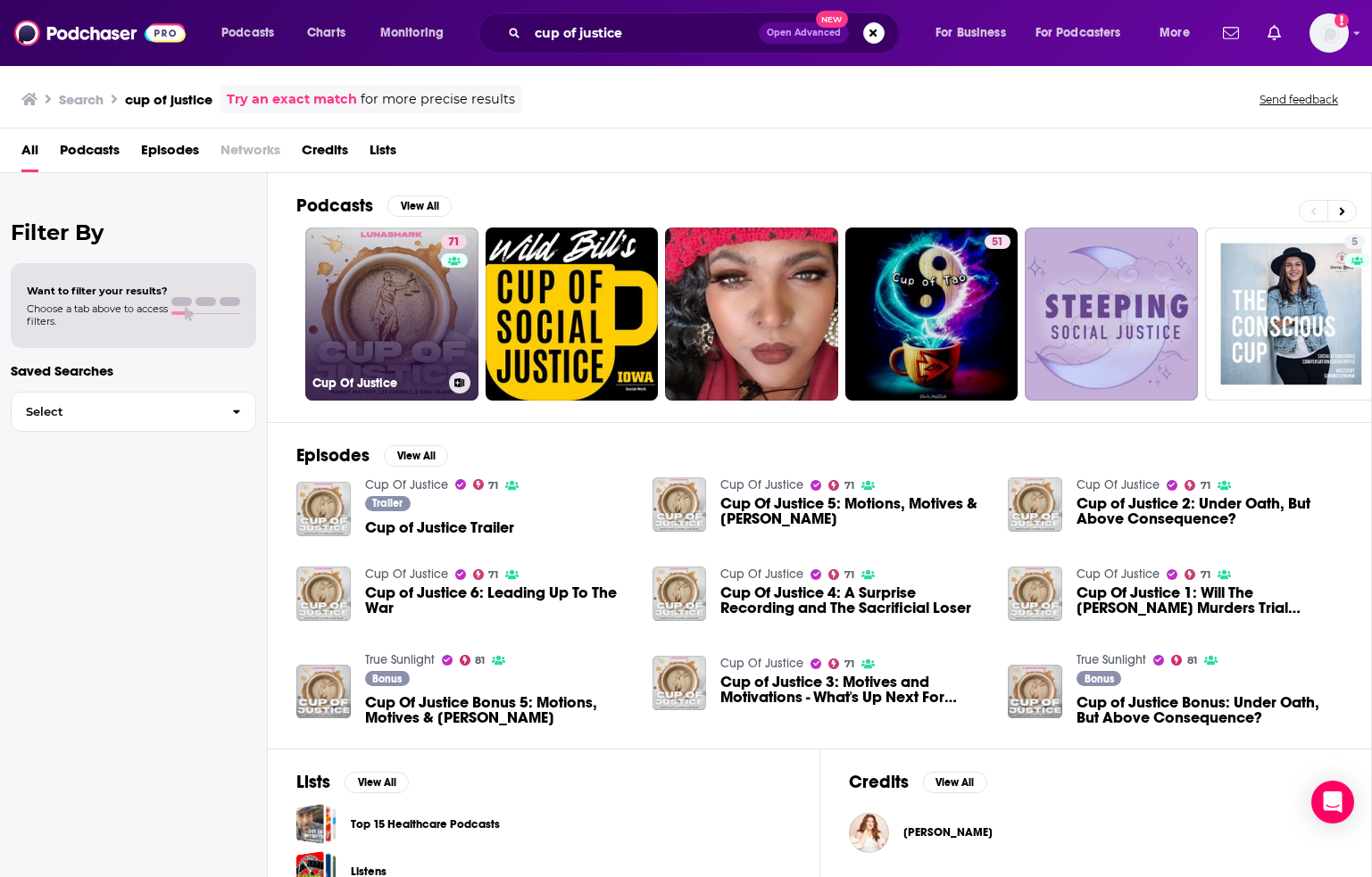
click at [438, 311] on link "71 Cup Of Justice" at bounding box center [391, 314] width 173 height 173
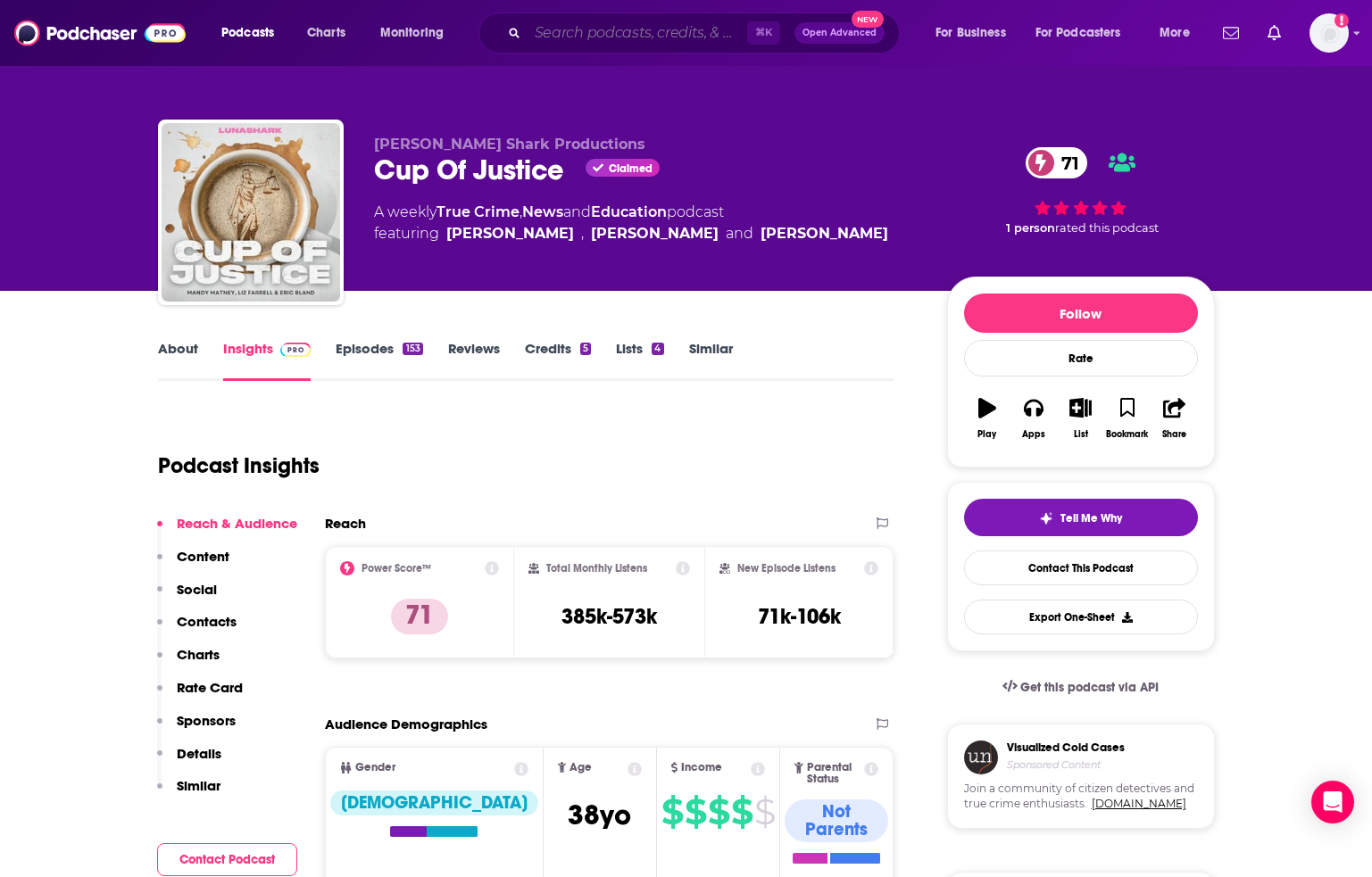
click at [640, 34] on input "Search podcasts, credits, & more..." at bounding box center [637, 33] width 219 height 29
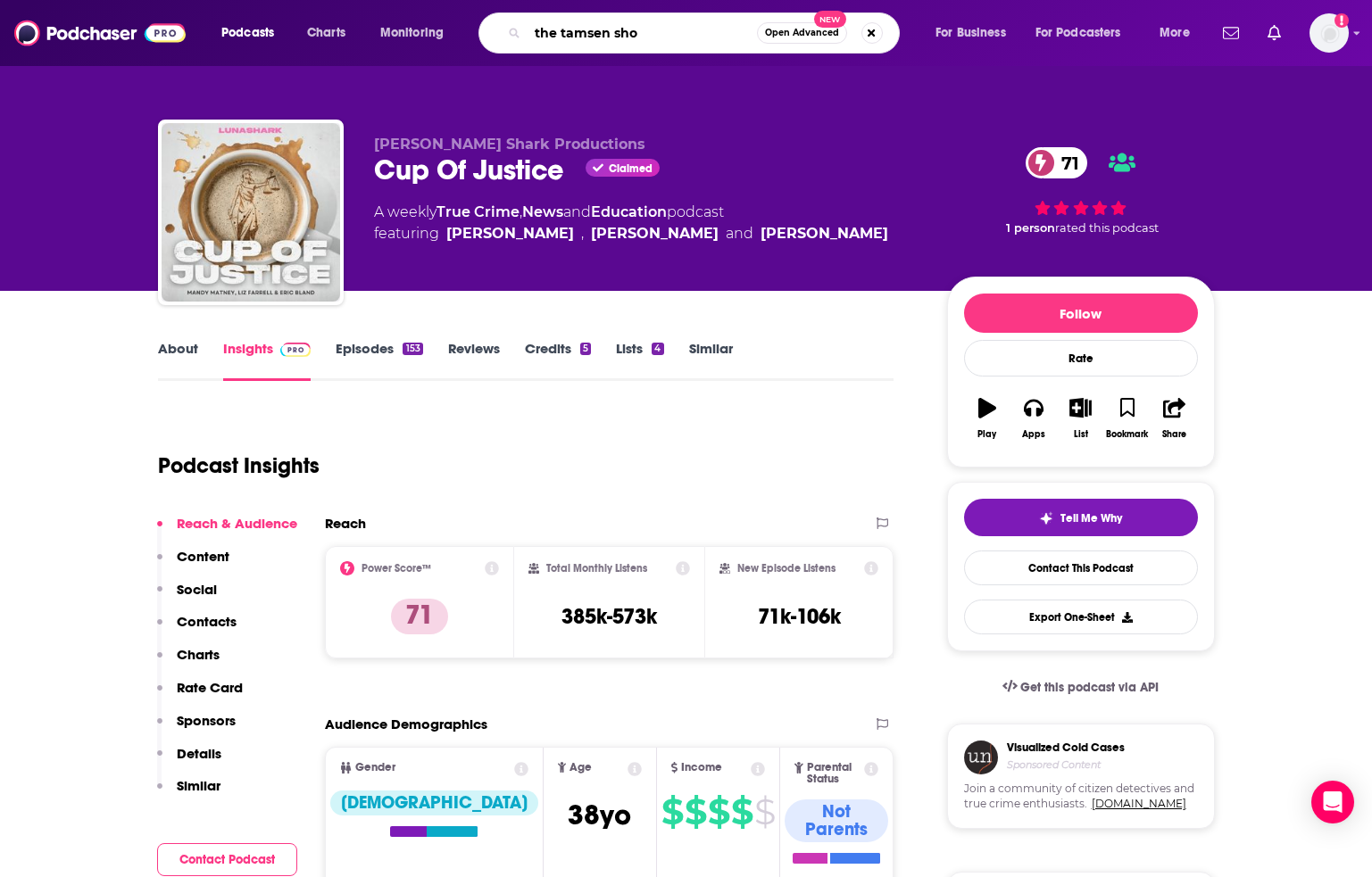
type input "the tamsen show"
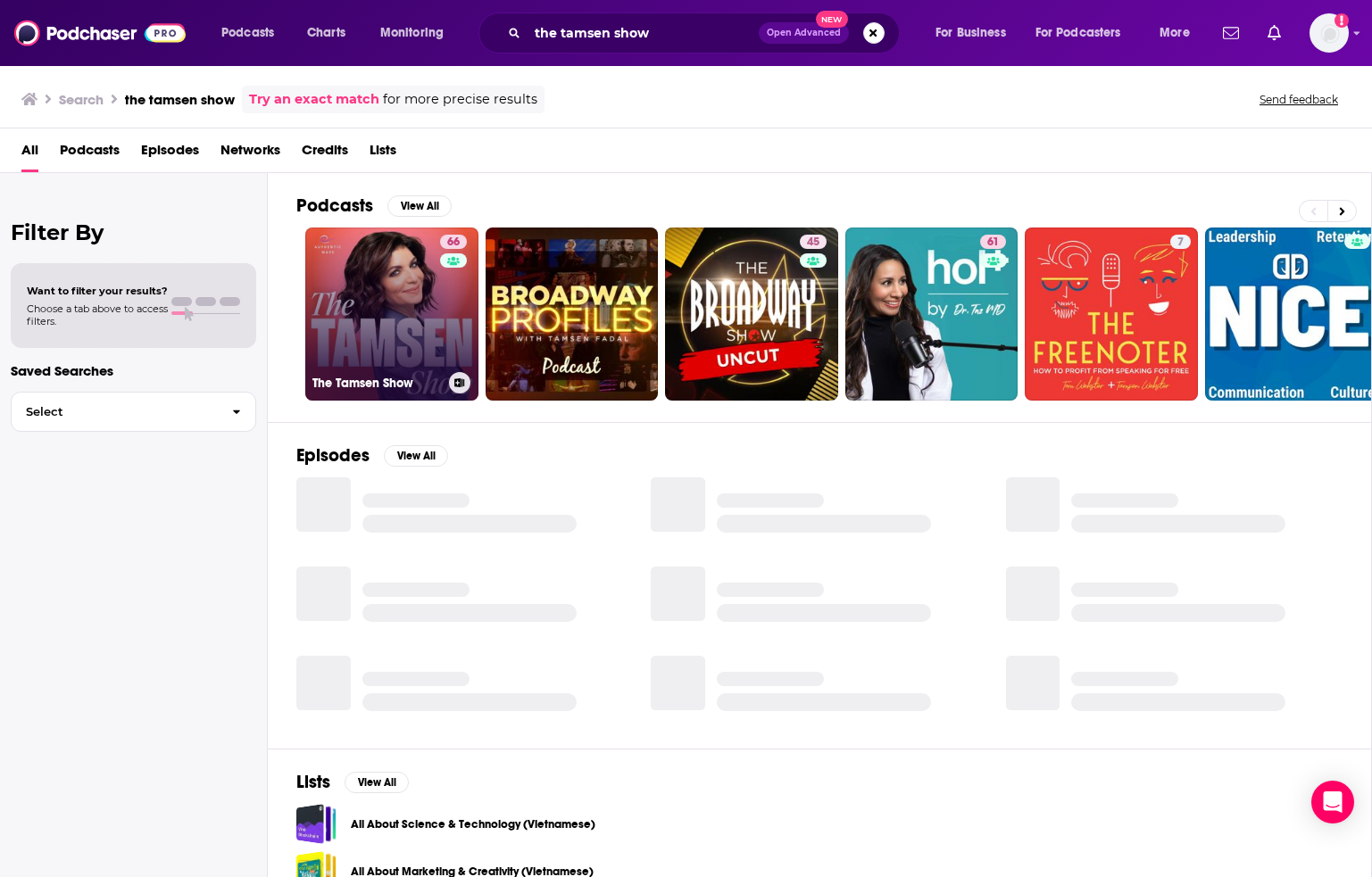
click at [450, 317] on div "66" at bounding box center [456, 303] width 31 height 138
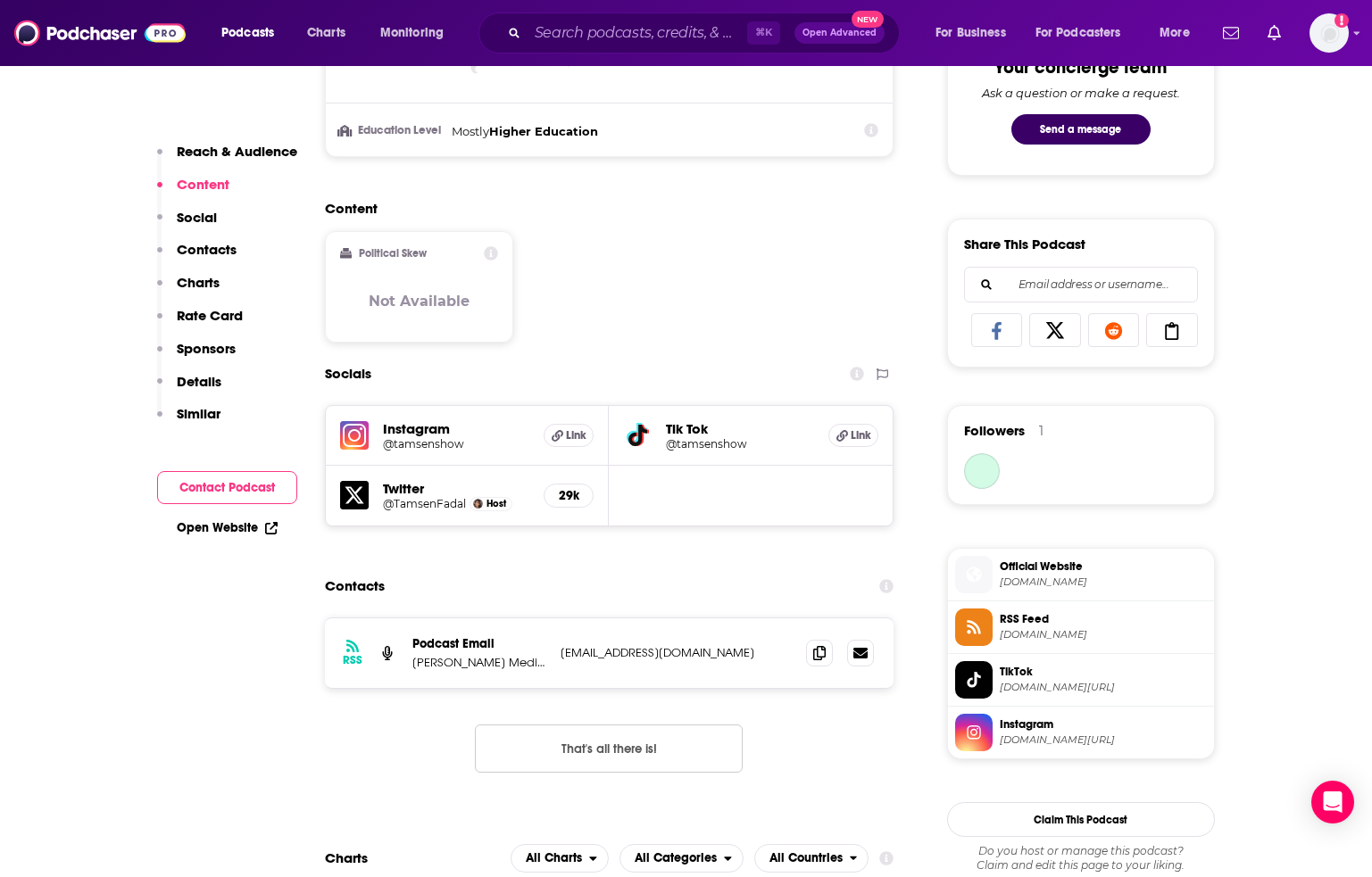
scroll to position [1017, 0]
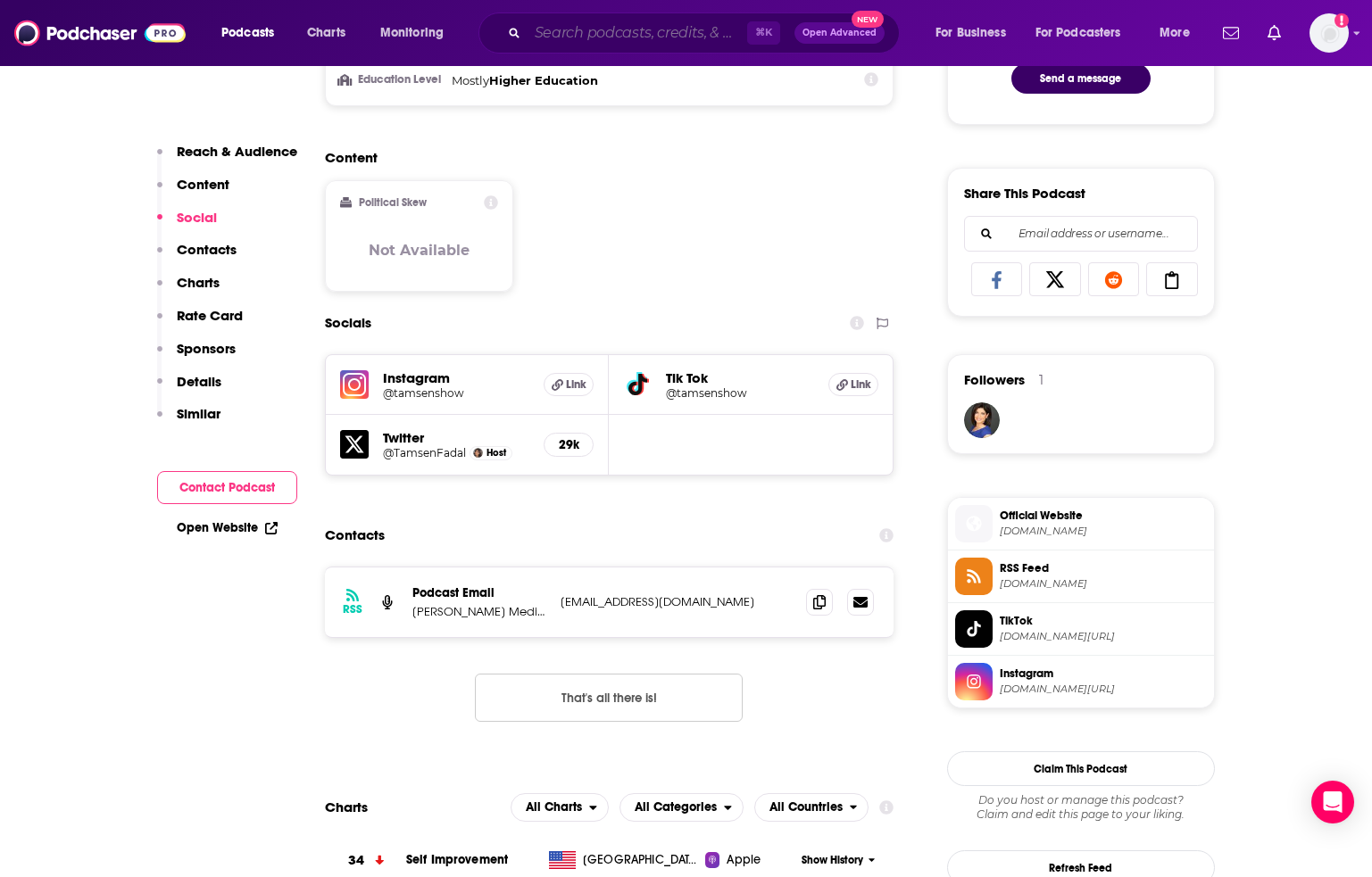
click at [682, 35] on input "Search podcasts, credits, & more..." at bounding box center [637, 33] width 219 height 29
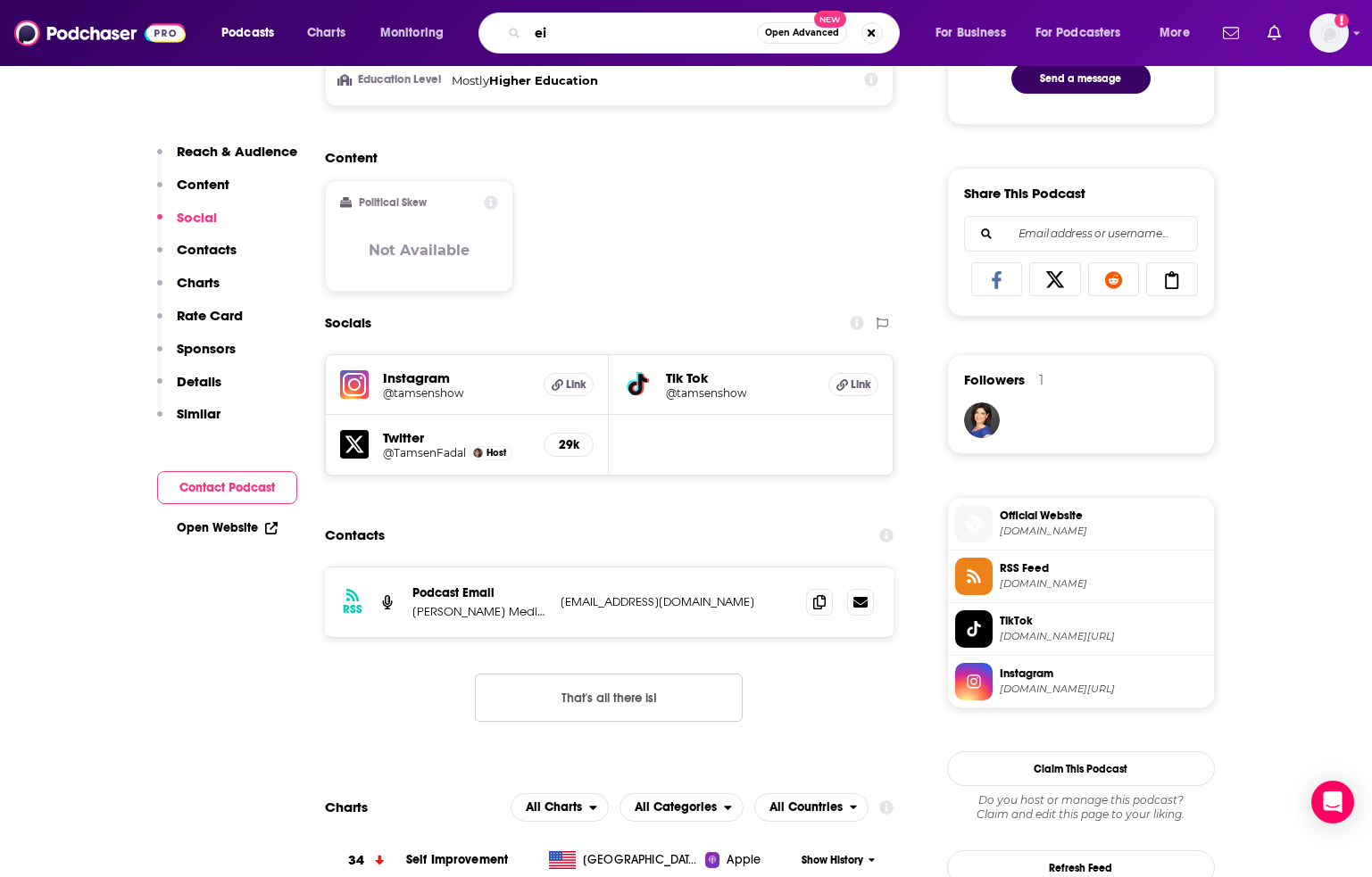
type input "e"
type input "right answers mostly"
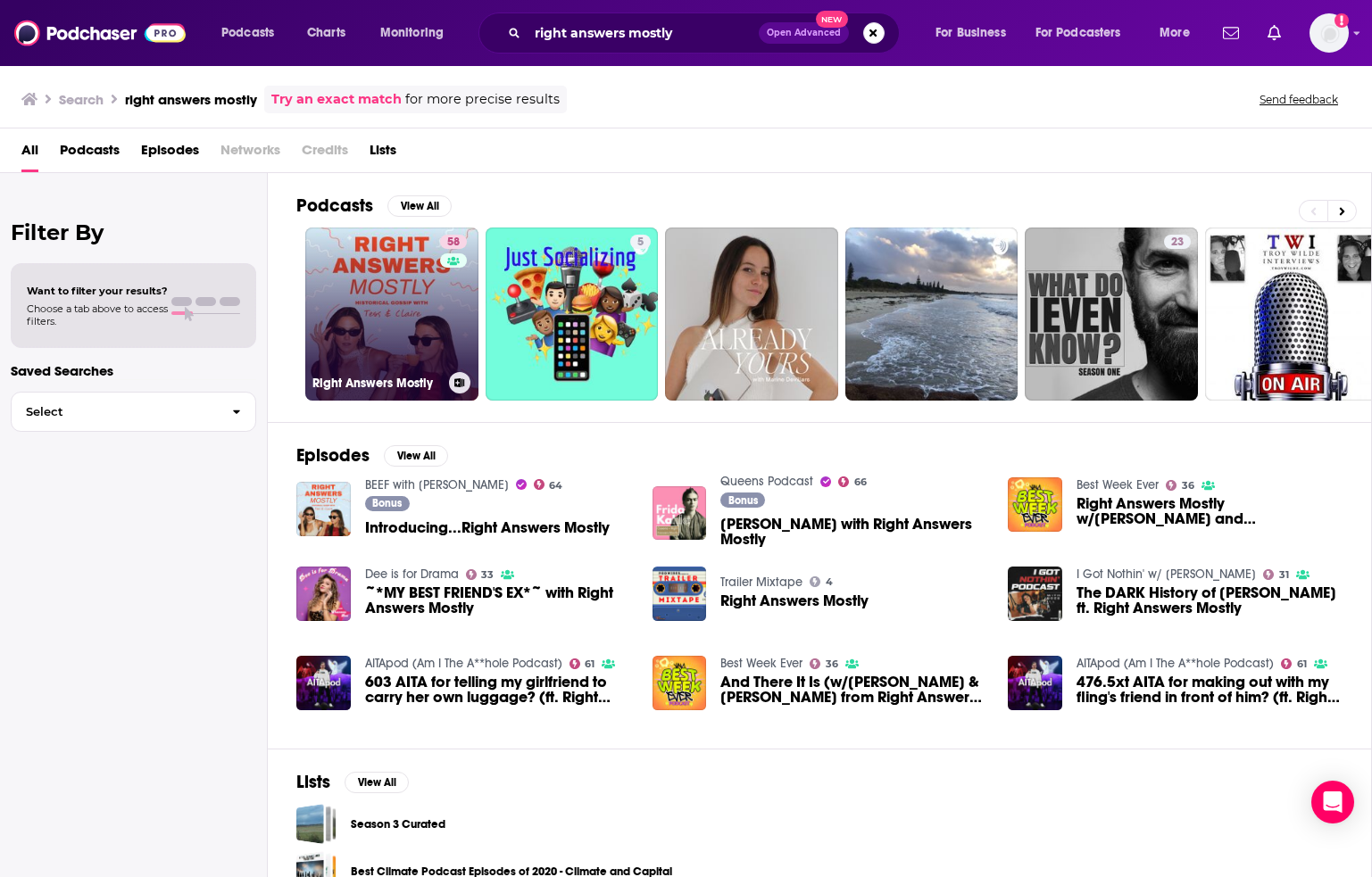
click at [412, 315] on link "58 Right Answers Mostly" at bounding box center [391, 314] width 173 height 173
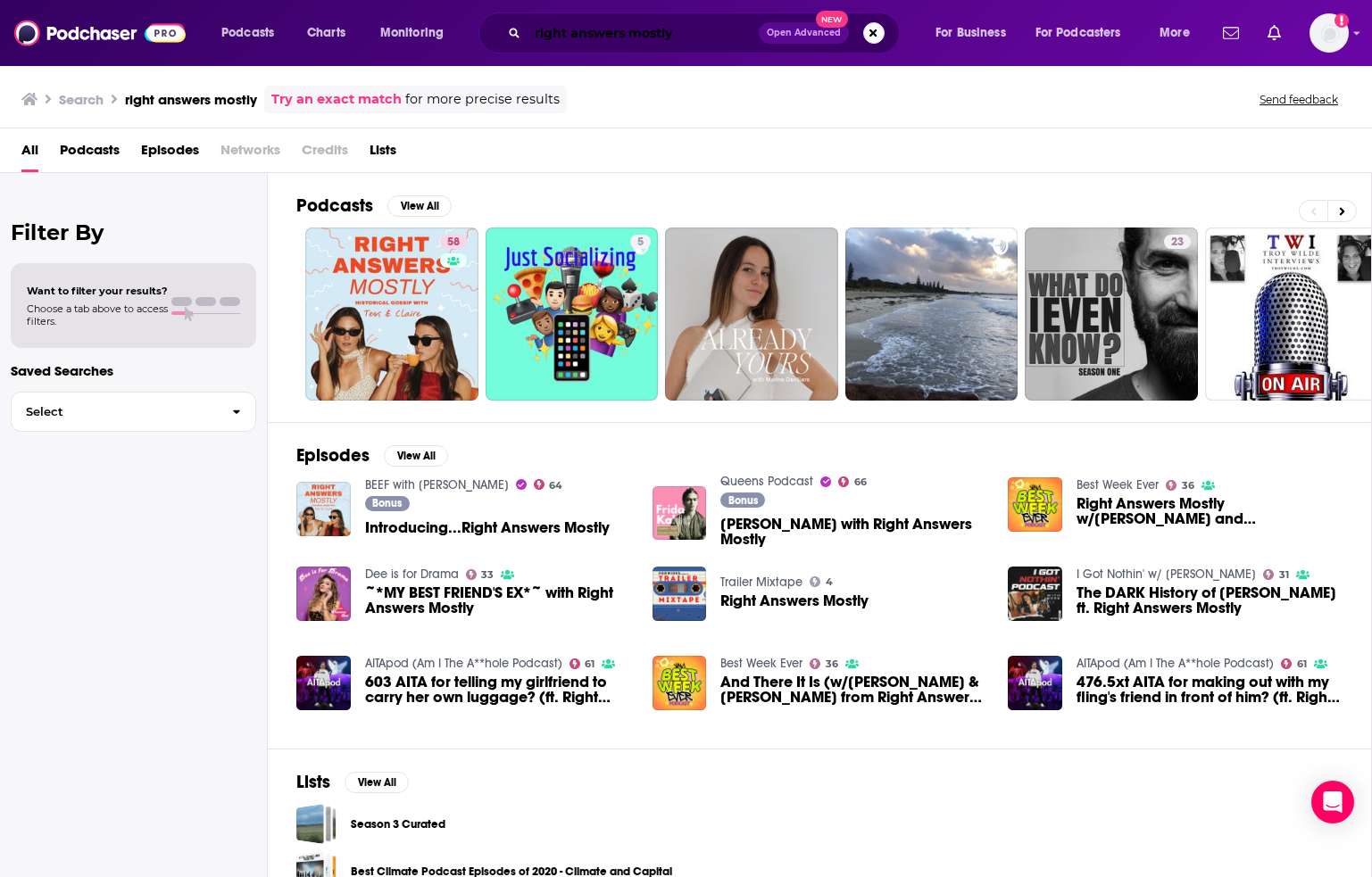
click at [680, 40] on input "right answers mostly" at bounding box center [643, 33] width 231 height 29
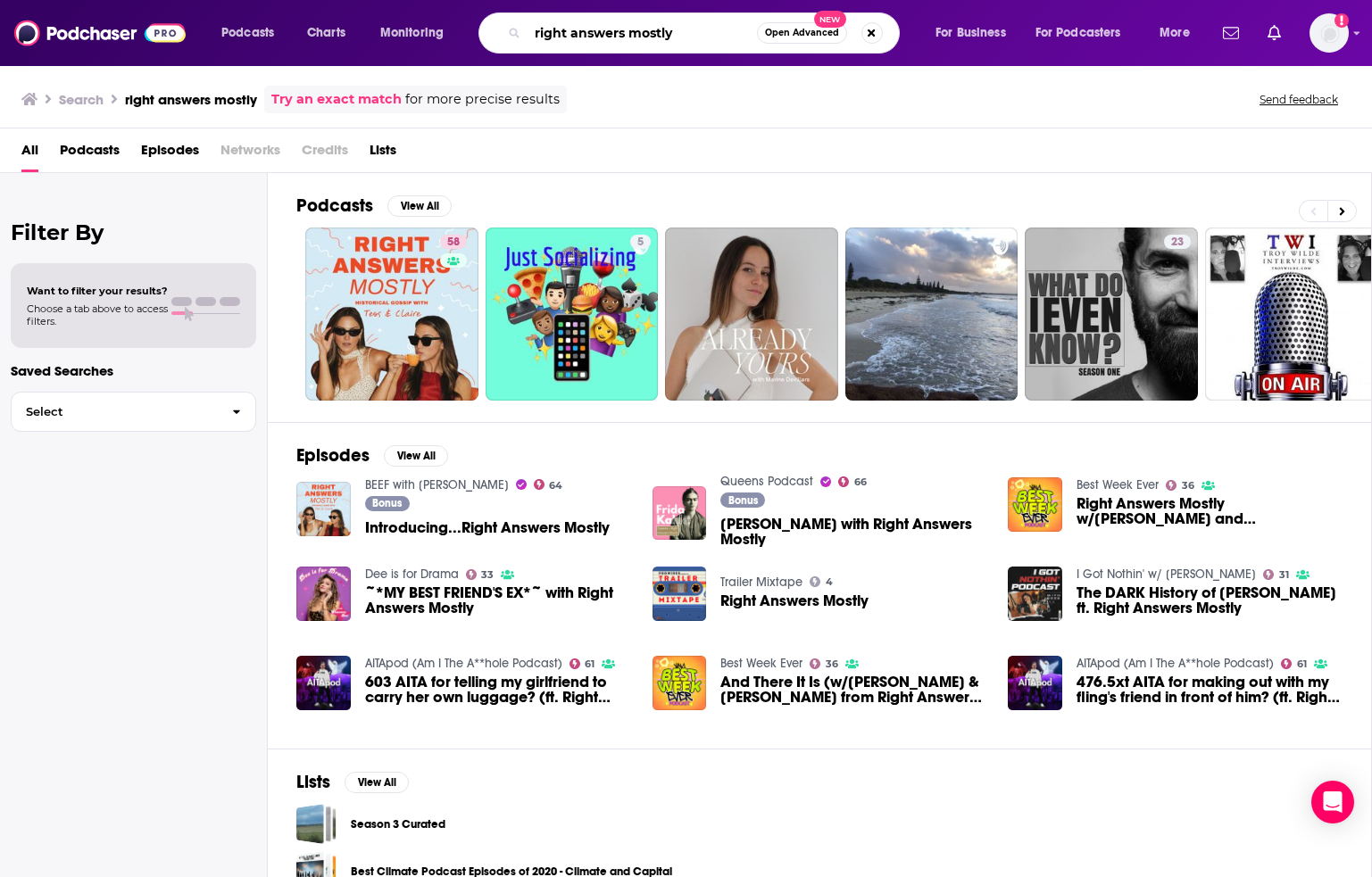
drag, startPoint x: 680, startPoint y: 40, endPoint x: 524, endPoint y: 6, distance: 159.7
click at [524, 6] on div "Podcasts Charts Monitoring right answers mostly Open Advanced New For Business …" at bounding box center [686, 33] width 1372 height 66
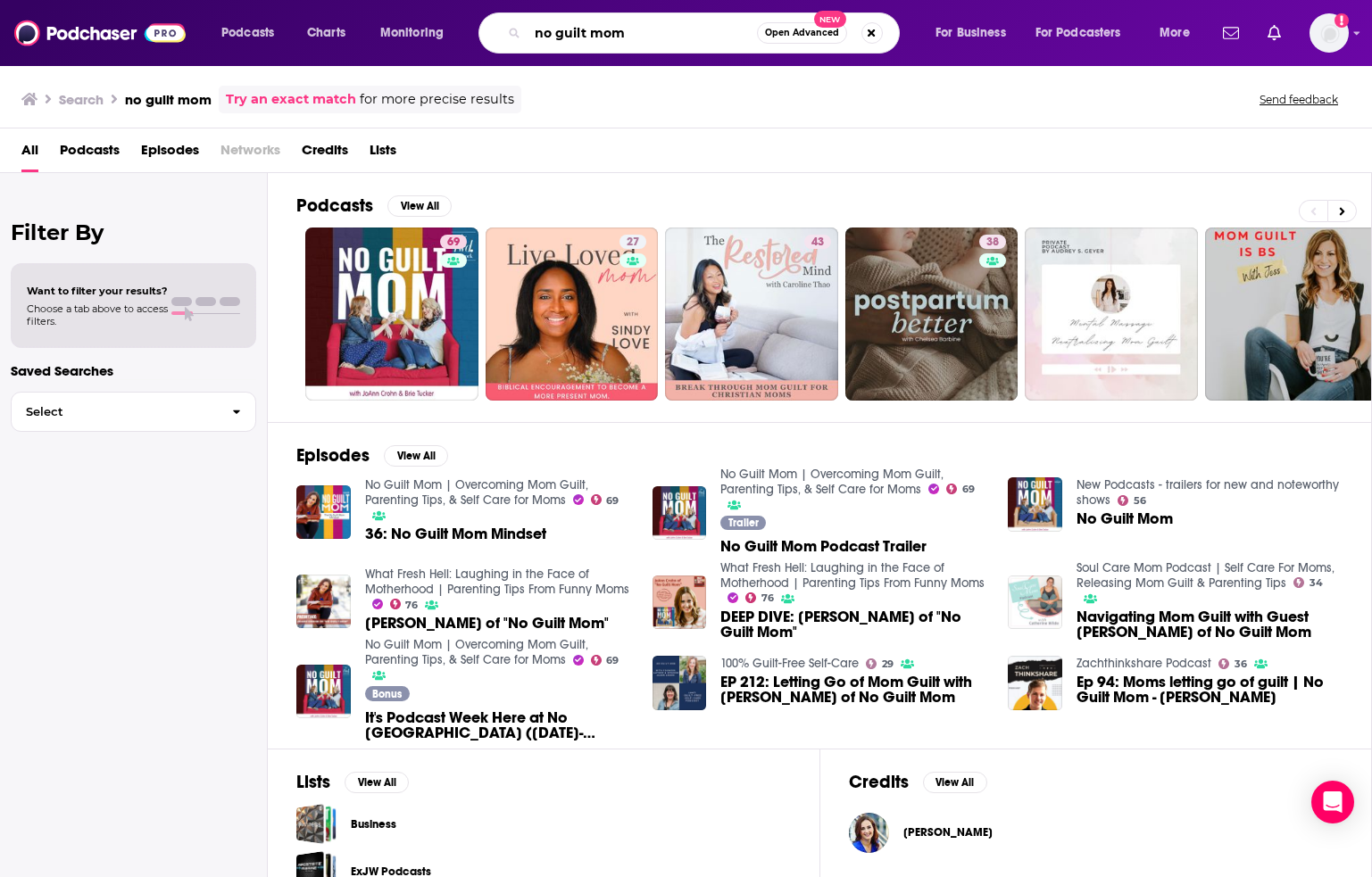
drag, startPoint x: 651, startPoint y: 34, endPoint x: 508, endPoint y: -13, distance: 150.5
click at [508, 0] on html "Podcasts Charts Monitoring no guilt mom Open Advanced New For Business For Podc…" at bounding box center [686, 438] width 1372 height 877
type input "weird history"
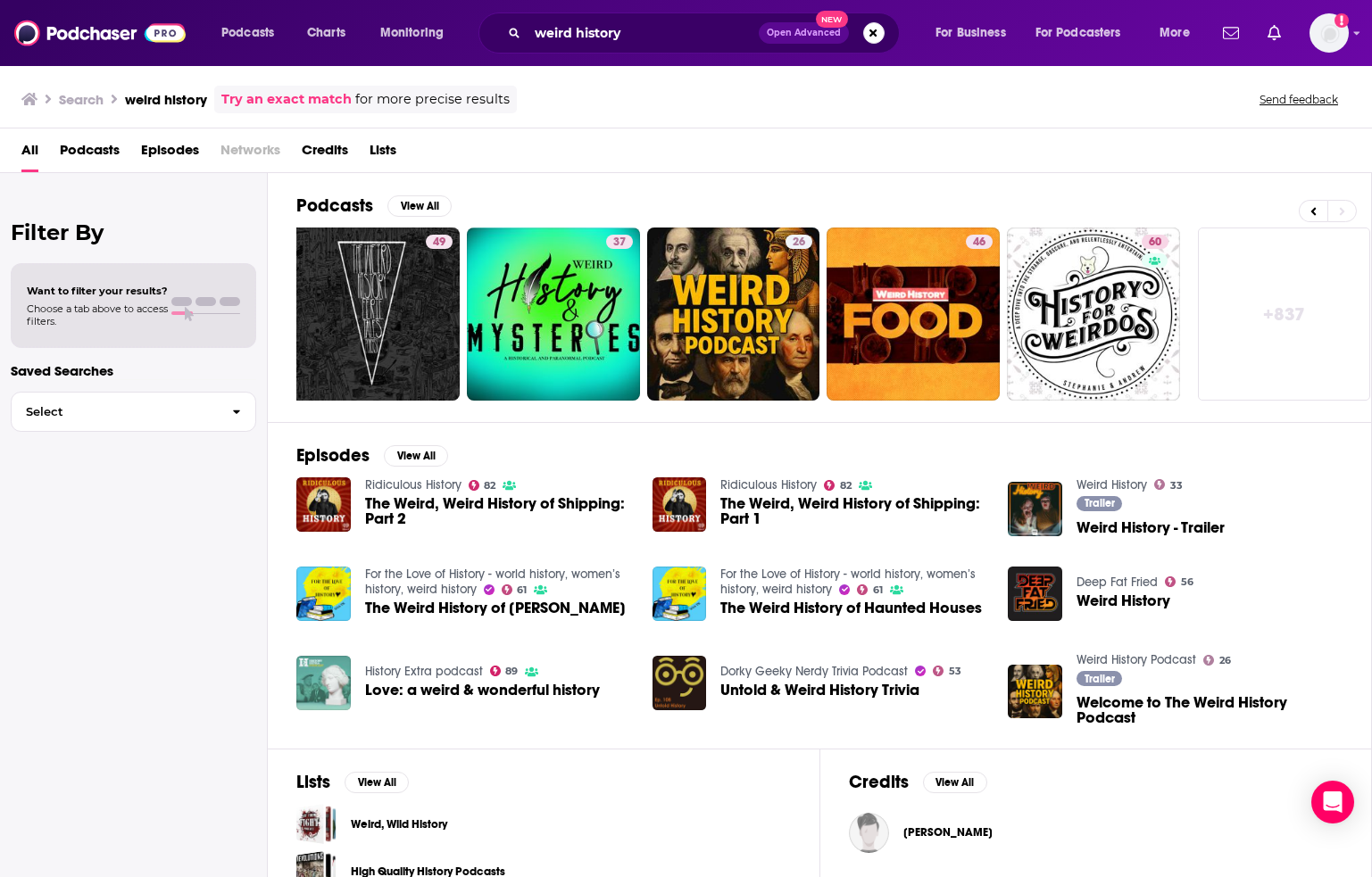
scroll to position [0, 557]
click at [108, 147] on span "Podcasts" at bounding box center [89, 154] width 60 height 37
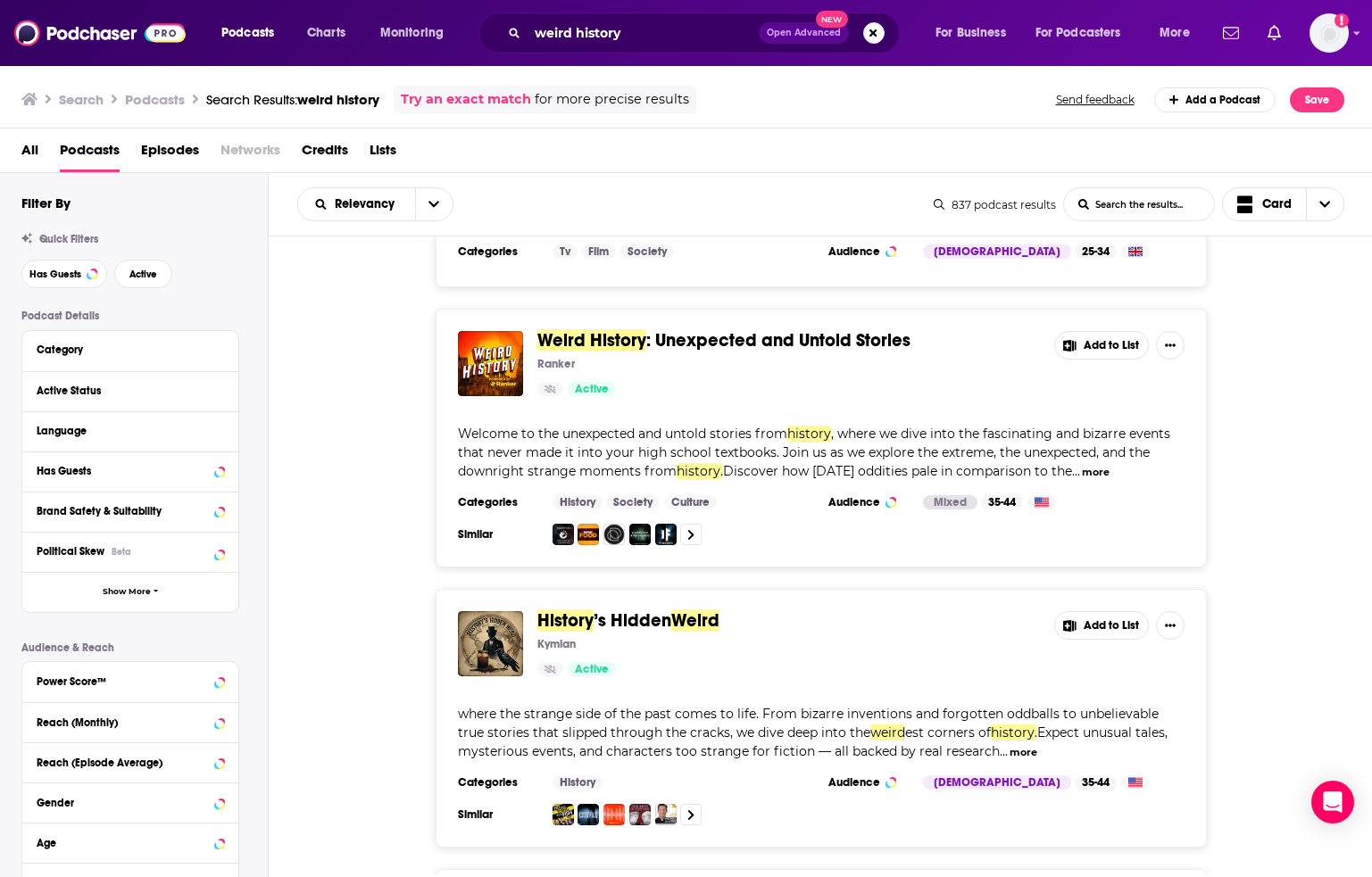
scroll to position [5505, 0]
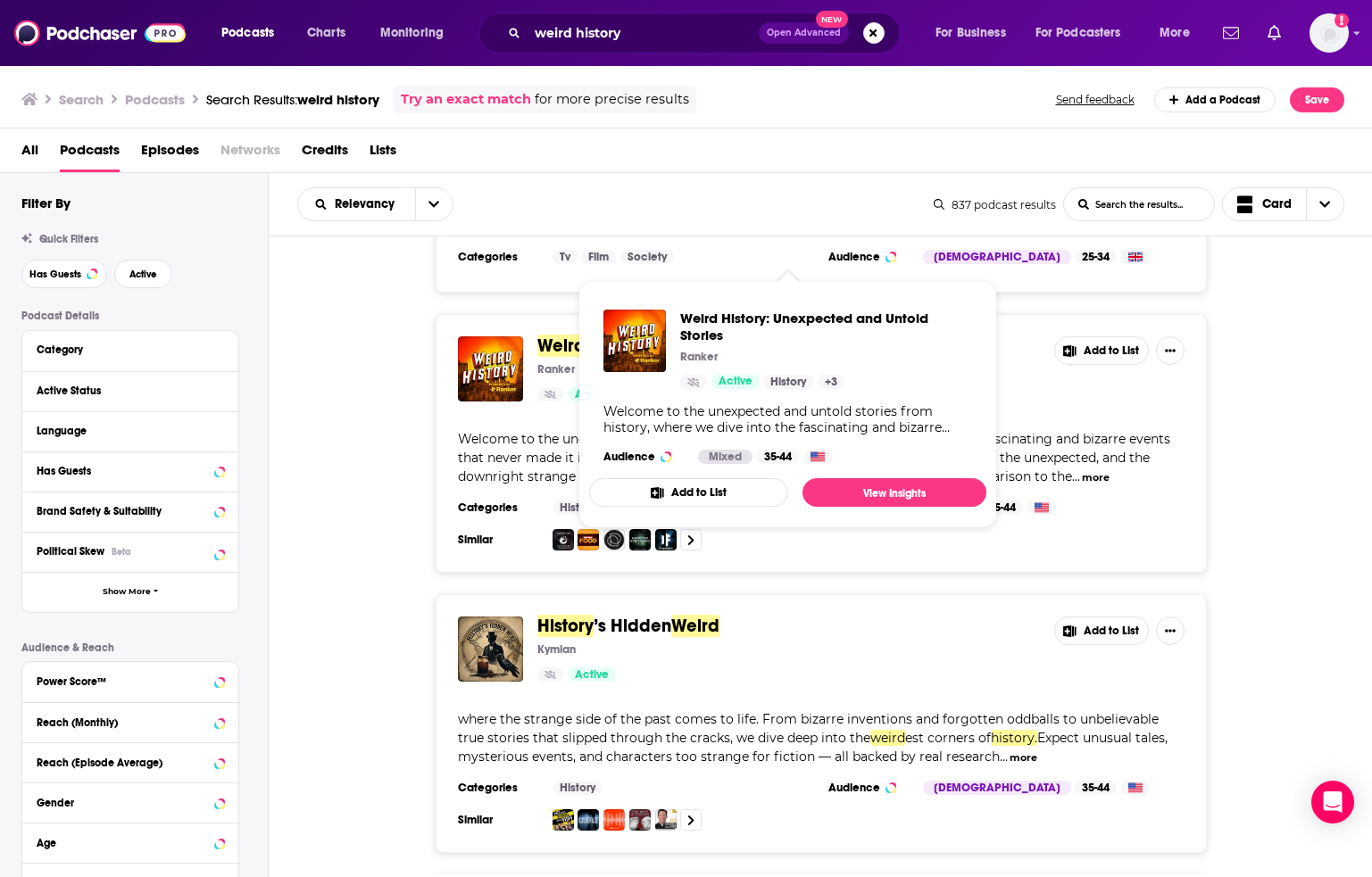
click at [621, 335] on span "Weird History" at bounding box center [591, 345] width 109 height 22
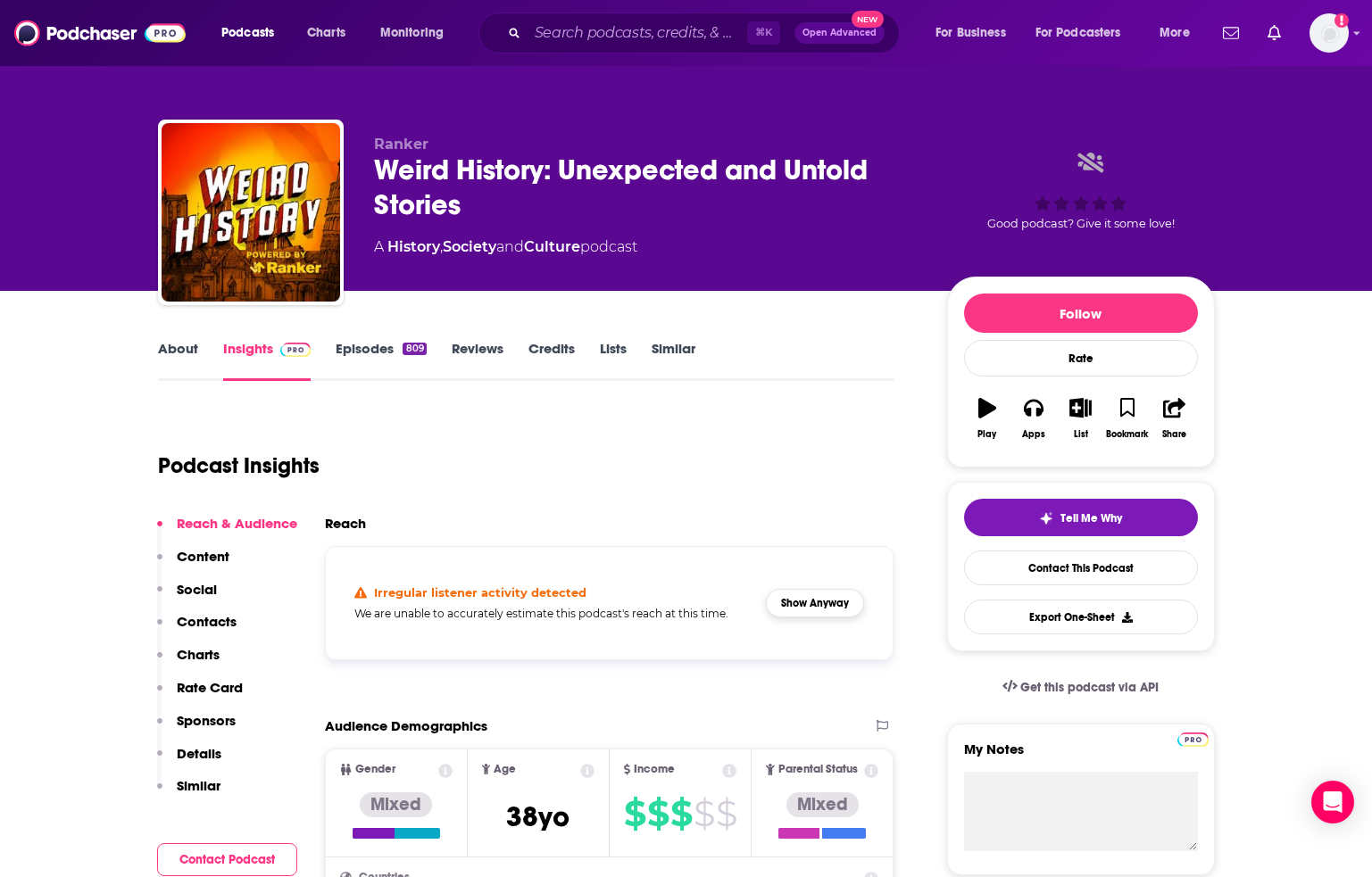
click at [827, 597] on button "Show Anyway" at bounding box center [814, 604] width 98 height 29
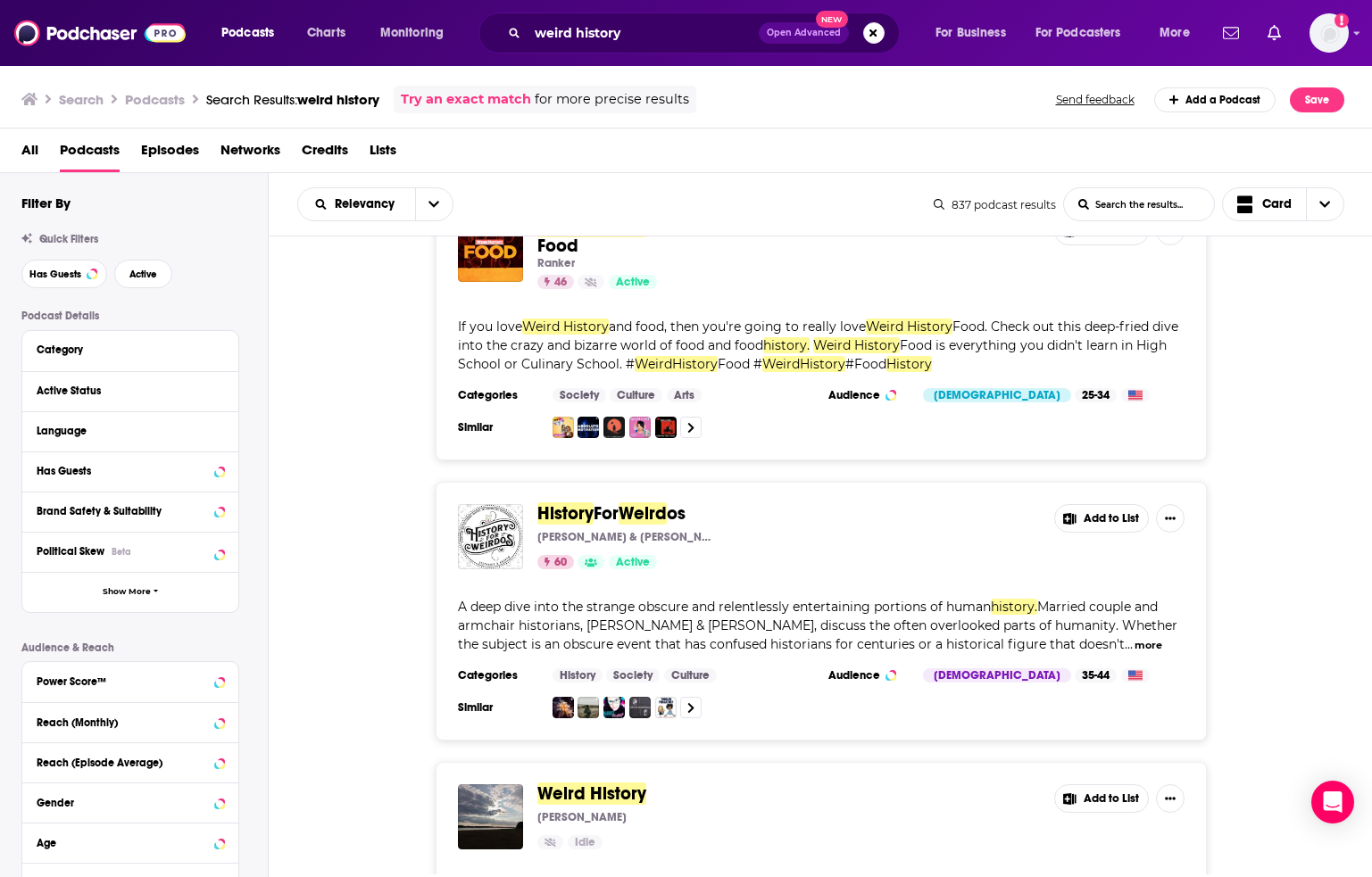
scroll to position [1751, 0]
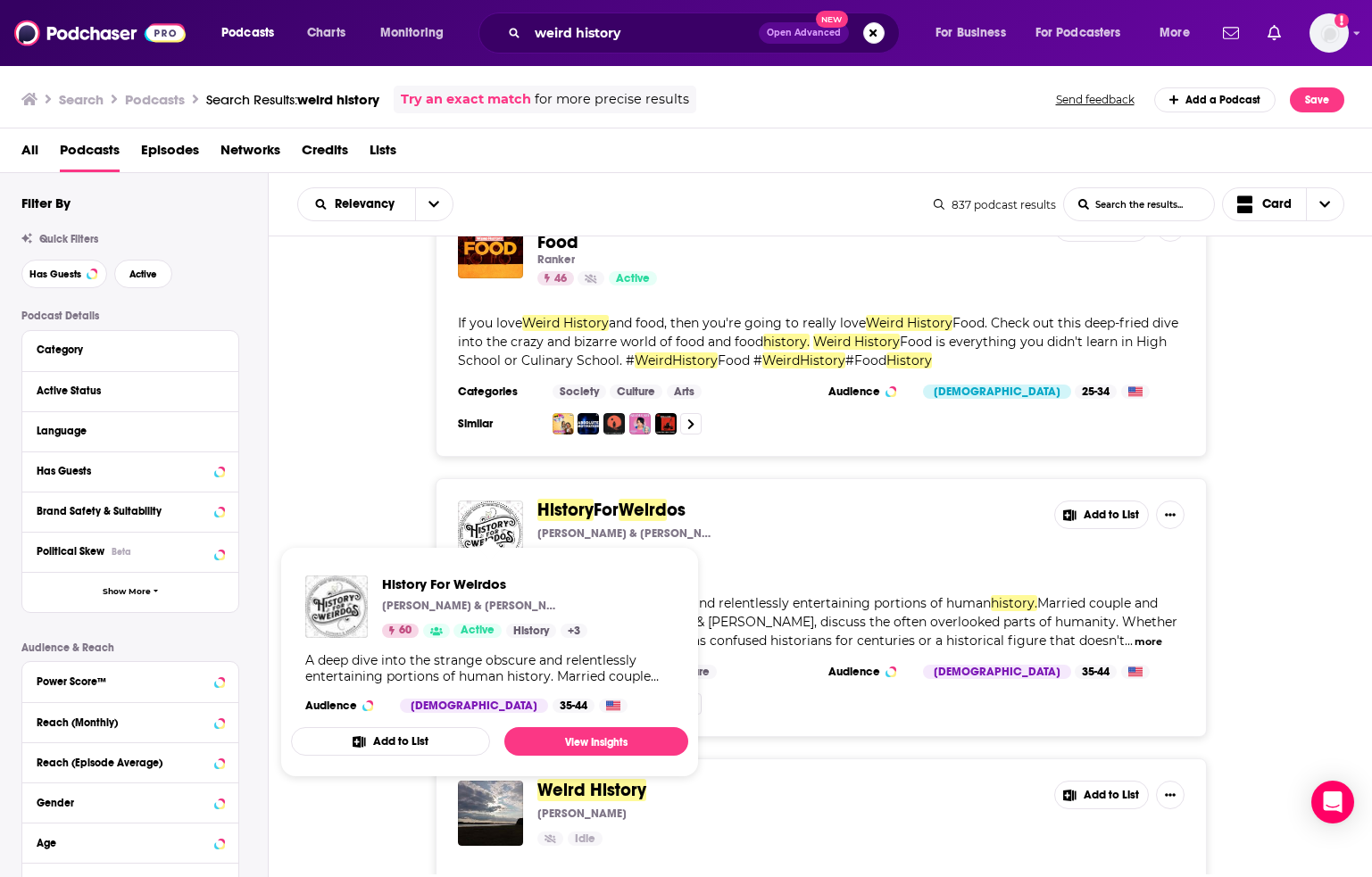
click at [492, 501] on img "History For Weirdos" at bounding box center [490, 534] width 65 height 65
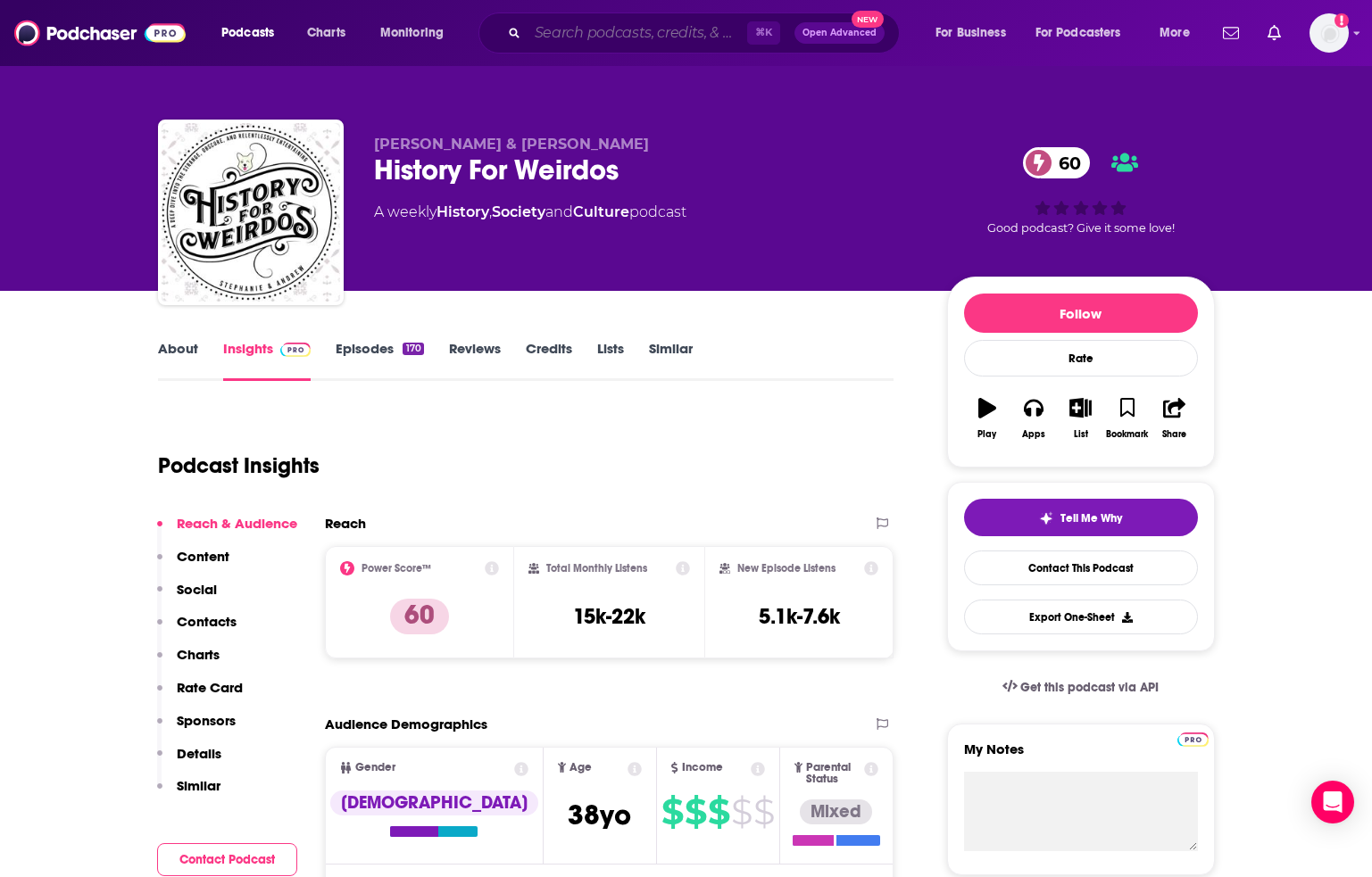
click at [686, 39] on input "Search podcasts, credits, & more..." at bounding box center [637, 33] width 219 height 29
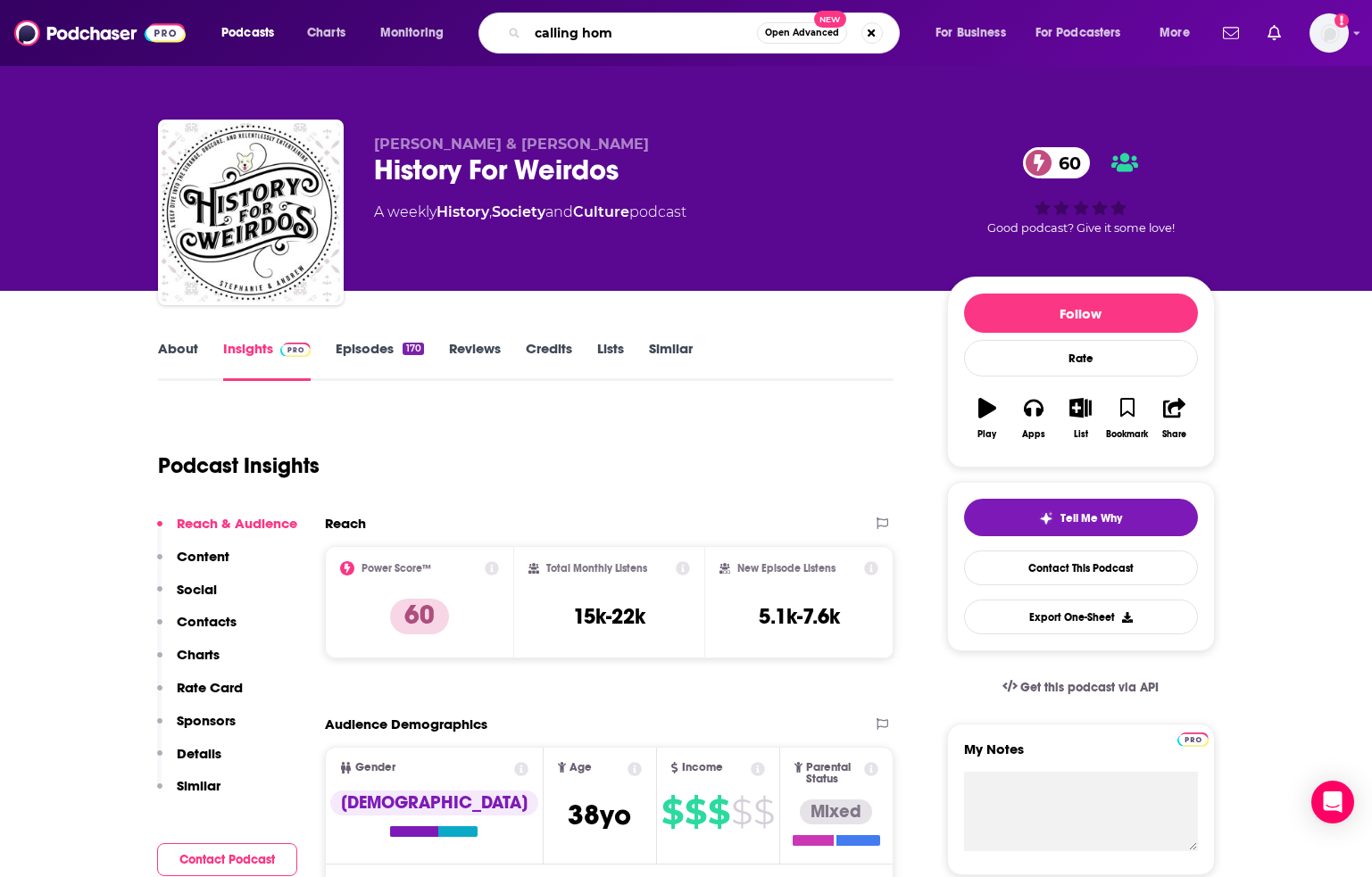
type input "calling home"
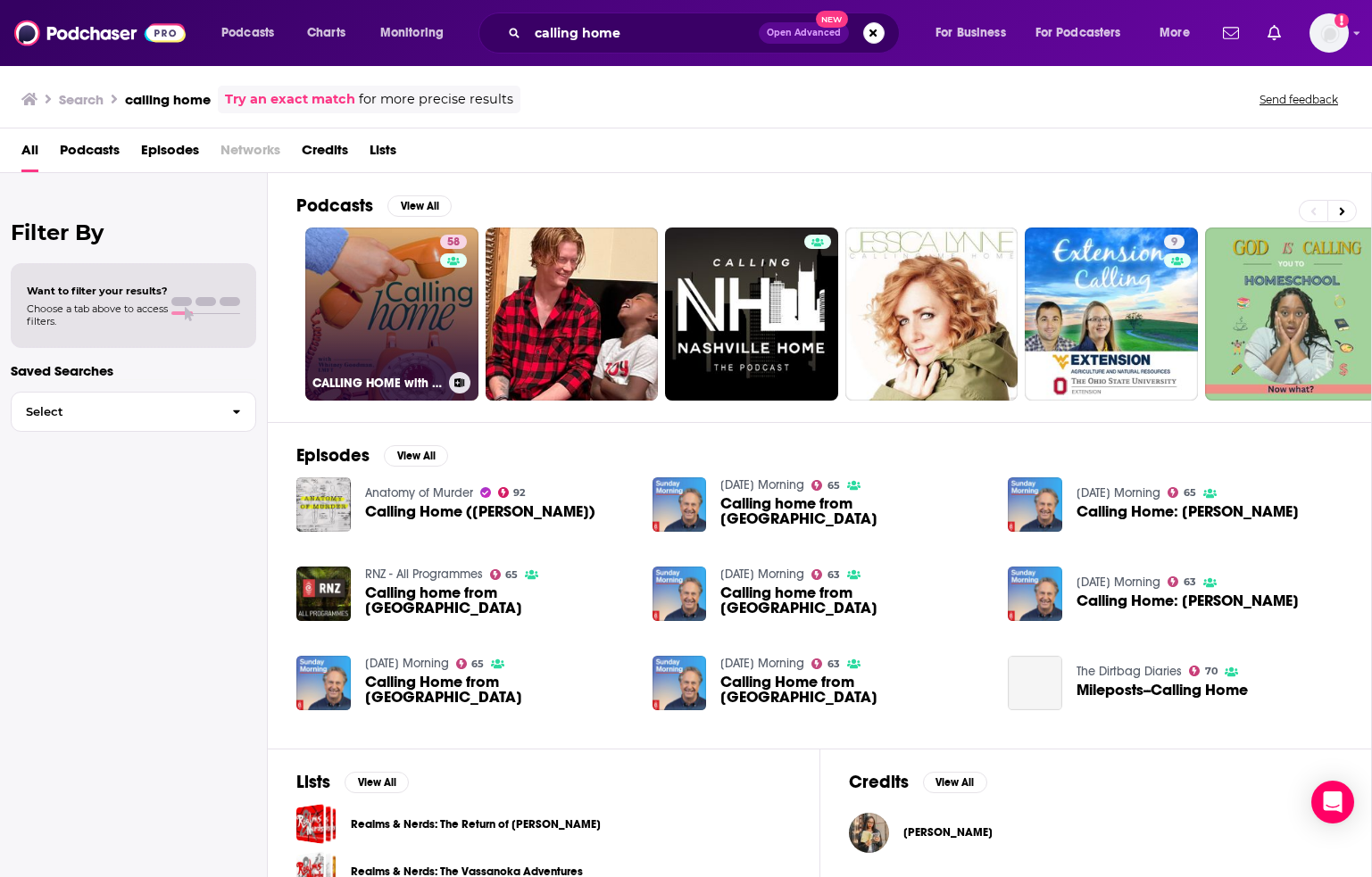
click at [457, 306] on div "58" at bounding box center [456, 303] width 31 height 138
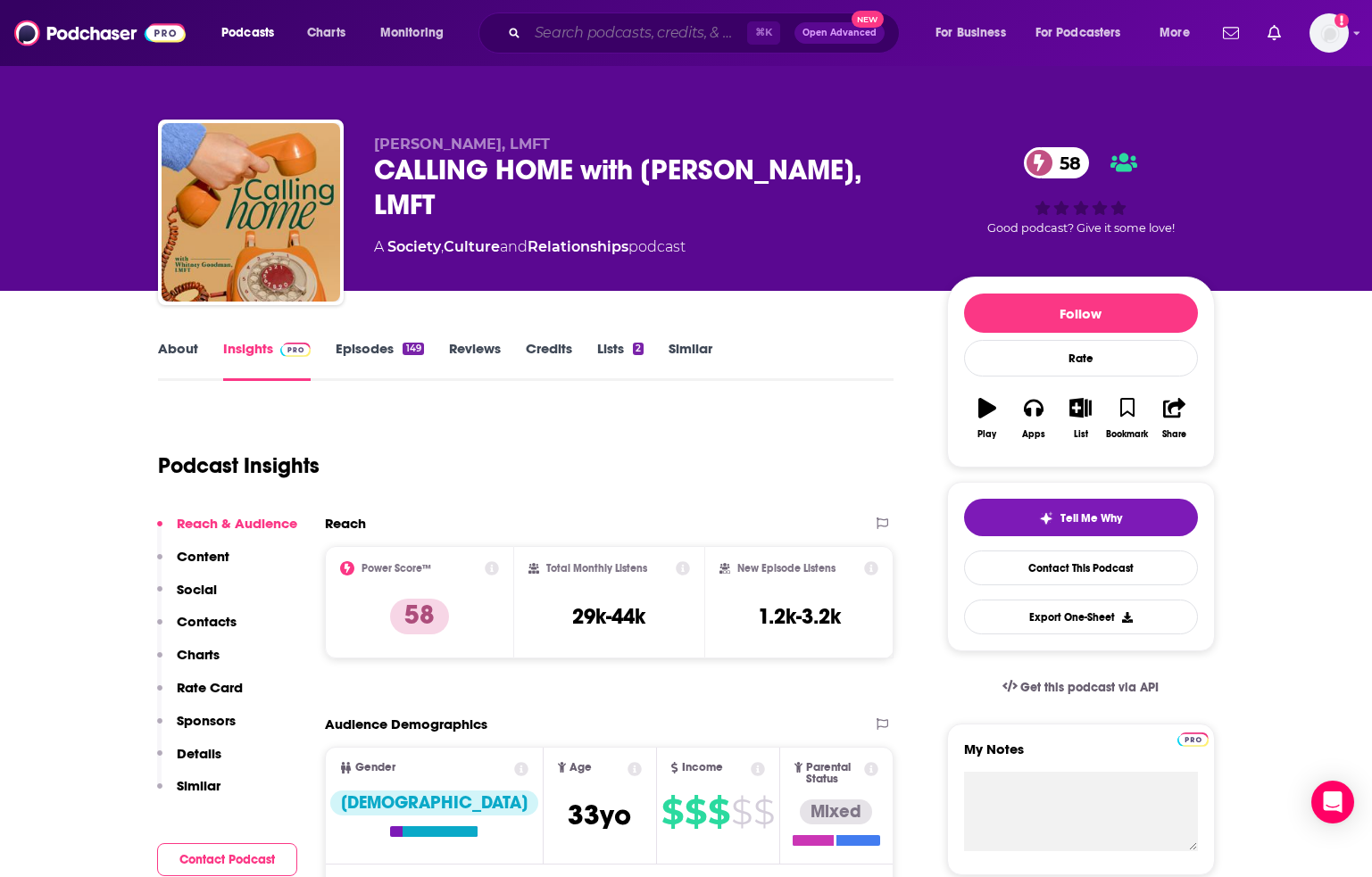
click at [670, 24] on input "Search podcasts, credits, & more..." at bounding box center [637, 33] width 219 height 29
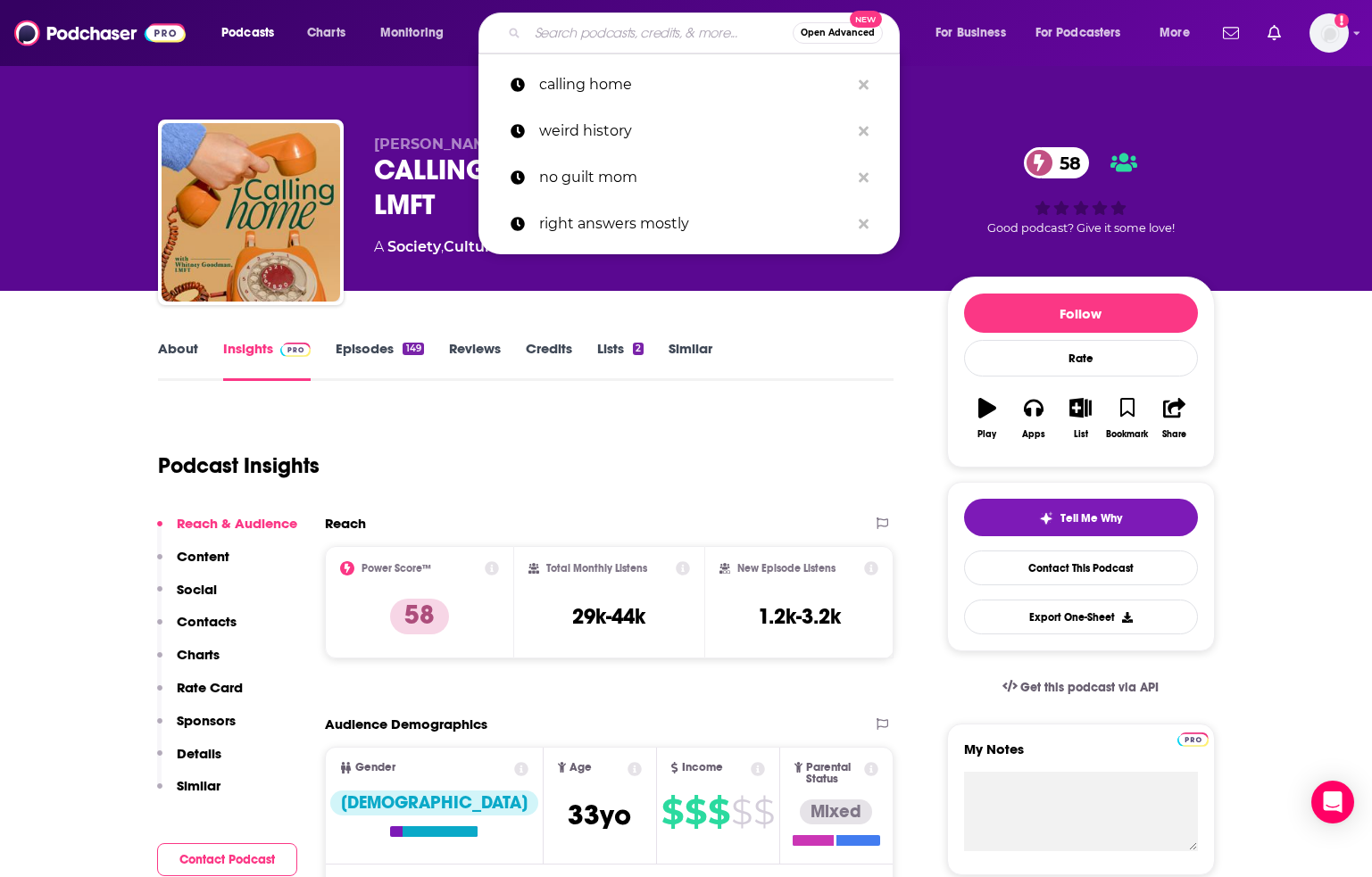
click at [670, 24] on input "Search podcasts, credits, & more..." at bounding box center [661, 33] width 265 height 29
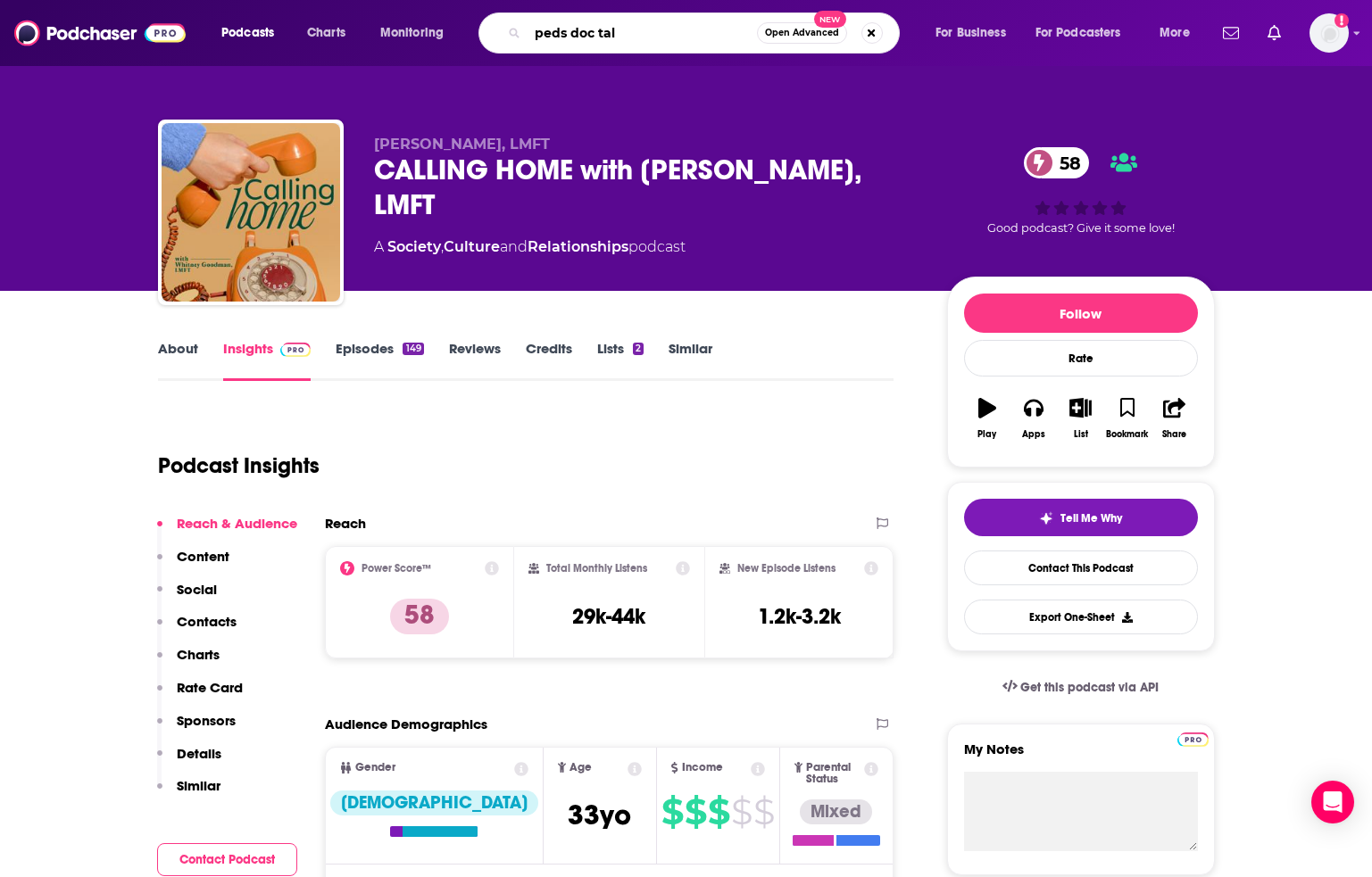
type input "peds doc talk"
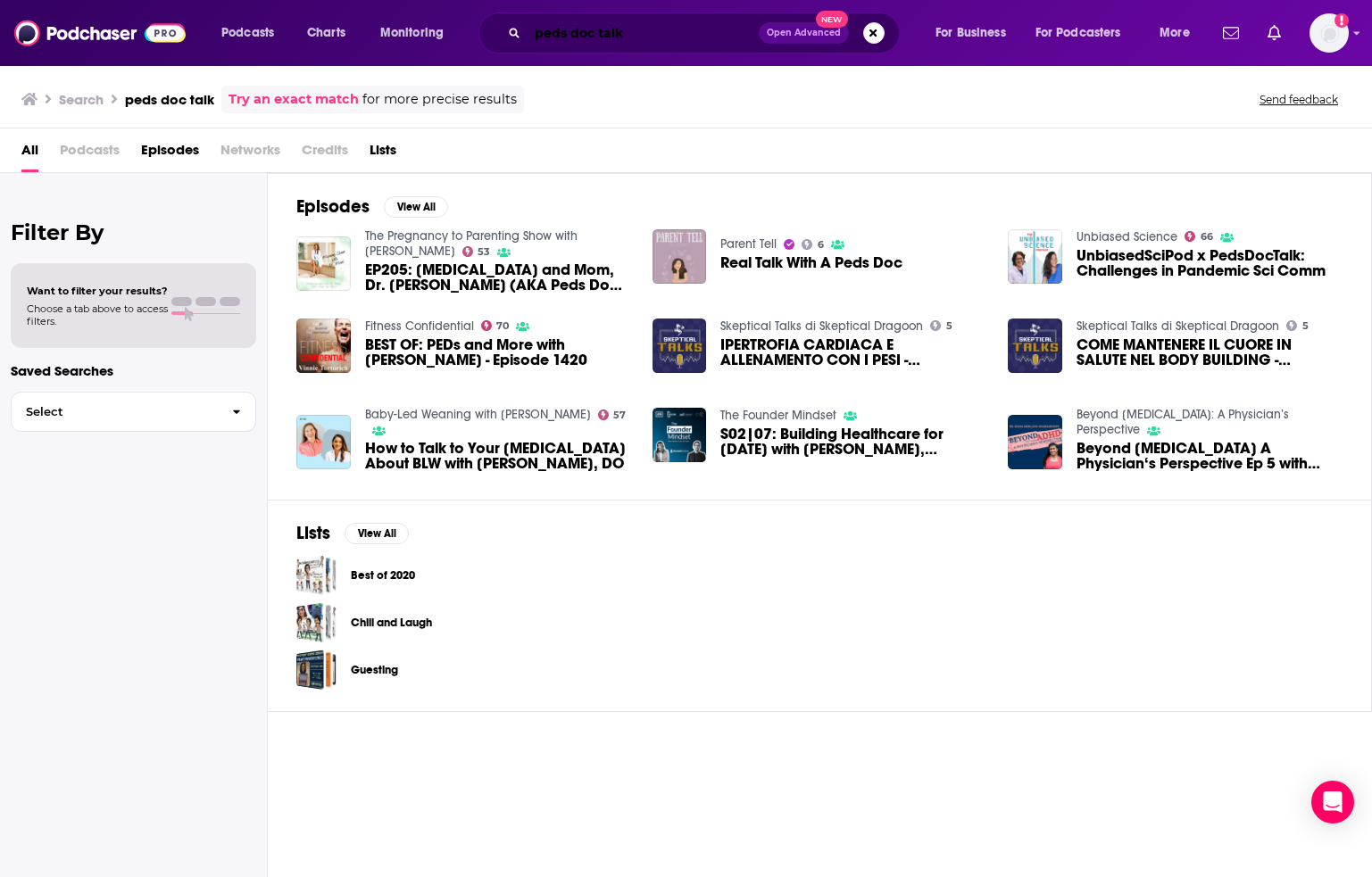
click at [572, 33] on input "peds doc talk" at bounding box center [643, 33] width 231 height 29
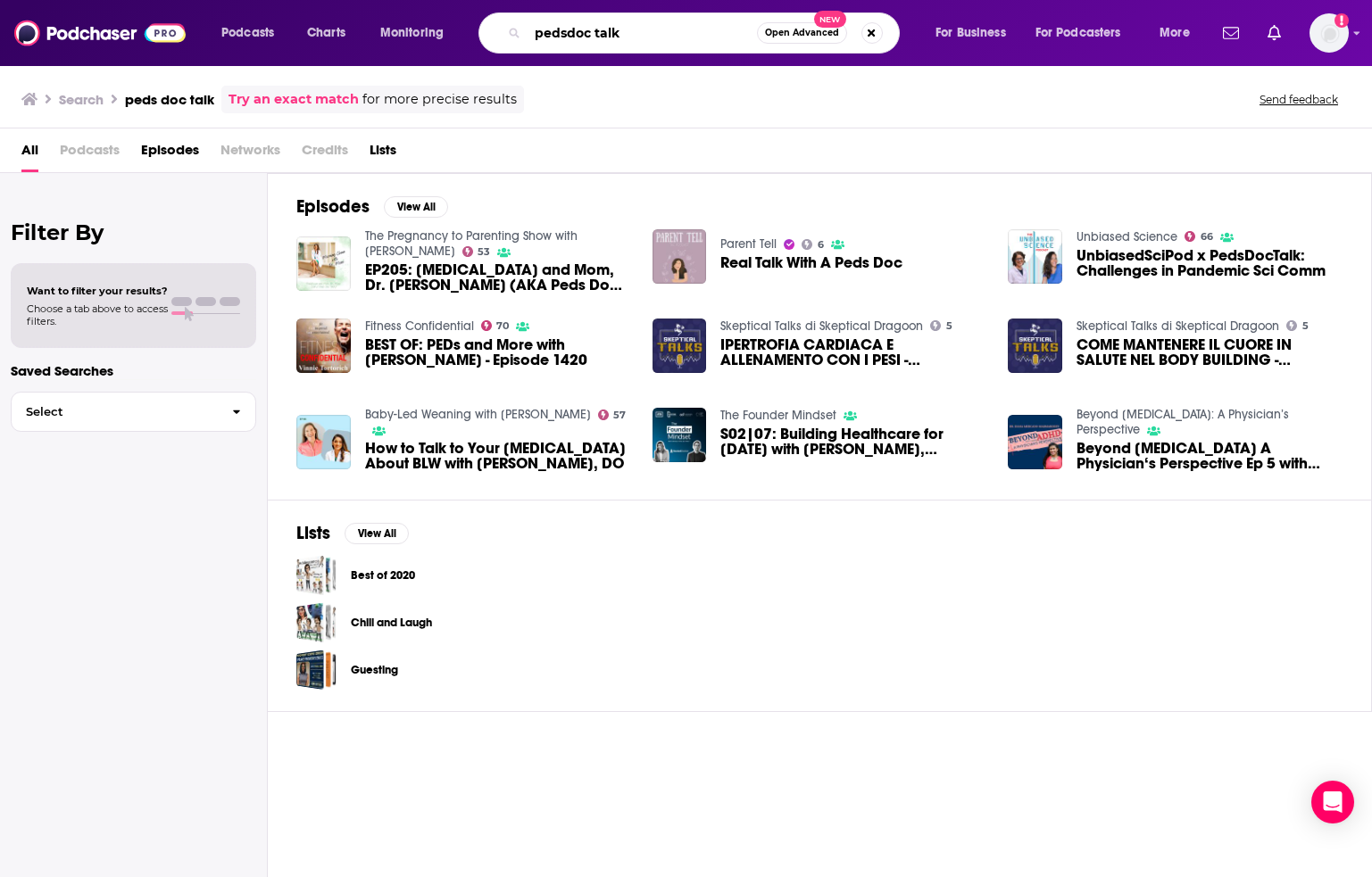
click at [593, 38] on input "pedsdoc talk" at bounding box center [642, 33] width 230 height 29
type input "pedsdoctalk"
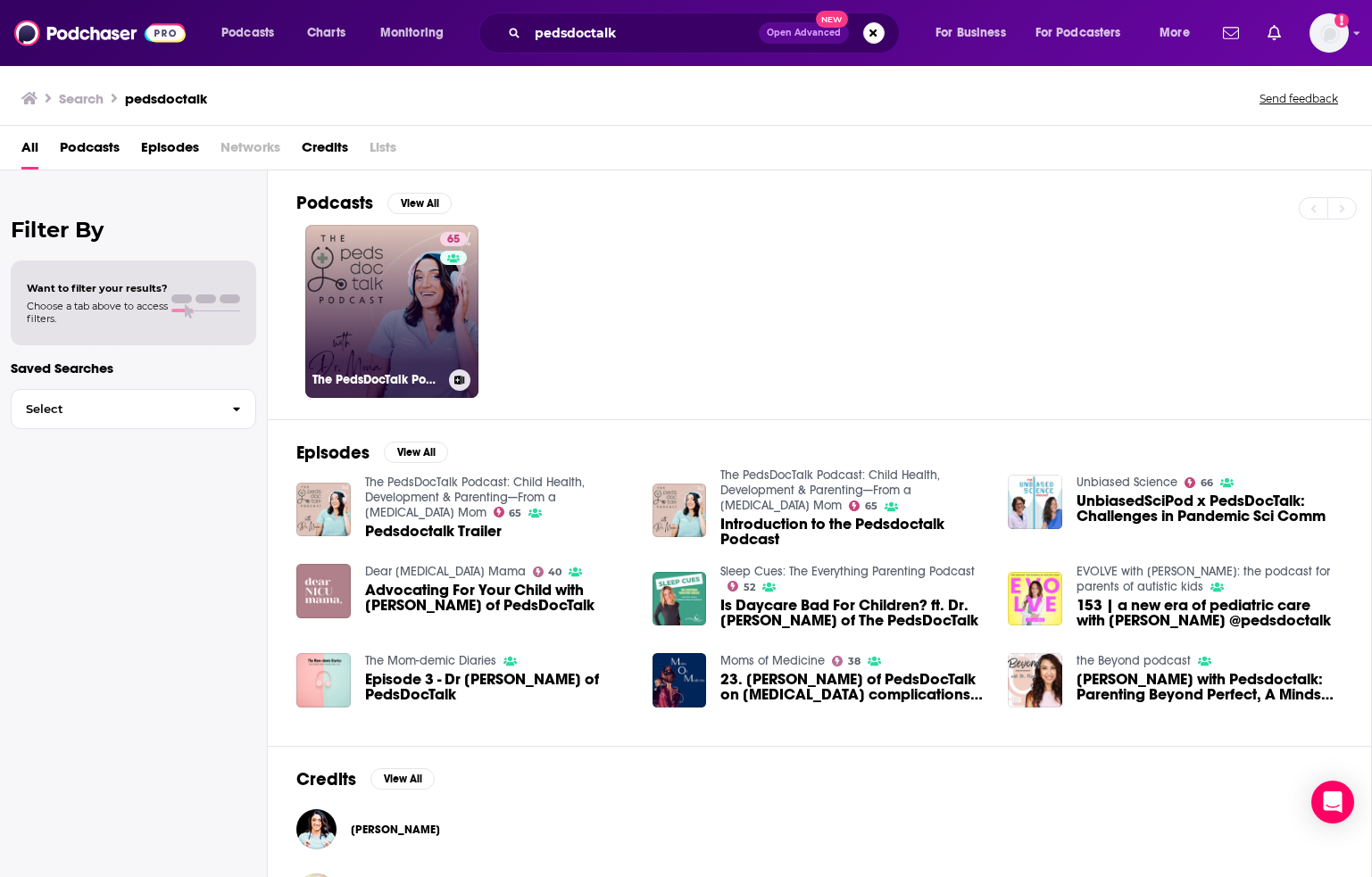
click at [338, 301] on link "65 The PedsDocTalk Podcast: Child Health, Development & Parenting—From a Pediat…" at bounding box center [391, 312] width 173 height 173
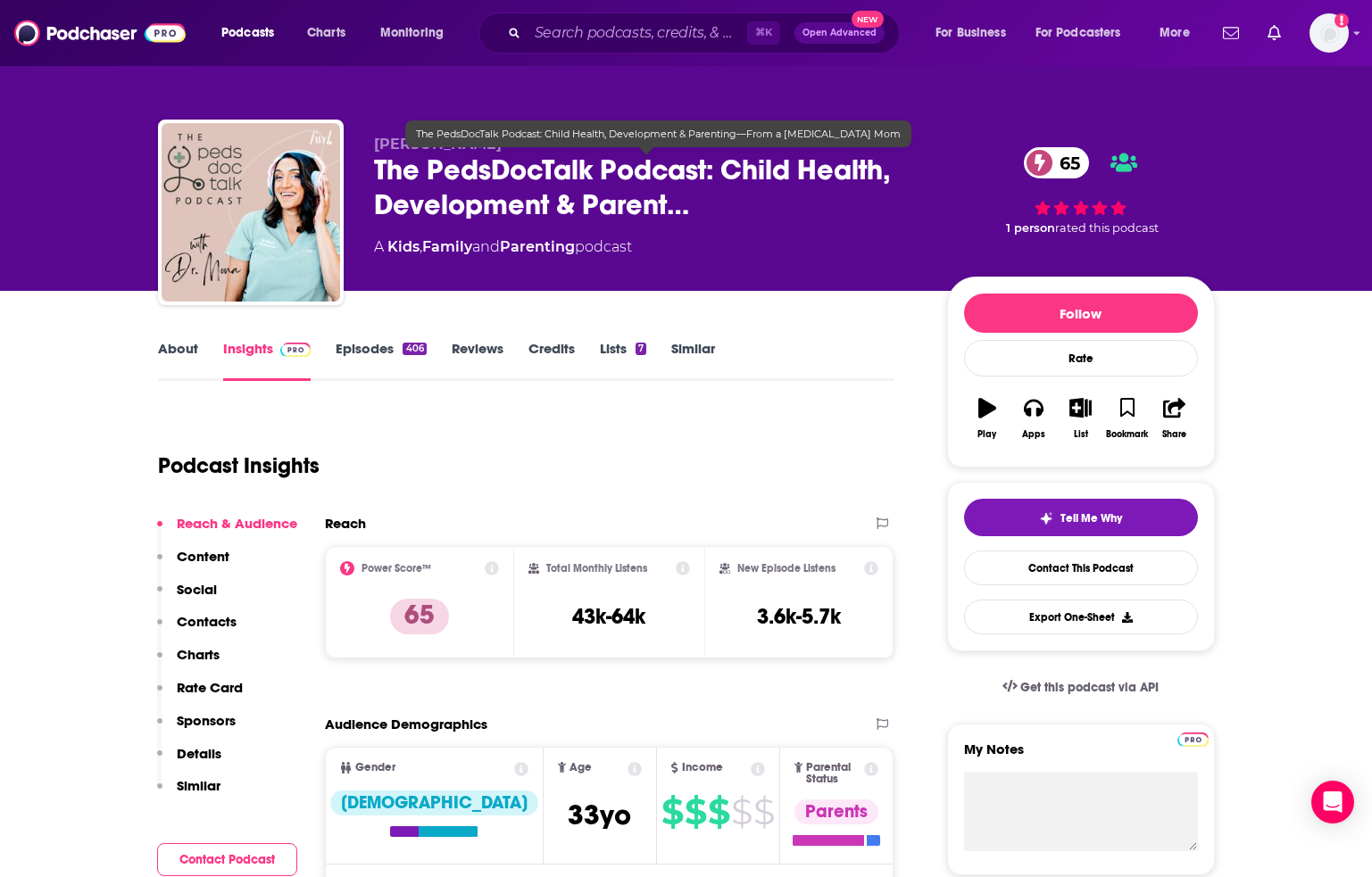
click at [705, 202] on span "The PedsDocTalk Podcast: Child Health, Development & Parent…" at bounding box center [646, 188] width 544 height 69
